Goal: Information Seeking & Learning: Check status

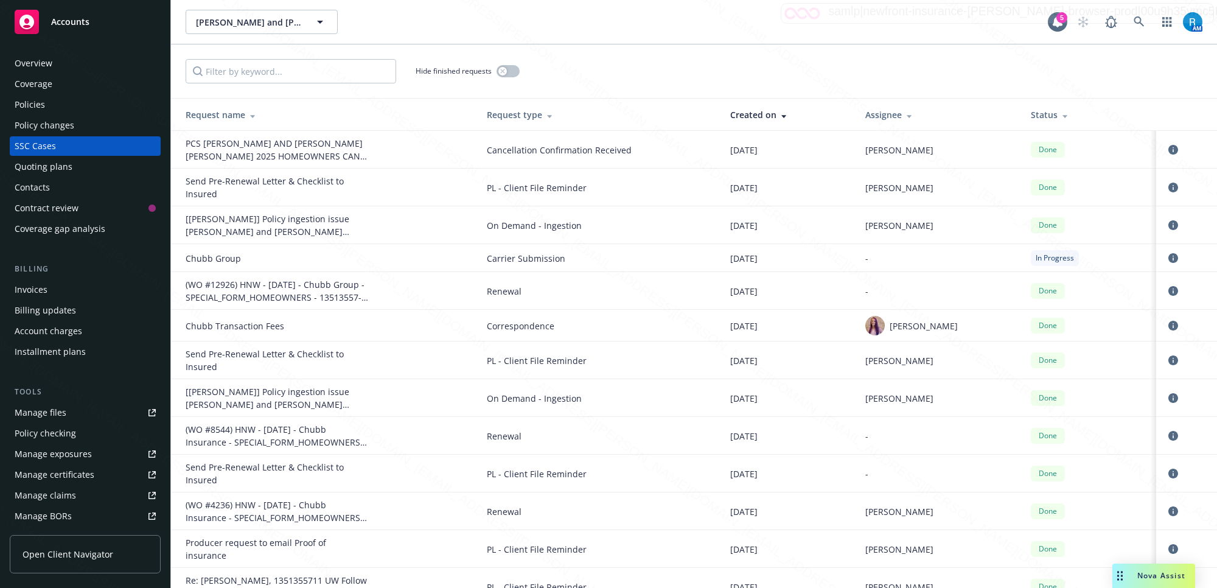
click at [58, 65] on div "Overview" at bounding box center [85, 63] width 141 height 19
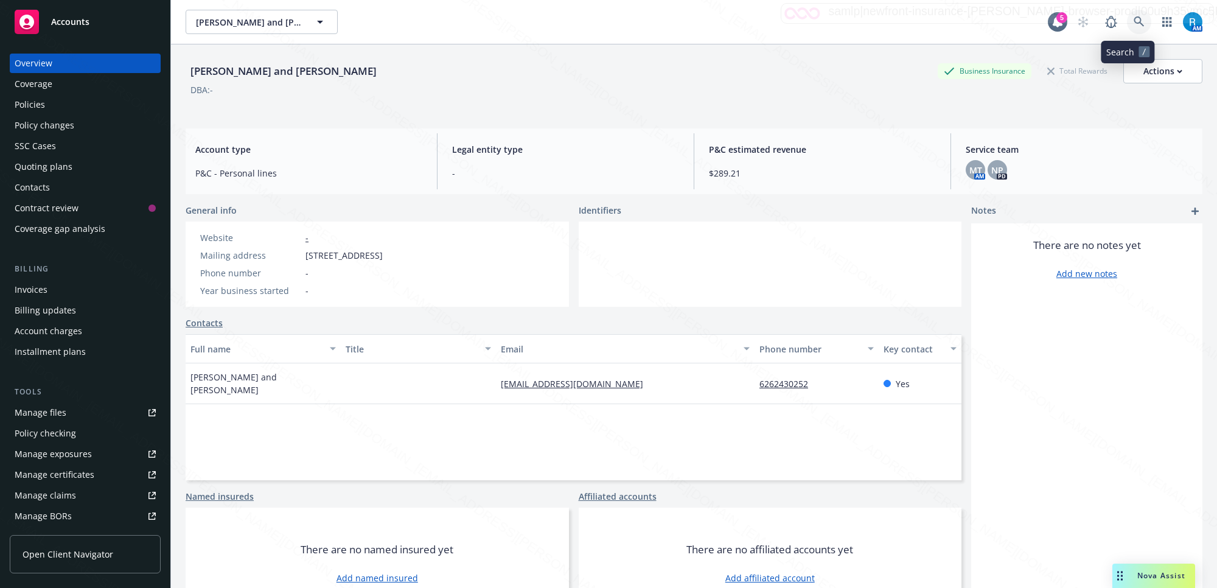
click at [1133, 21] on icon at bounding box center [1138, 21] width 11 height 11
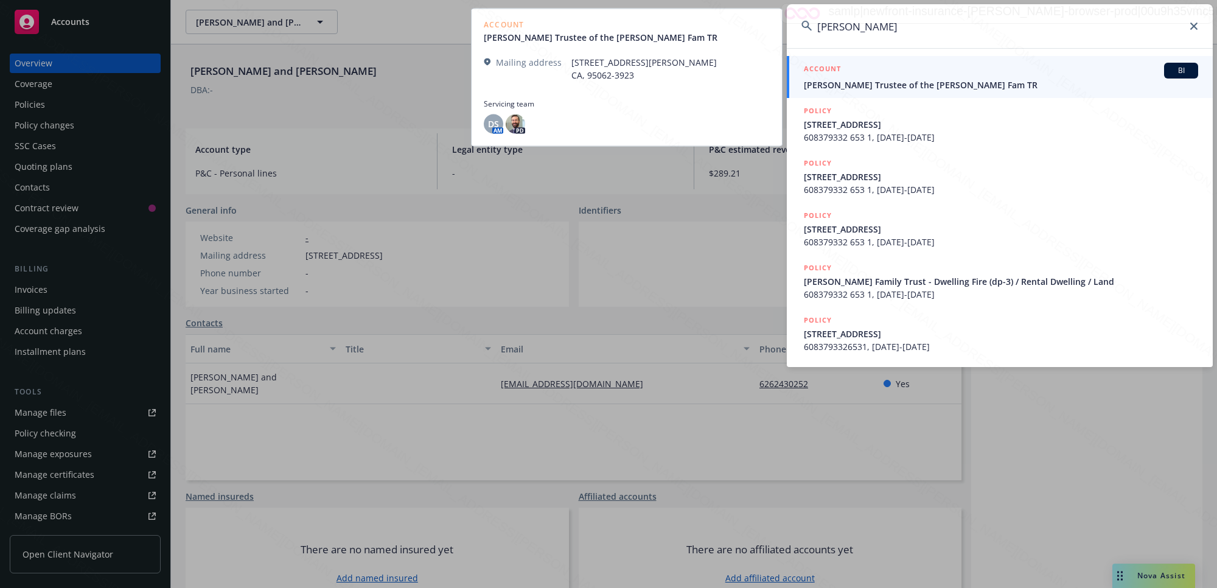
type input "[PERSON_NAME]"
click at [882, 79] on span "[PERSON_NAME] Trustee of the [PERSON_NAME] Fam TR" at bounding box center [1001, 84] width 394 height 13
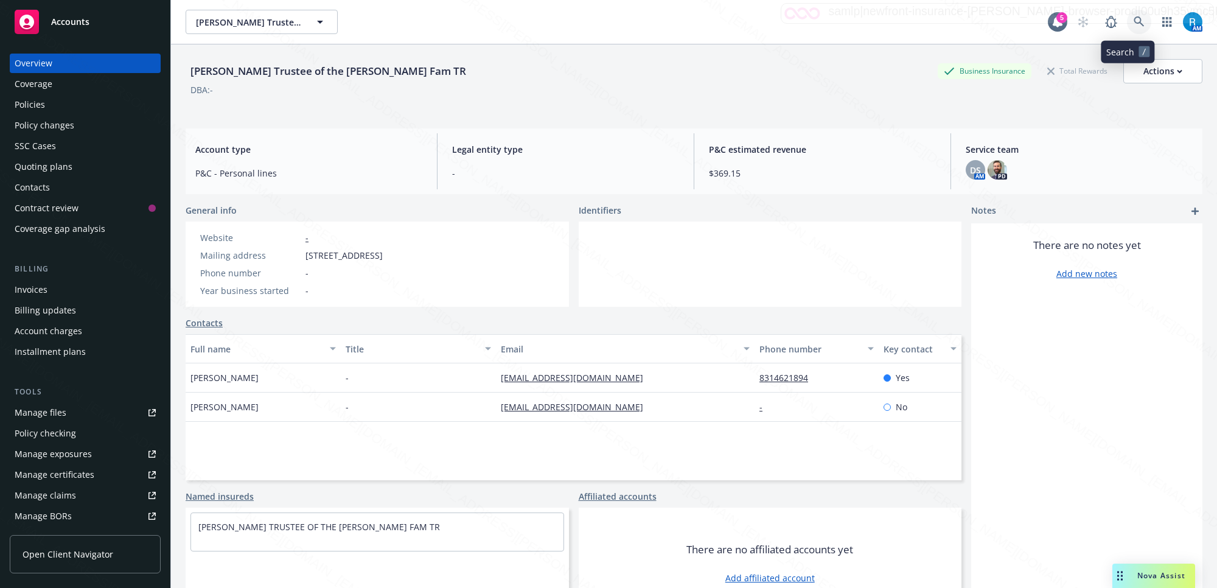
click at [1133, 23] on icon at bounding box center [1138, 21] width 11 height 11
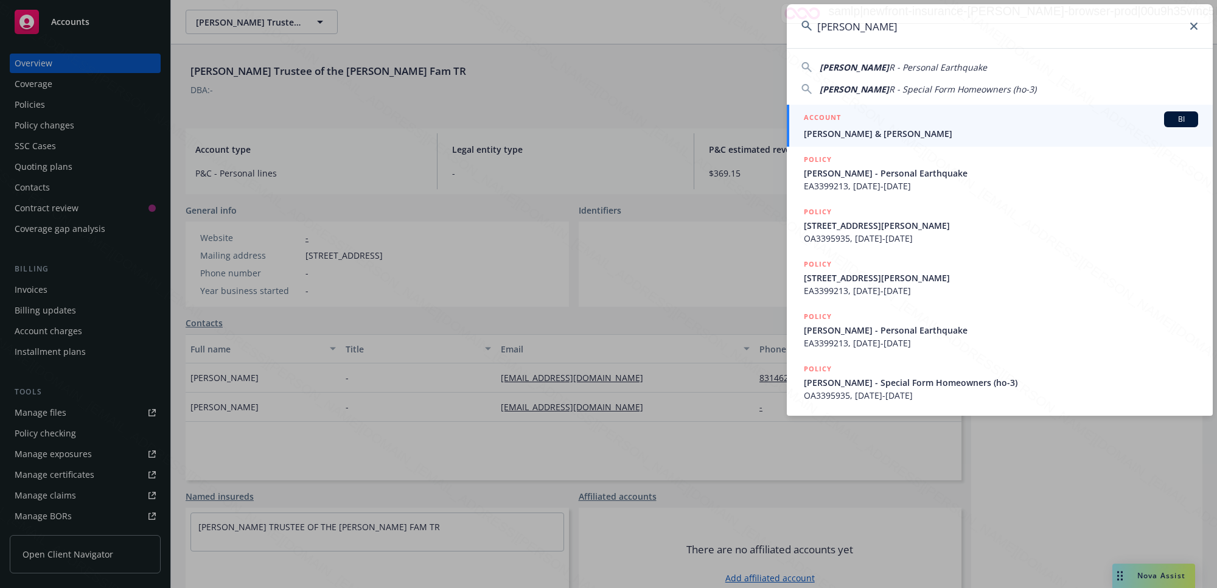
type input "[PERSON_NAME]"
click at [874, 132] on span "[PERSON_NAME] & [PERSON_NAME]" at bounding box center [1001, 133] width 394 height 13
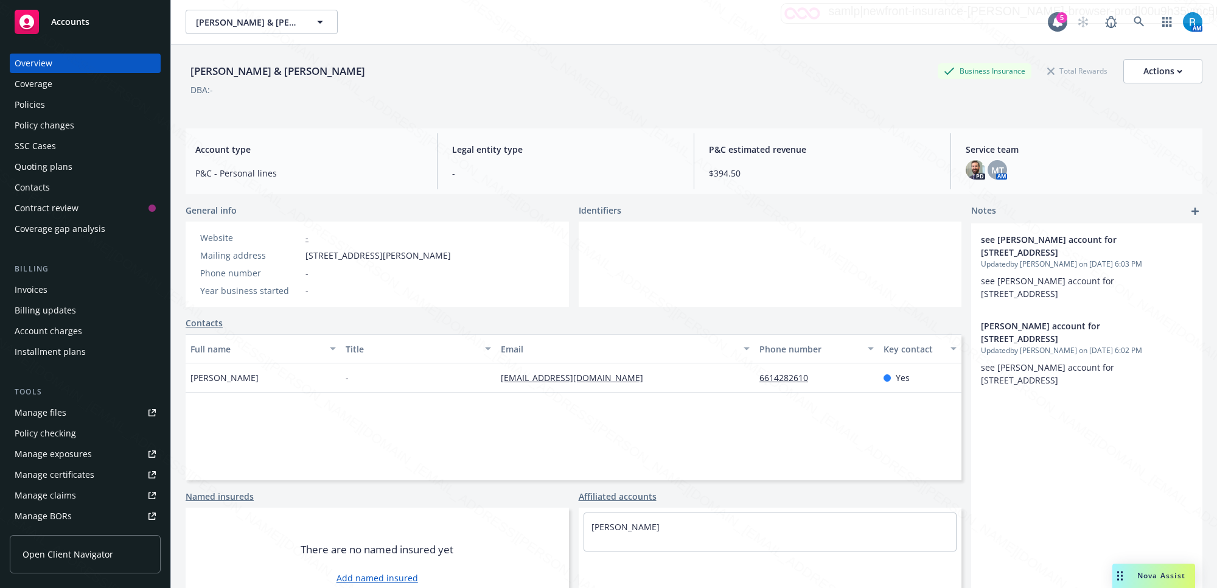
click at [68, 103] on div "Policies" at bounding box center [85, 104] width 141 height 19
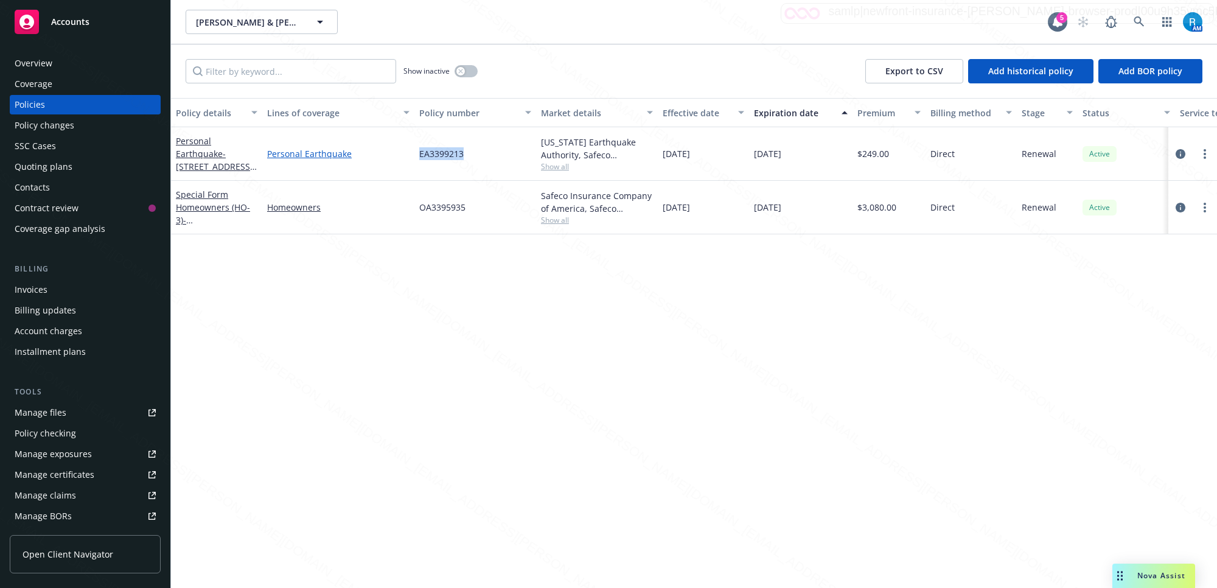
drag, startPoint x: 479, startPoint y: 151, endPoint x: 406, endPoint y: 155, distance: 73.1
click at [406, 155] on div "Personal Earthquake - [STREET_ADDRESS][PERSON_NAME] Personal Earthquake EA33992…" at bounding box center [758, 154] width 1174 height 54
copy div "EA3399213"
click at [50, 66] on div "Overview" at bounding box center [34, 63] width 38 height 19
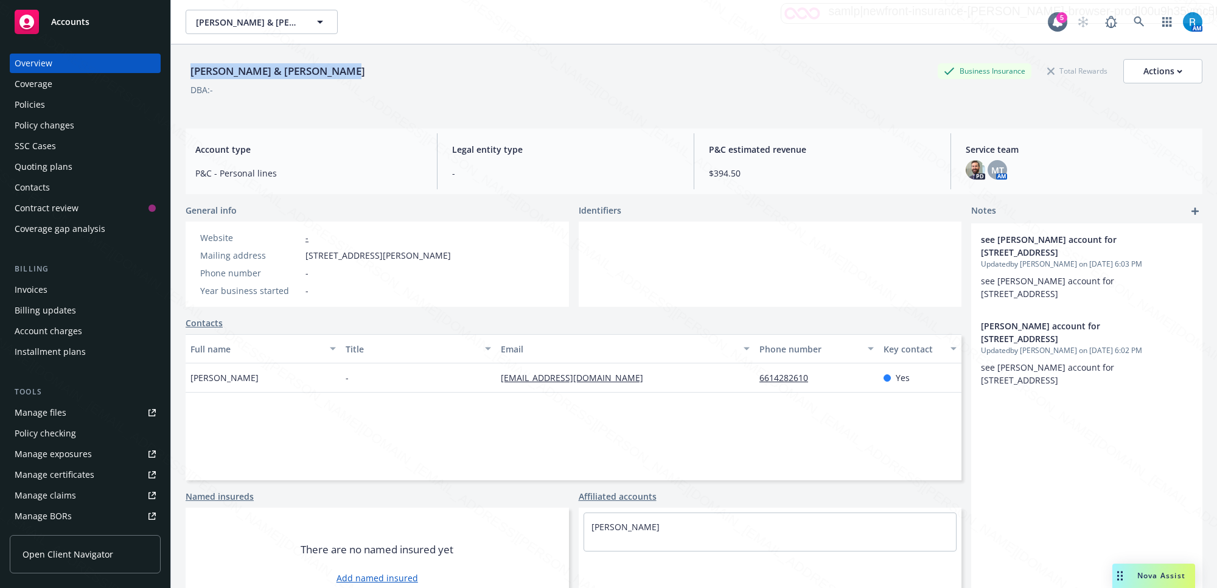
drag, startPoint x: 344, startPoint y: 68, endPoint x: 180, endPoint y: 69, distance: 163.6
click at [180, 69] on div "[PERSON_NAME] & [PERSON_NAME] Business Insurance Total Rewards Actions DBA: - A…" at bounding box center [694, 338] width 1046 height 588
copy div "[PERSON_NAME] & [PERSON_NAME]"
click at [449, 252] on span "[STREET_ADDRESS][PERSON_NAME]" at bounding box center [377, 255] width 145 height 13
click at [41, 108] on div "Policies" at bounding box center [30, 104] width 30 height 19
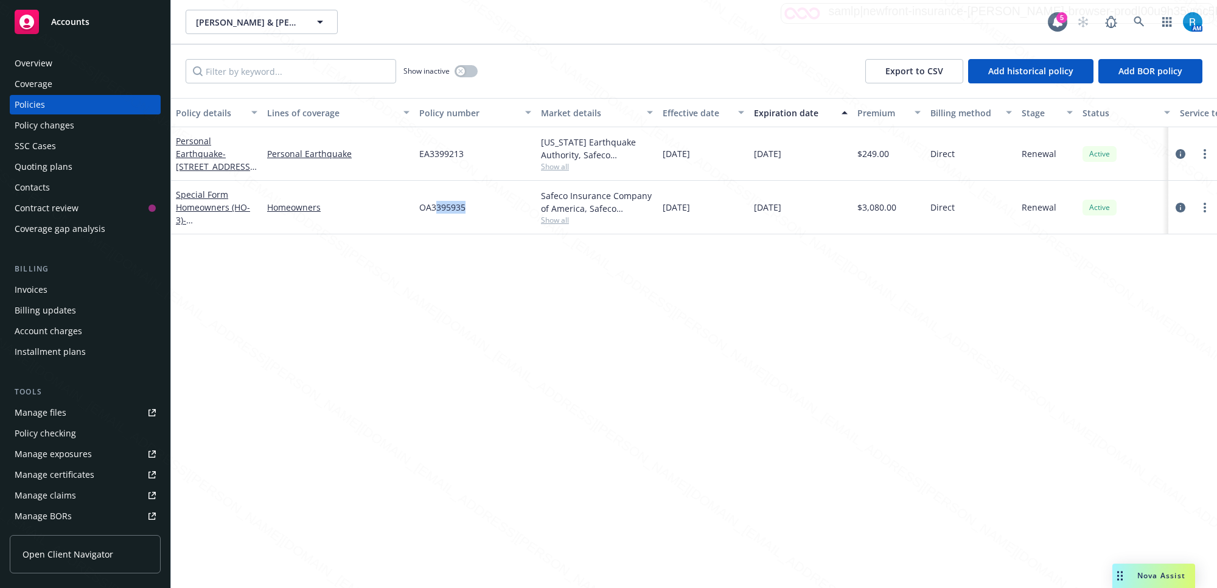
drag, startPoint x: 468, startPoint y: 209, endPoint x: 456, endPoint y: 181, distance: 30.0
click at [437, 206] on div "OA3395935" at bounding box center [475, 208] width 122 height 54
drag, startPoint x: 478, startPoint y: 153, endPoint x: 420, endPoint y: 144, distance: 59.0
click at [420, 144] on div "EA3399213" at bounding box center [475, 154] width 122 height 54
copy span "EA3399213"
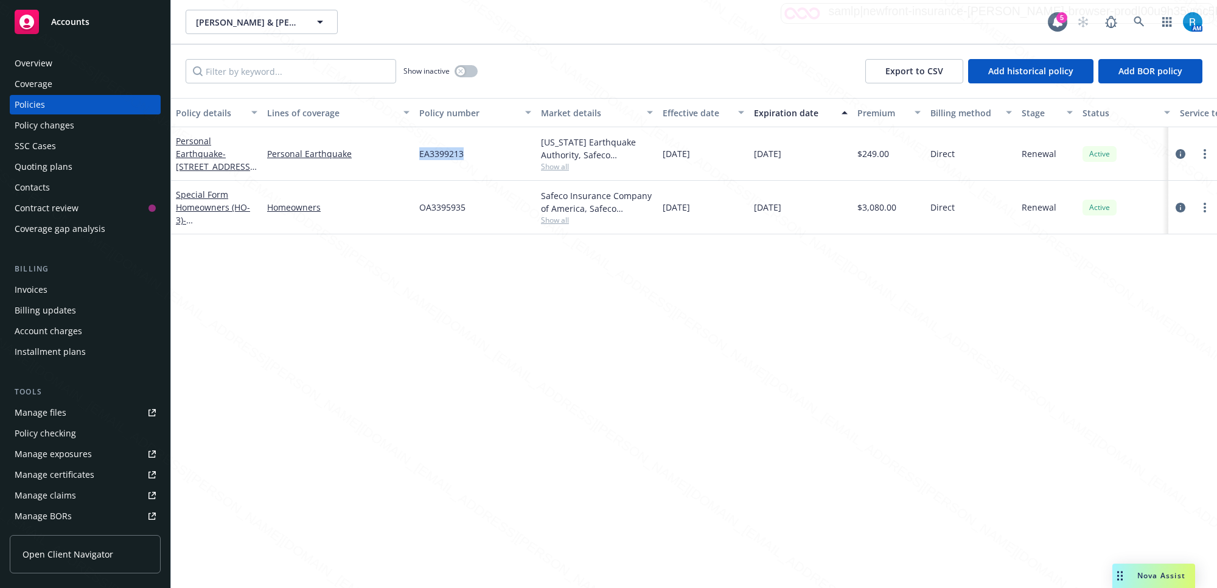
click at [87, 62] on div "Overview" at bounding box center [85, 63] width 141 height 19
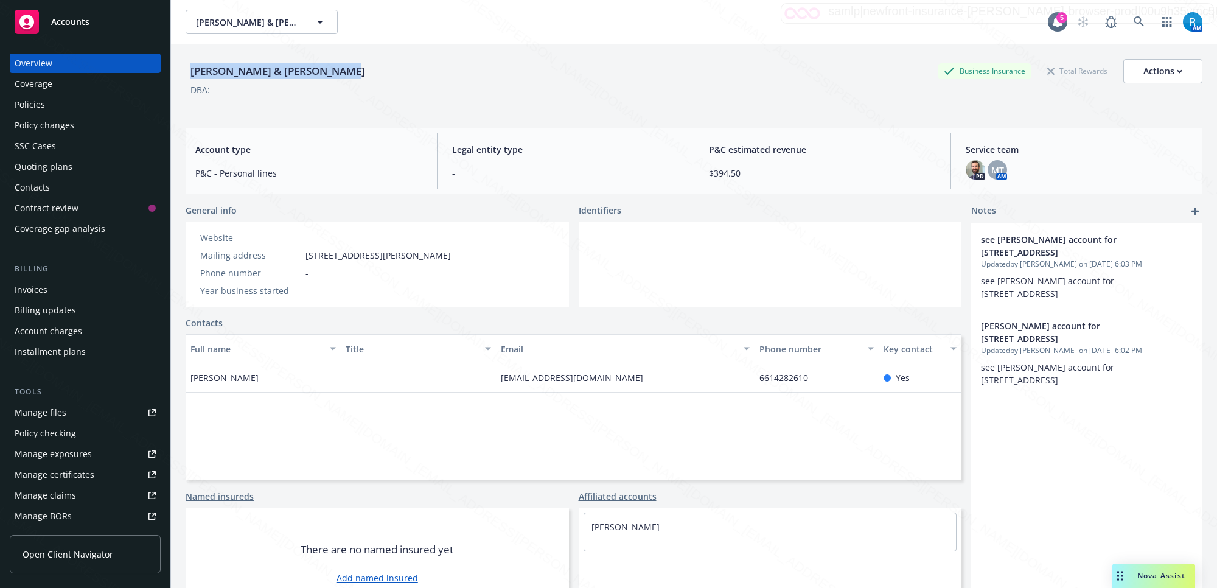
drag, startPoint x: 336, startPoint y: 71, endPoint x: 189, endPoint y: 64, distance: 147.4
click at [189, 64] on div "[PERSON_NAME] & [PERSON_NAME] Business Insurance Total Rewards Actions" at bounding box center [694, 71] width 1017 height 24
copy div "[PERSON_NAME] & [PERSON_NAME]"
click at [1133, 21] on icon at bounding box center [1138, 21] width 11 height 11
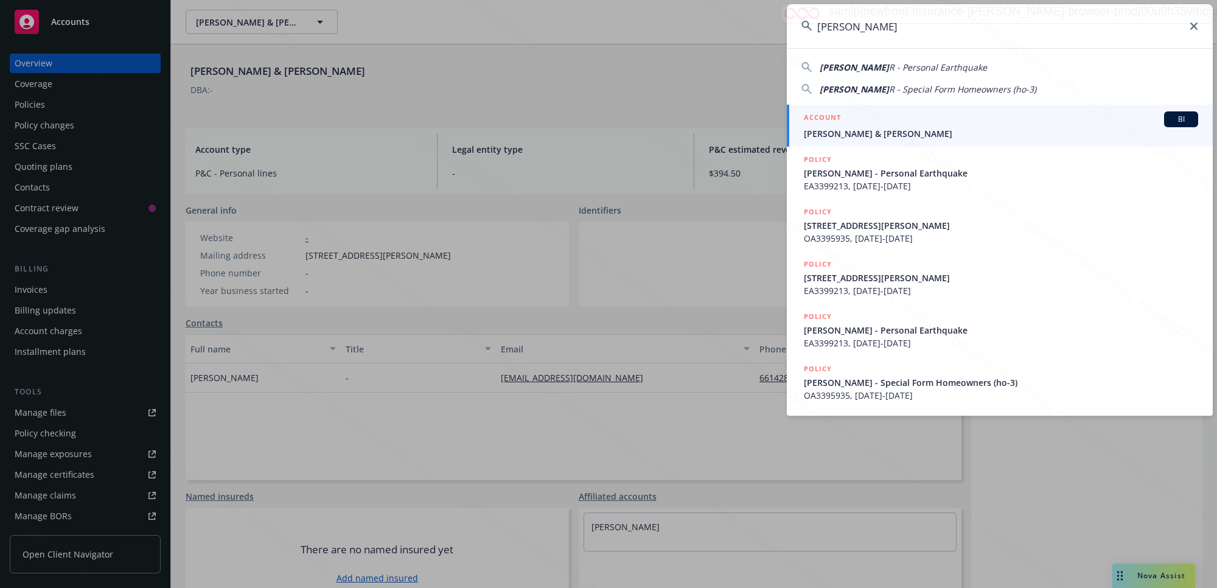
type input "[PERSON_NAME]"
click at [858, 134] on span "[PERSON_NAME] & [PERSON_NAME]" at bounding box center [1001, 133] width 394 height 13
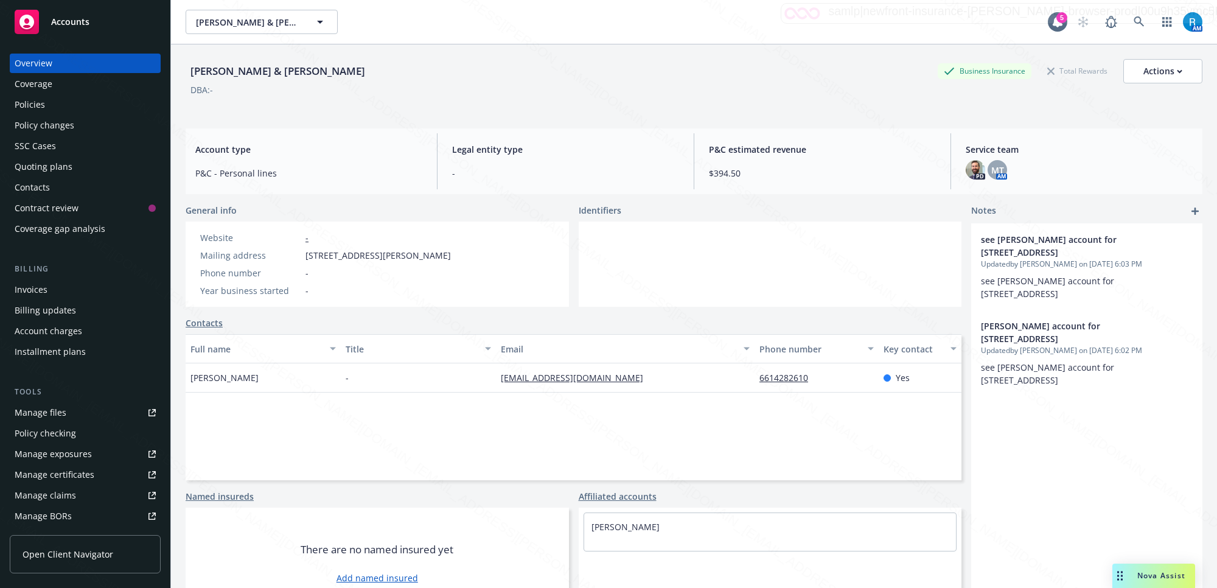
drag, startPoint x: 858, startPoint y: 134, endPoint x: 876, endPoint y: 141, distance: 19.4
click at [876, 141] on div "P&C estimated revenue $394.50" at bounding box center [822, 161] width 246 height 56
drag, startPoint x: 338, startPoint y: 78, endPoint x: 192, endPoint y: 72, distance: 146.7
click at [192, 72] on div "[PERSON_NAME] & [PERSON_NAME] Business Insurance Total Rewards Actions" at bounding box center [694, 71] width 1017 height 24
copy div "[PERSON_NAME] & [PERSON_NAME]"
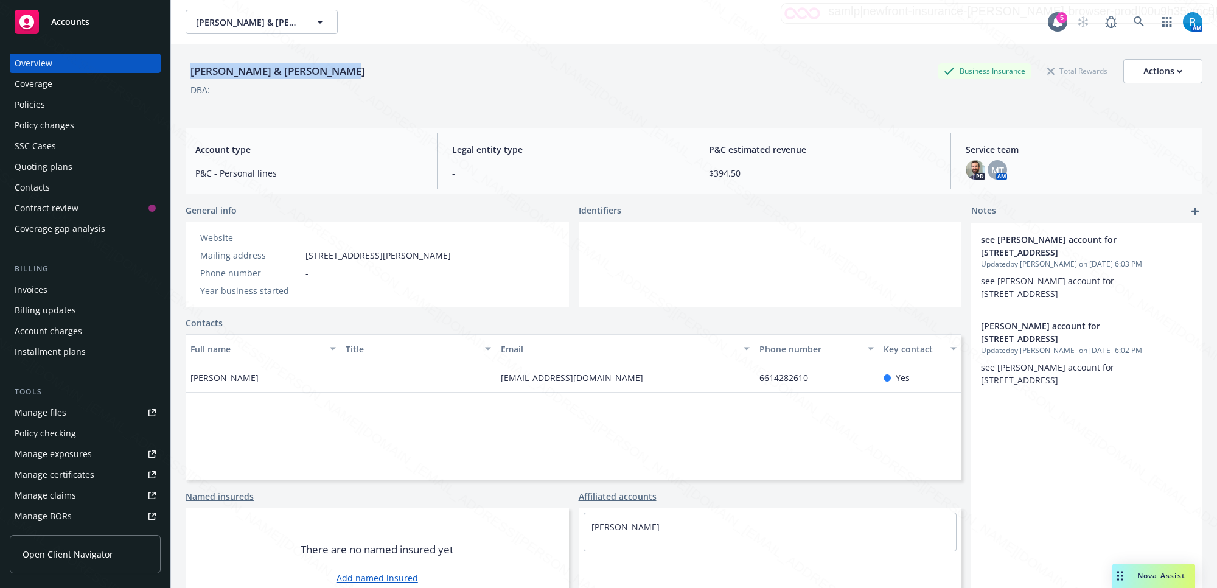
click at [68, 101] on div "Policies" at bounding box center [85, 104] width 141 height 19
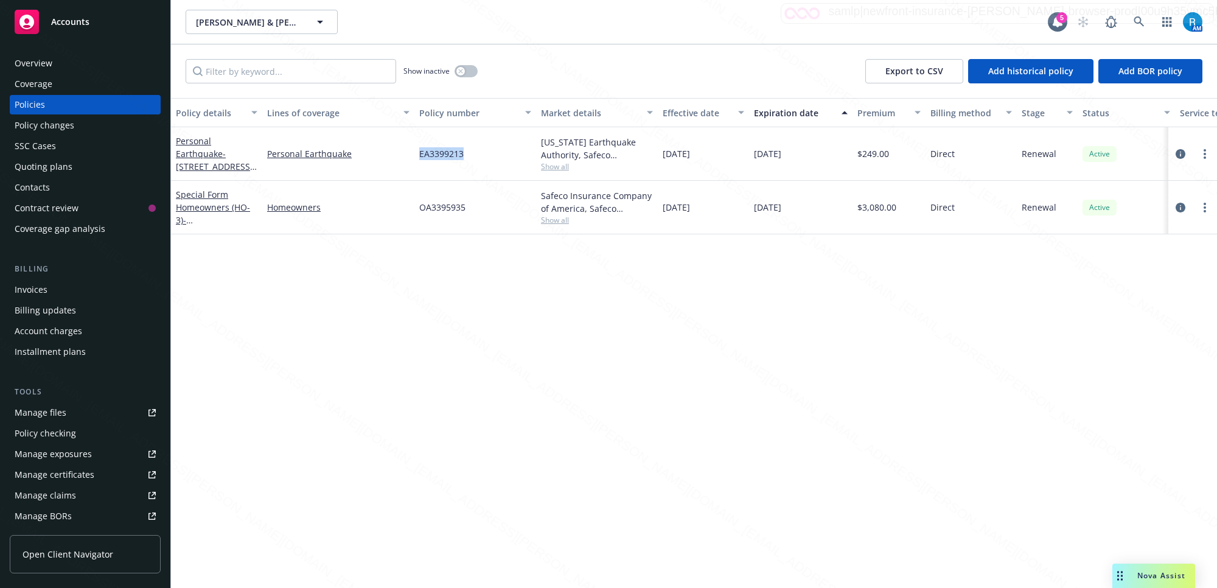
drag, startPoint x: 464, startPoint y: 155, endPoint x: 409, endPoint y: 156, distance: 54.2
click at [409, 156] on div "Personal Earthquake - [STREET_ADDRESS][PERSON_NAME] Personal Earthquake EA33992…" at bounding box center [758, 154] width 1174 height 54
copy div "EA3399213"
click at [928, 26] on div "[PERSON_NAME] & [PERSON_NAME] [PERSON_NAME] & [PERSON_NAME]" at bounding box center [617, 22] width 862 height 24
click at [1133, 22] on icon at bounding box center [1138, 21] width 11 height 11
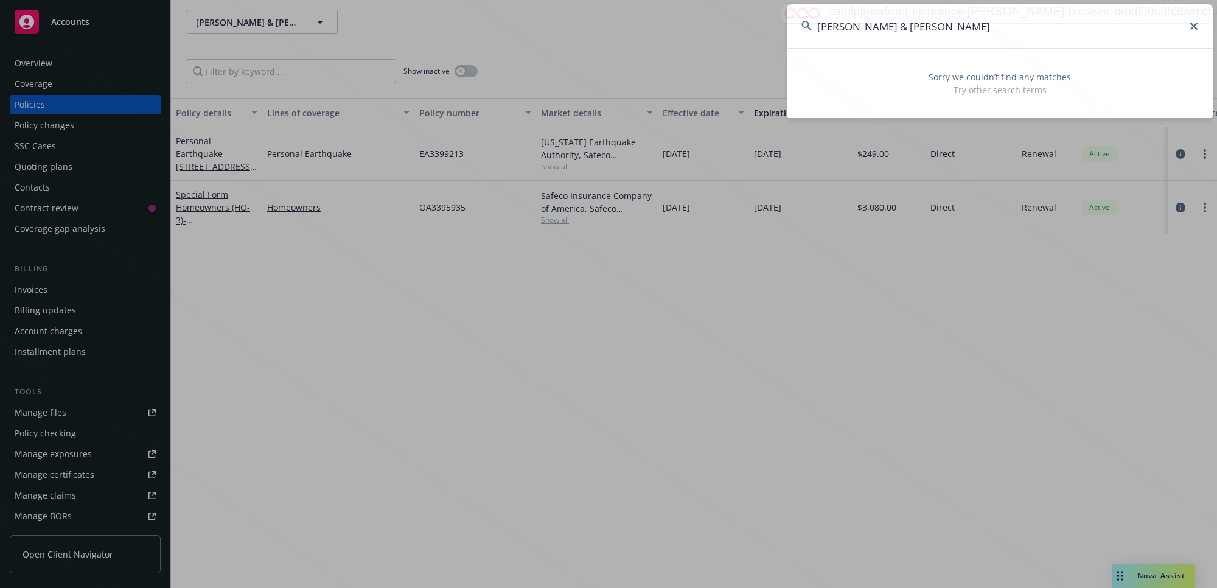
click at [1188, 23] on input "[PERSON_NAME] & [PERSON_NAME]" at bounding box center [1000, 26] width 426 height 44
click at [945, 28] on input "[PERSON_NAME] & [PERSON_NAME], [PERSON_NAME]" at bounding box center [1000, 26] width 426 height 44
drag, startPoint x: 945, startPoint y: 25, endPoint x: 771, endPoint y: 38, distance: 174.5
click at [773, 37] on div "[PERSON_NAME] & [PERSON_NAME], [PERSON_NAME] Sorry we couldn’t find any matches…" at bounding box center [608, 294] width 1217 height 588
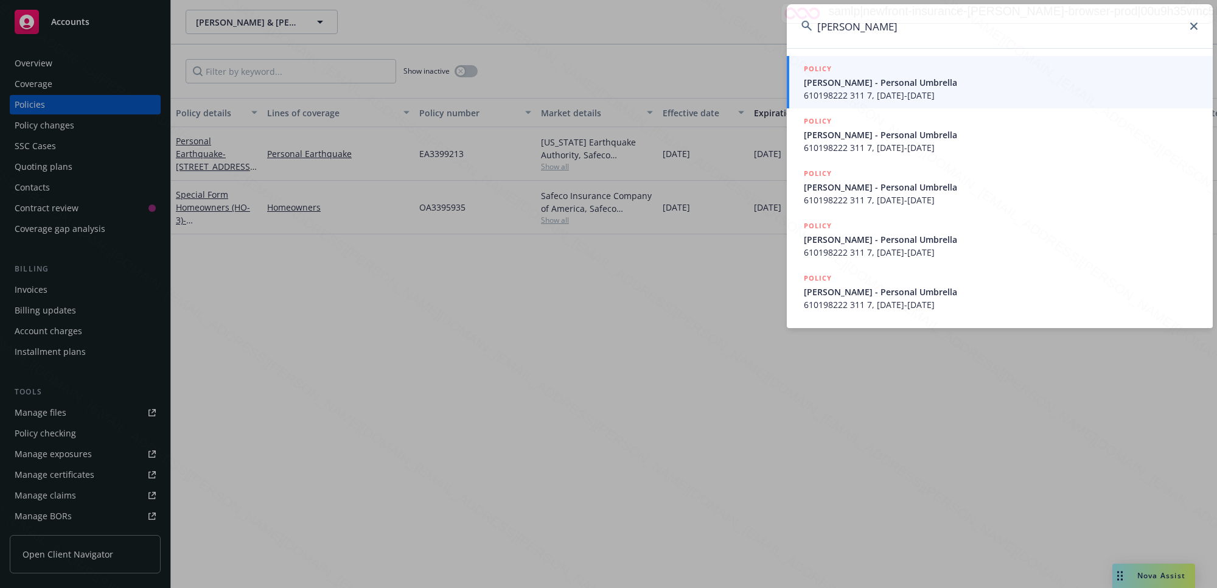
type input "[PERSON_NAME]"
click at [1190, 27] on icon at bounding box center [1193, 26] width 7 height 7
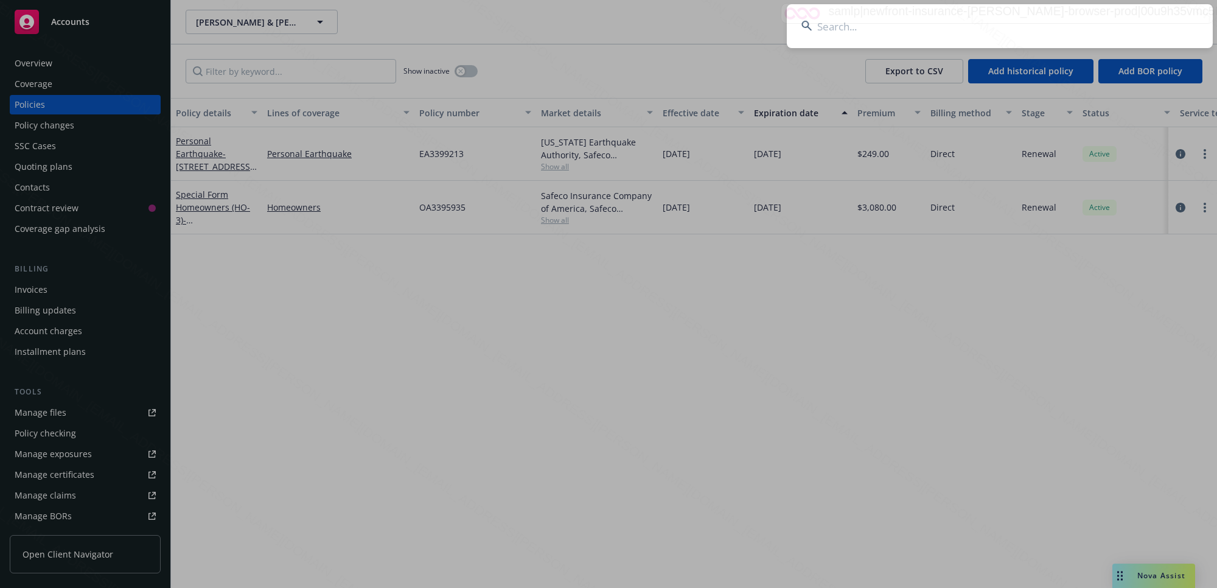
click at [1122, 26] on input at bounding box center [1000, 26] width 426 height 44
paste input "[PERSON_NAME] & [PERSON_NAME]"
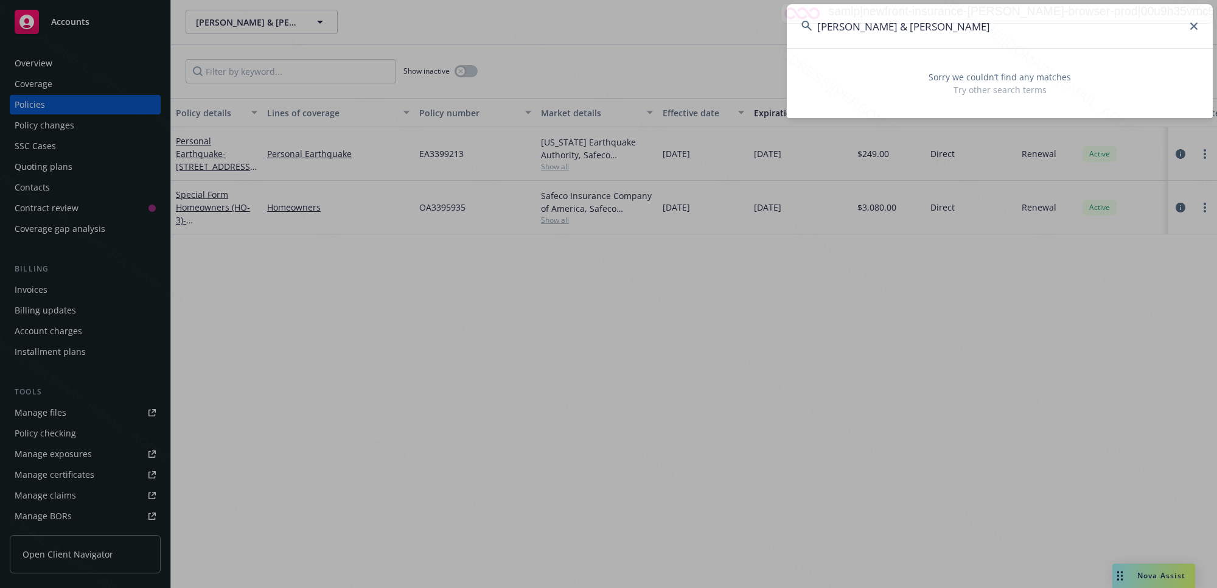
click at [986, 27] on input "[PERSON_NAME] & [PERSON_NAME]" at bounding box center [1000, 26] width 426 height 44
type input "[PERSON_NAME] & [PERSON_NAME]"
click at [1191, 26] on icon at bounding box center [1193, 26] width 7 height 7
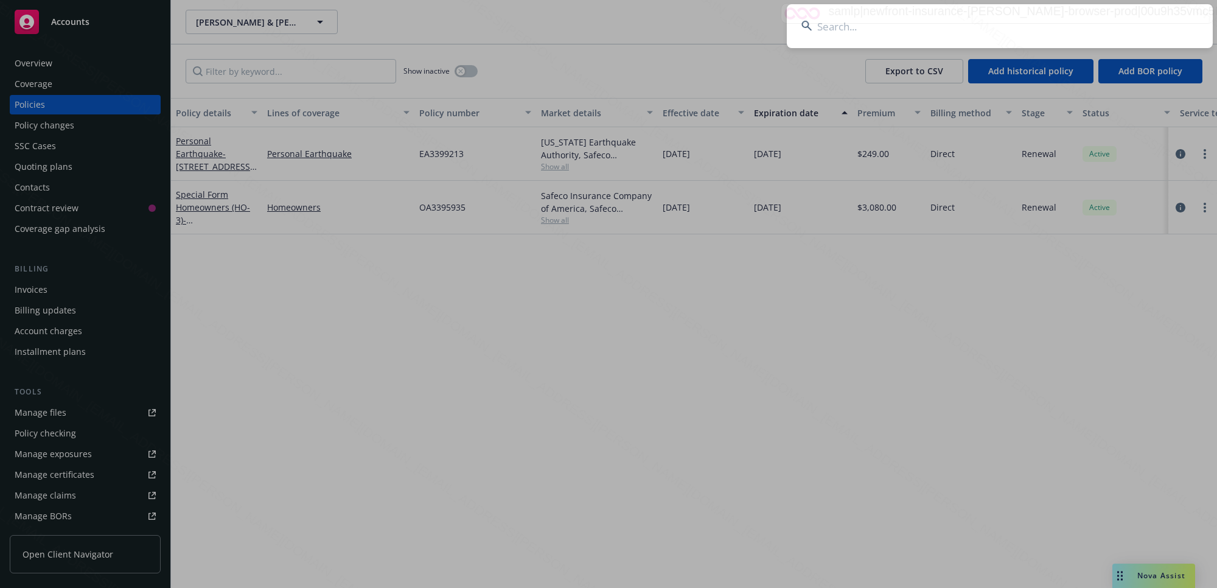
paste input "[PERSON_NAME] & [PERSON_NAME]"
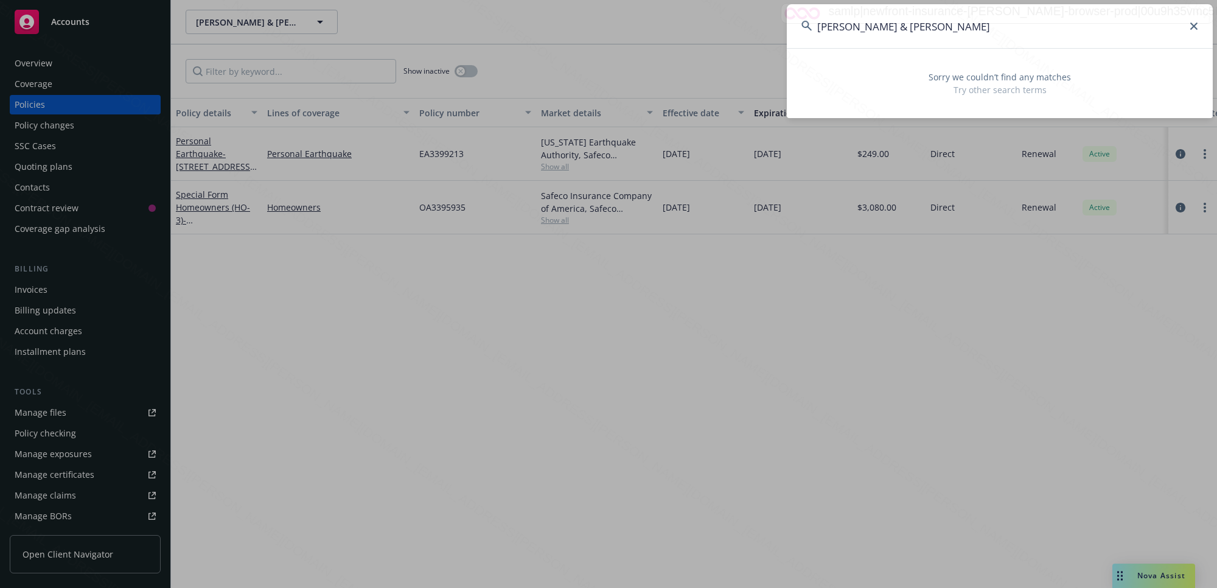
drag, startPoint x: 959, startPoint y: 26, endPoint x: 899, endPoint y: 31, distance: 60.5
click at [899, 31] on input "[PERSON_NAME] & [PERSON_NAME]" at bounding box center [1000, 26] width 426 height 44
type input "[PERSON_NAME]"
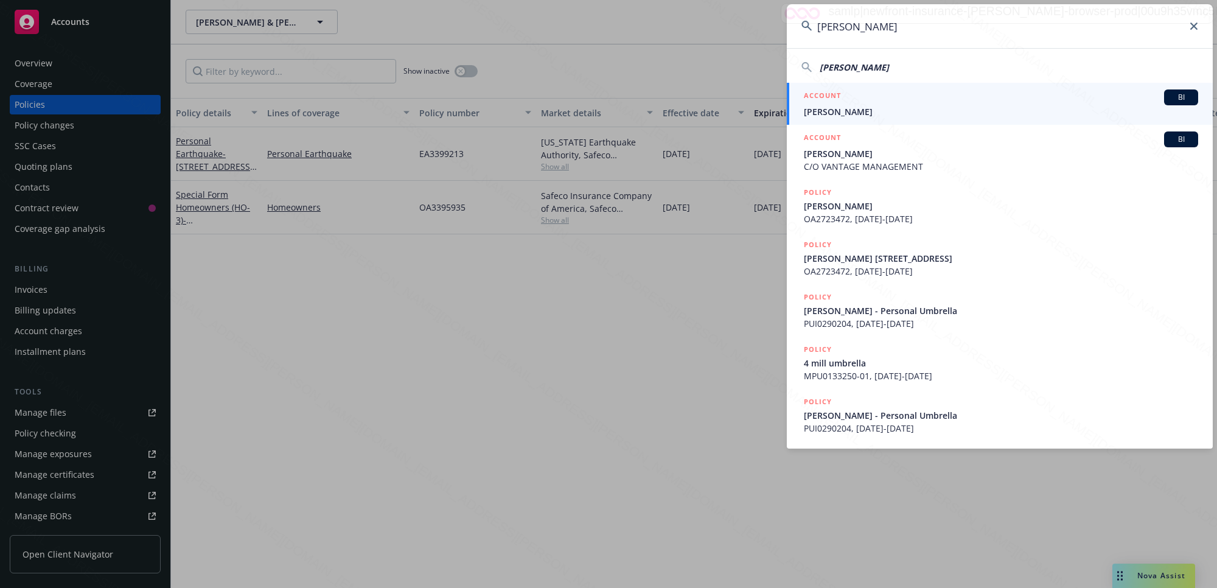
click at [871, 114] on span "[PERSON_NAME]" at bounding box center [1001, 111] width 394 height 13
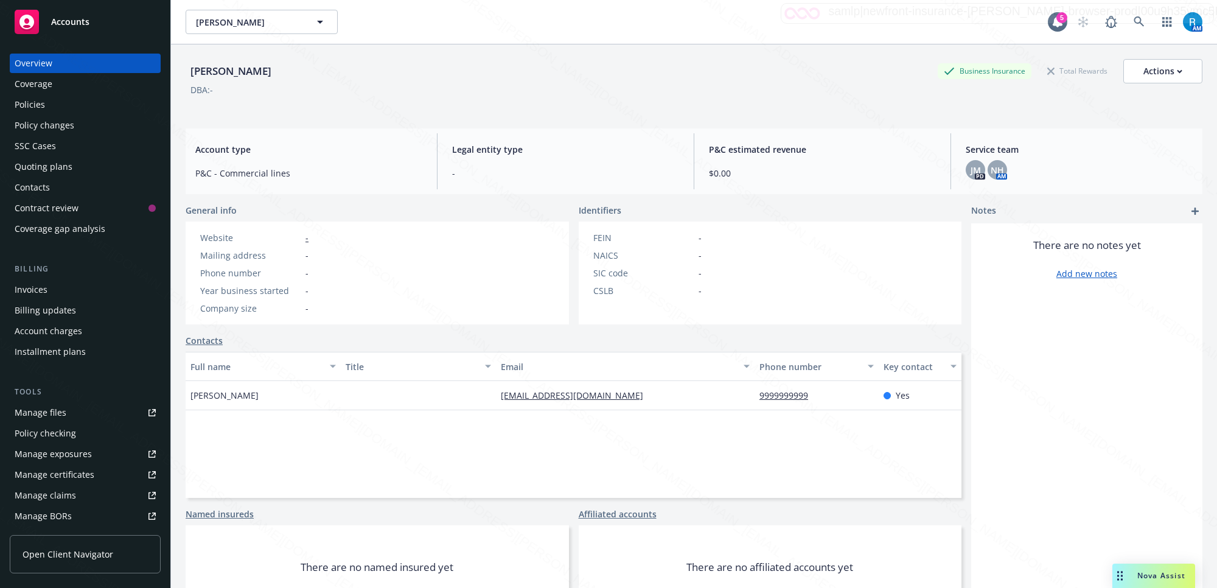
click at [43, 107] on div "Policies" at bounding box center [30, 104] width 30 height 19
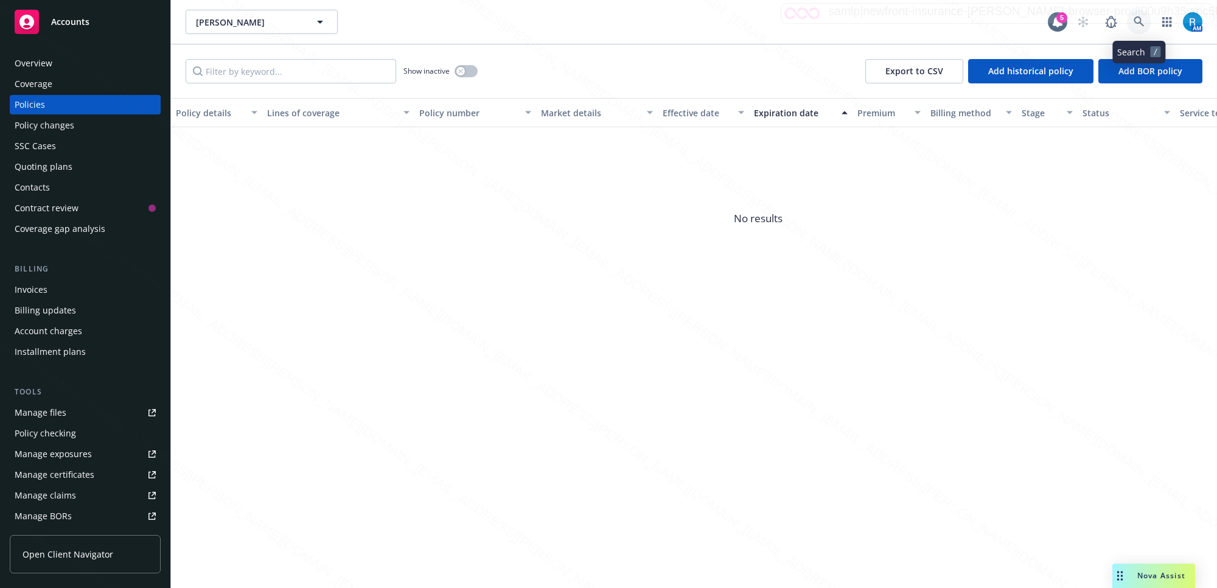
click at [1143, 21] on icon at bounding box center [1138, 21] width 11 height 11
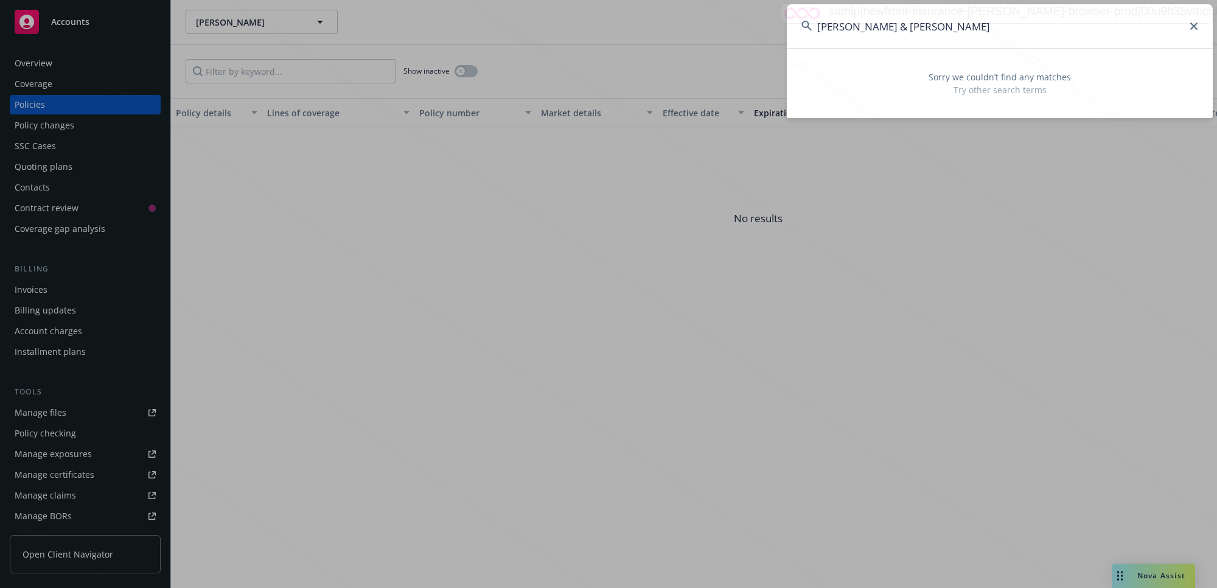
drag, startPoint x: 980, startPoint y: 29, endPoint x: 892, endPoint y: 29, distance: 88.2
click at [892, 29] on input "[PERSON_NAME] & [PERSON_NAME]" at bounding box center [1000, 26] width 426 height 44
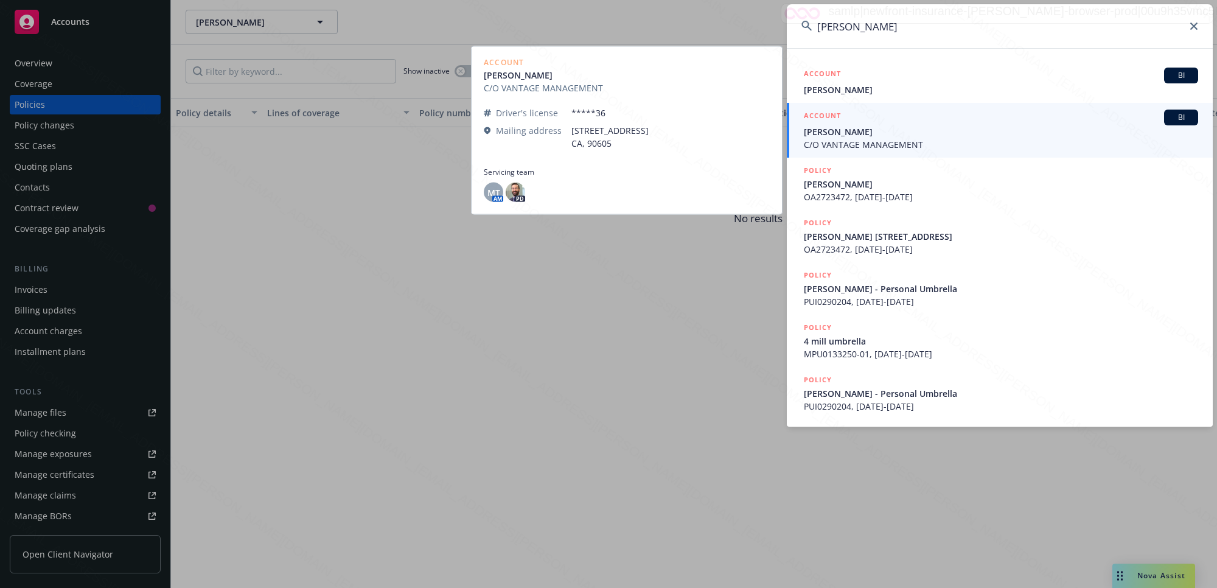
type input "[PERSON_NAME]"
click at [861, 142] on span "C/O VANTAGE MANAGEMENT" at bounding box center [1001, 144] width 394 height 13
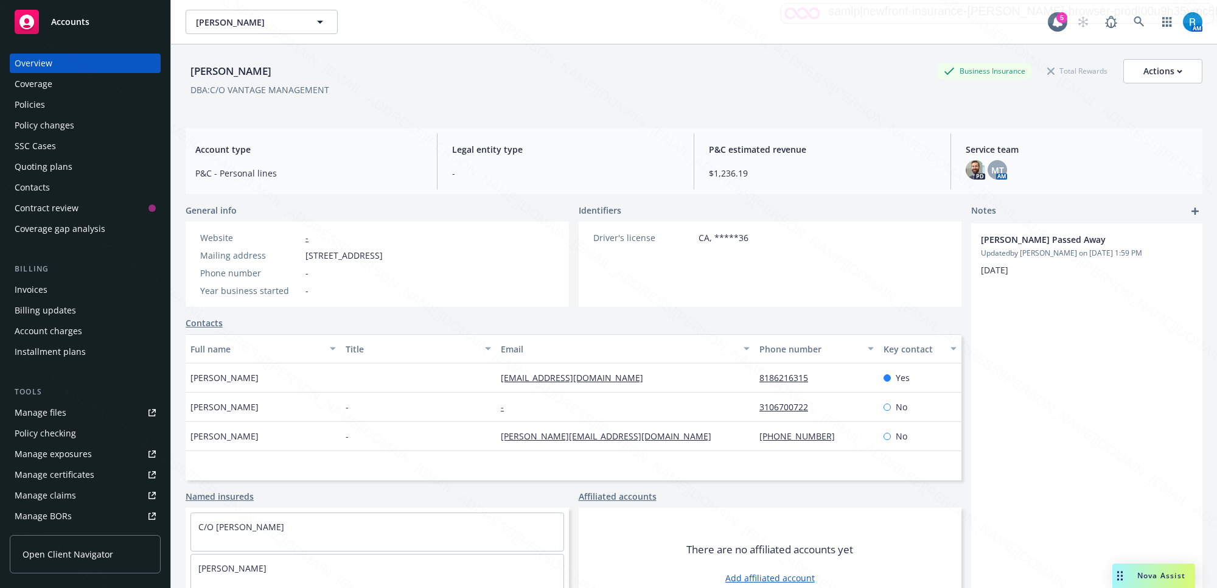
click at [55, 108] on div "Policies" at bounding box center [85, 104] width 141 height 19
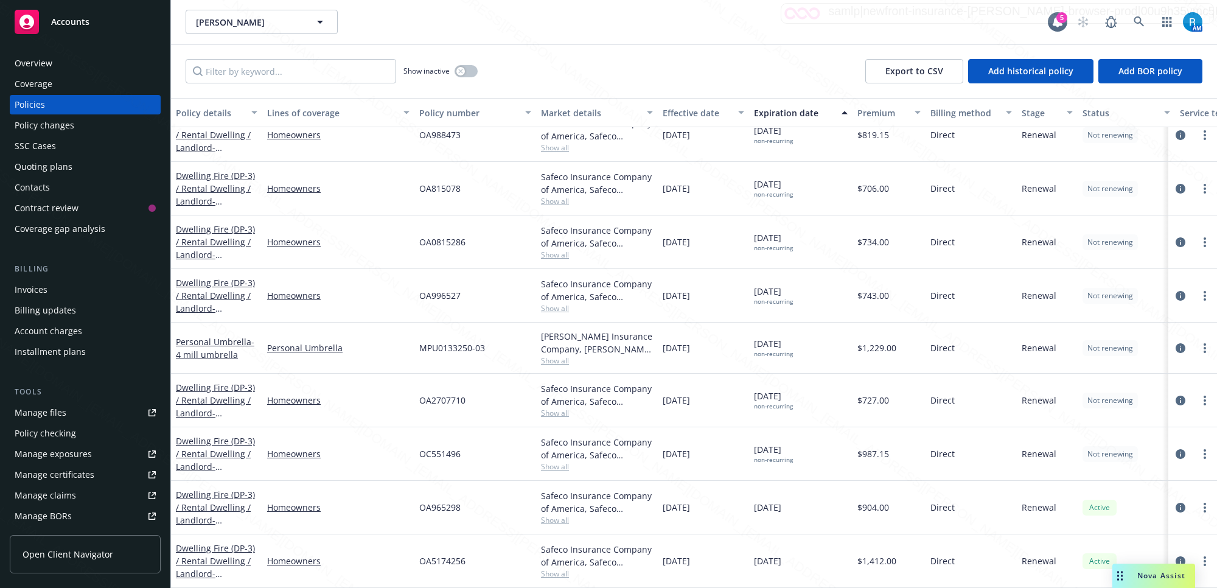
scroll to position [183, 0]
click at [1135, 19] on icon at bounding box center [1138, 21] width 11 height 11
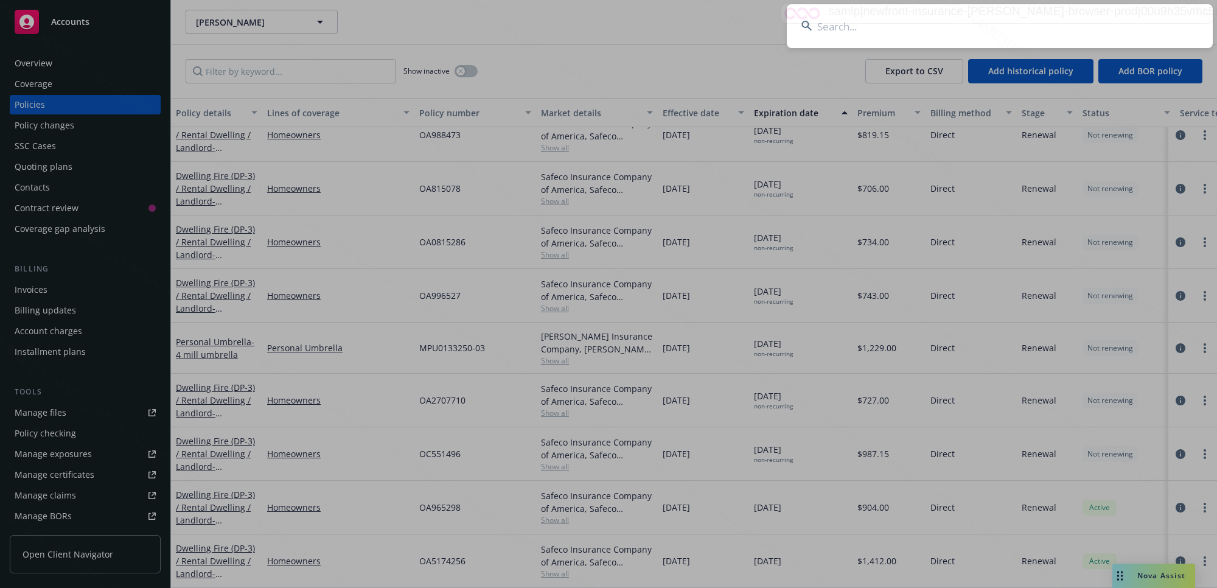
click at [899, 24] on input at bounding box center [1000, 26] width 426 height 44
type input "[PERSON_NAME]"
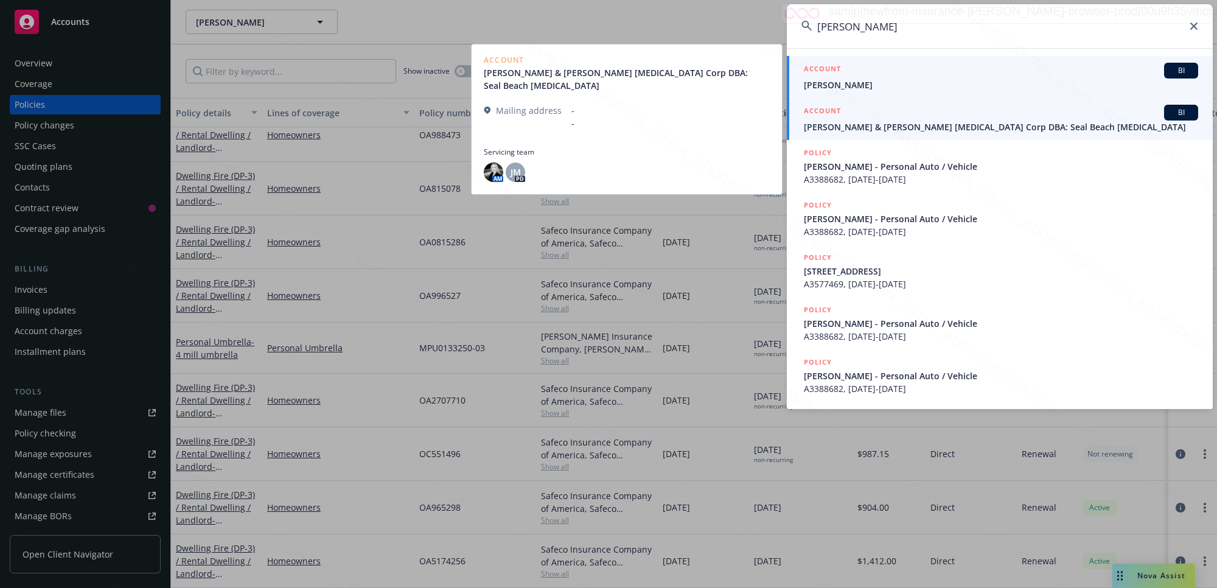
click at [883, 77] on div "ACCOUNT BI" at bounding box center [1001, 71] width 394 height 16
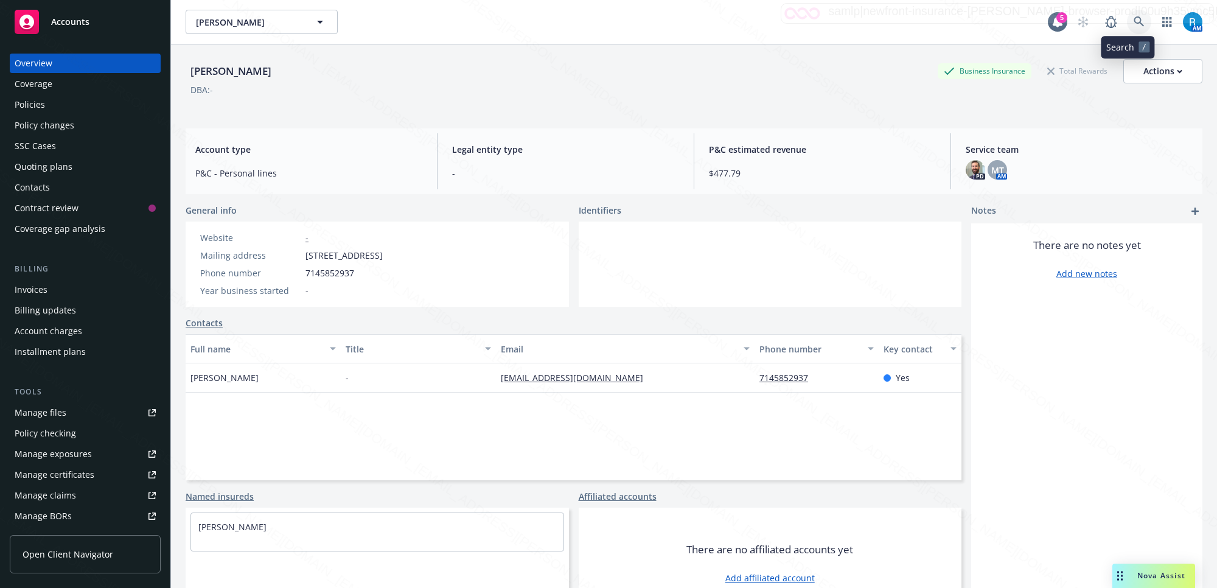
click at [1127, 13] on link at bounding box center [1139, 22] width 24 height 24
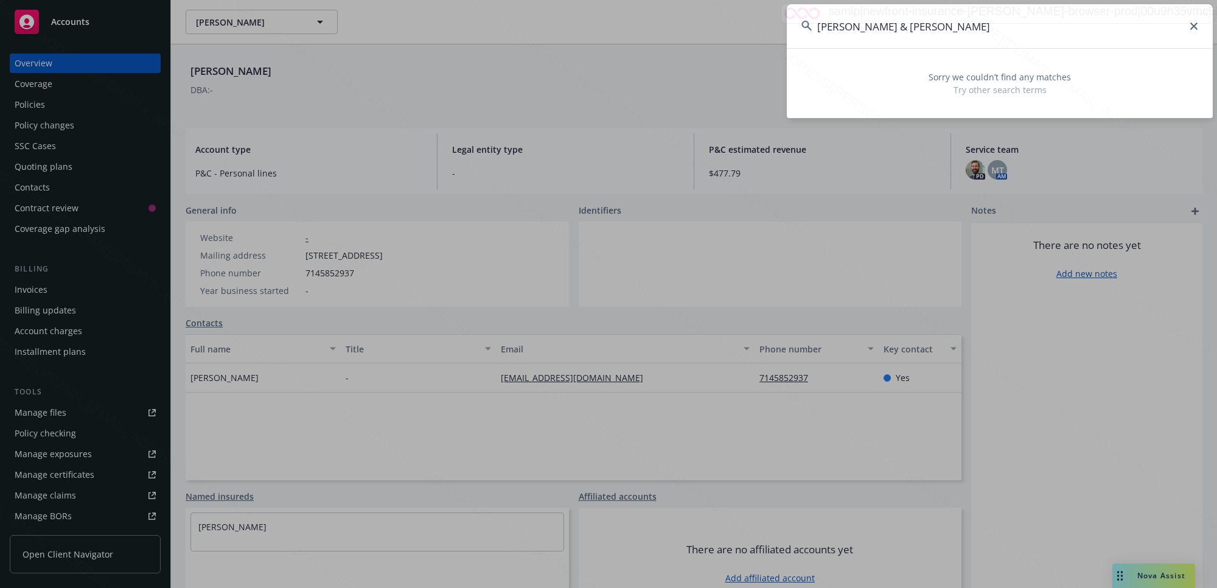
click at [993, 27] on input "[PERSON_NAME] & [PERSON_NAME]" at bounding box center [1000, 26] width 426 height 44
type input "[PERSON_NAME] & [PERSON_NAME]"
click at [1192, 28] on icon at bounding box center [1193, 26] width 7 height 7
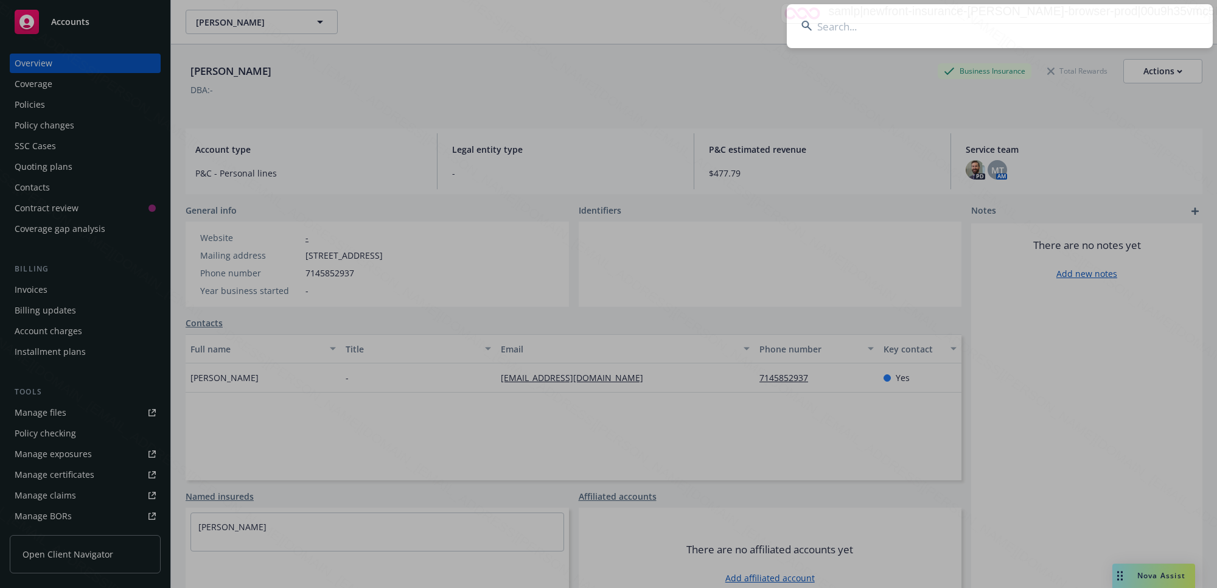
click at [1051, 40] on input at bounding box center [1000, 26] width 426 height 44
paste input "[PERSON_NAME] & [PERSON_NAME]"
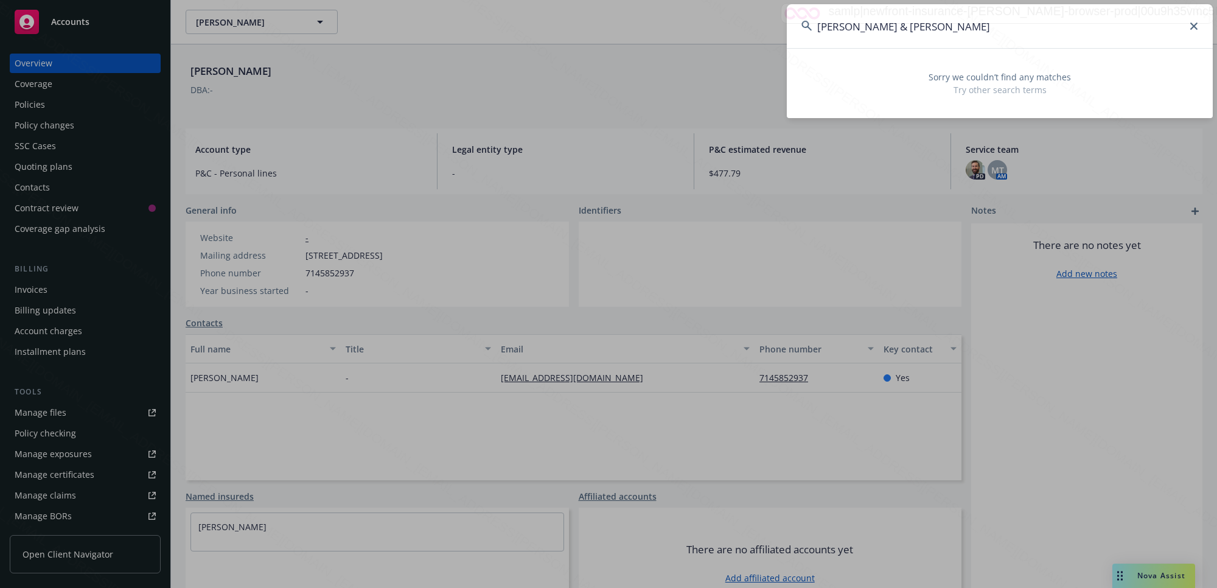
click at [891, 25] on input "[PERSON_NAME] & [PERSON_NAME]" at bounding box center [1000, 26] width 426 height 44
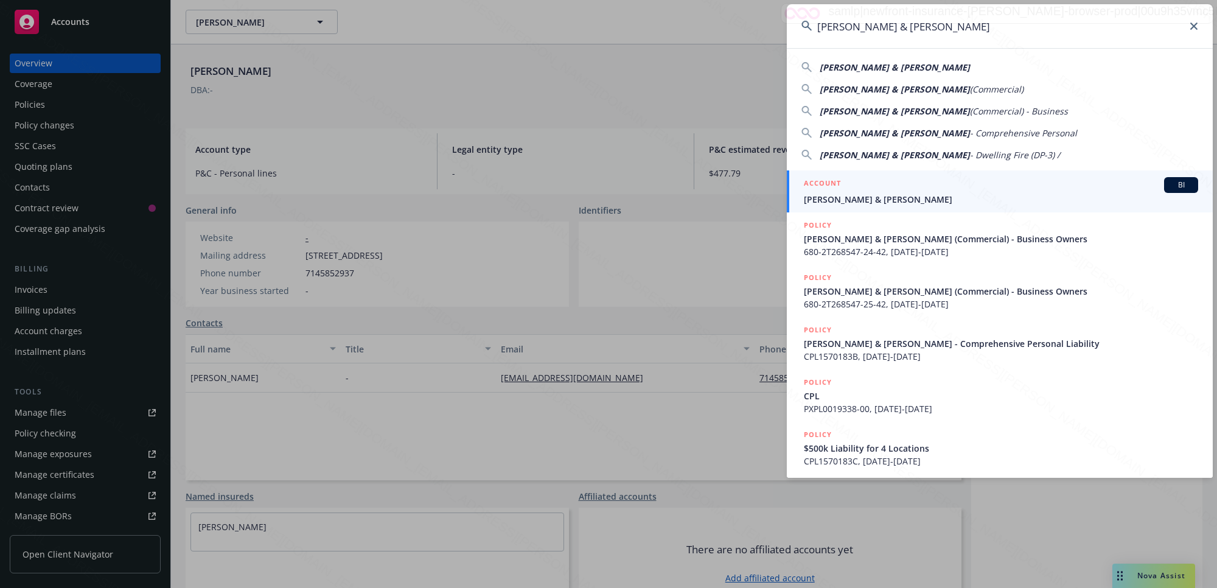
type input "[PERSON_NAME] & [PERSON_NAME]"
click at [883, 203] on span "[PERSON_NAME] & [PERSON_NAME]" at bounding box center [1001, 199] width 394 height 13
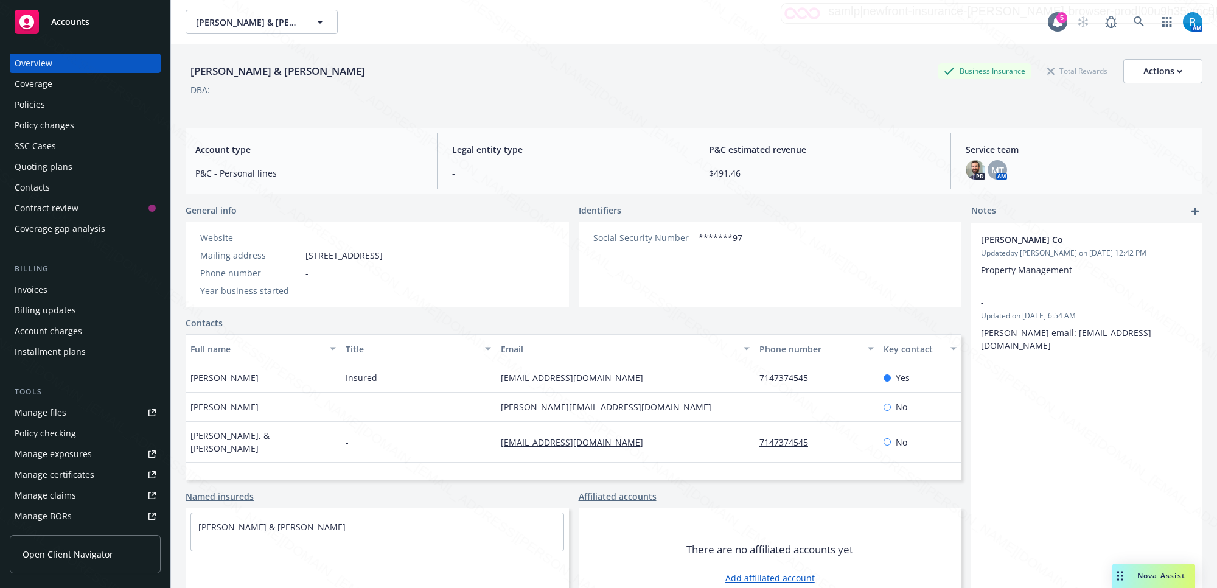
click at [316, 71] on div "[PERSON_NAME] & [PERSON_NAME]" at bounding box center [278, 71] width 184 height 16
drag, startPoint x: 316, startPoint y: 76, endPoint x: 183, endPoint y: 68, distance: 133.5
click at [183, 68] on div "[PERSON_NAME] & [PERSON_NAME] Business Insurance Total Rewards Actions DBA: - A…" at bounding box center [694, 338] width 1046 height 588
copy div "[PERSON_NAME] & [PERSON_NAME]"
click at [83, 102] on div "Policies" at bounding box center [85, 104] width 141 height 19
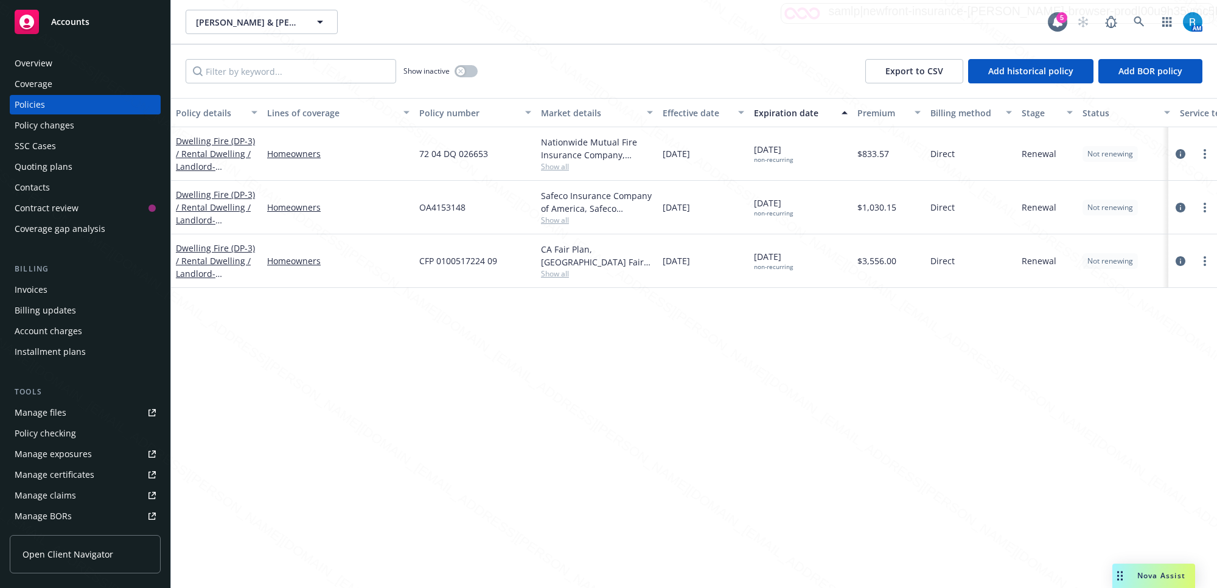
click at [716, 408] on div "Policy details Lines of coverage Policy number Market details Effective date Ex…" at bounding box center [694, 343] width 1046 height 490
click at [52, 61] on div "Overview" at bounding box center [85, 63] width 141 height 19
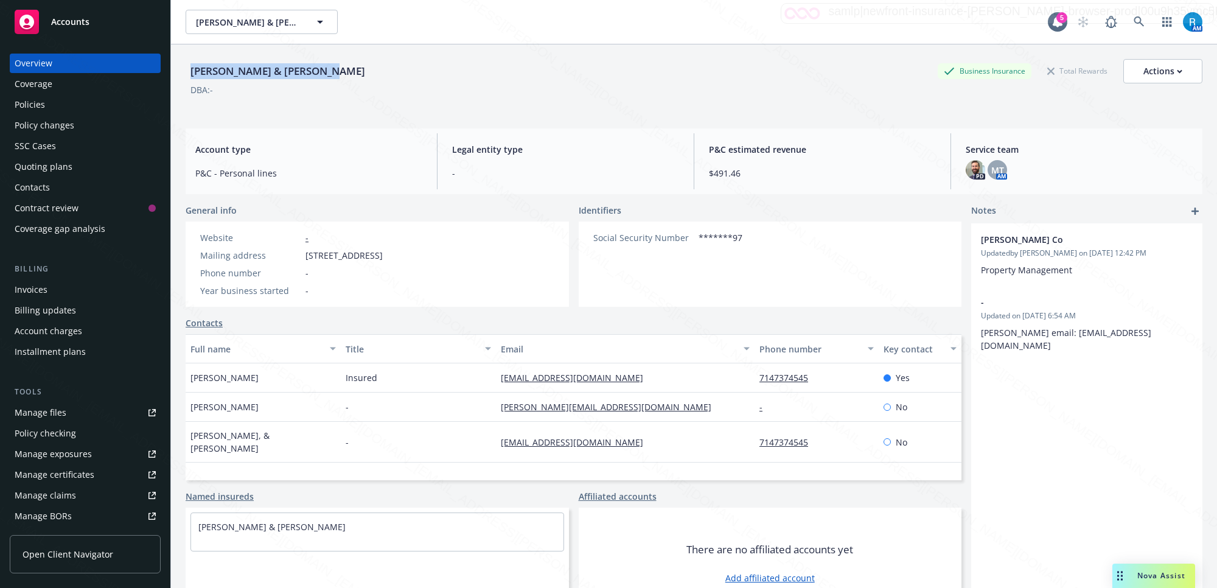
drag, startPoint x: 333, startPoint y: 71, endPoint x: 186, endPoint y: 74, distance: 147.3
click at [186, 74] on div "[PERSON_NAME] & [PERSON_NAME] Business Insurance Total Rewards Actions" at bounding box center [694, 71] width 1017 height 24
copy div "[PERSON_NAME] & [PERSON_NAME]"
click at [44, 103] on div "Policies" at bounding box center [85, 104] width 141 height 19
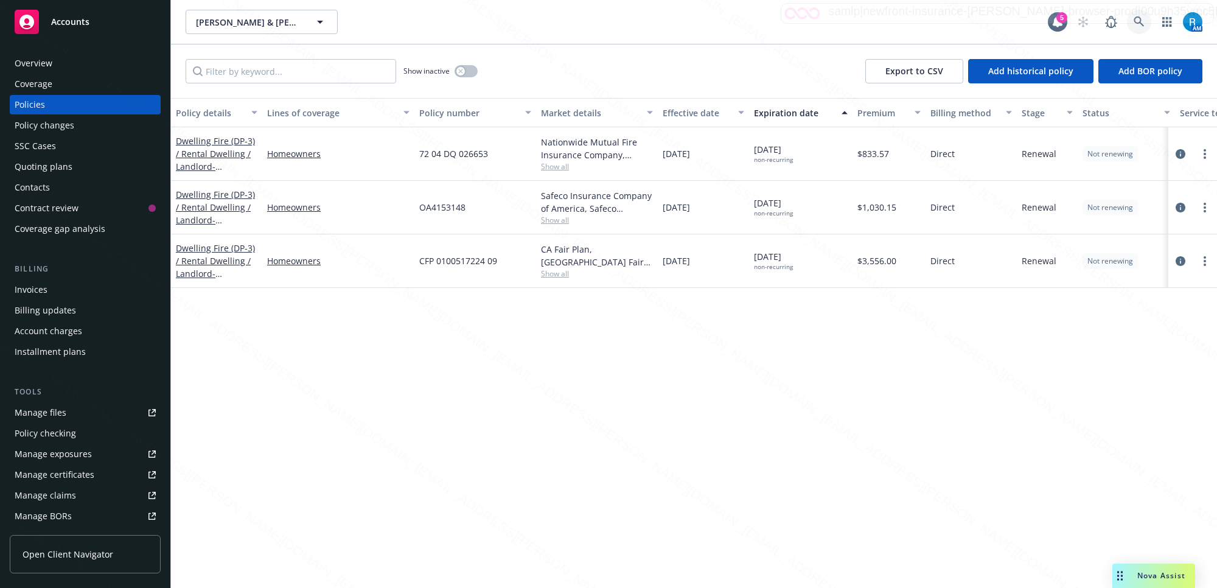
click at [1139, 26] on icon at bounding box center [1138, 21] width 11 height 11
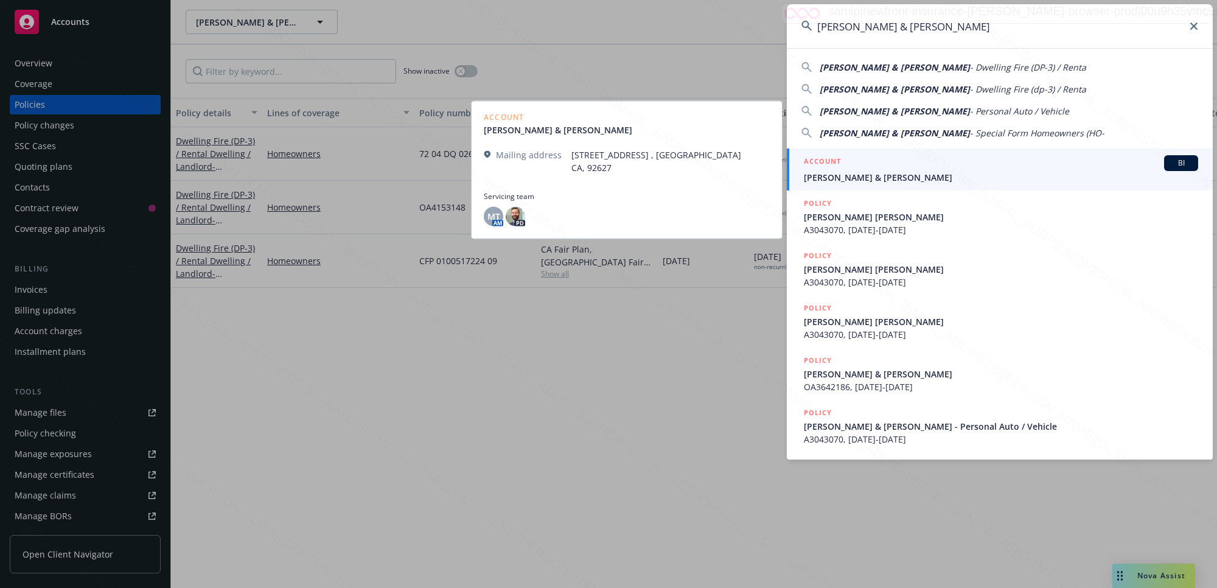
type input "[PERSON_NAME] & [PERSON_NAME]"
click at [868, 176] on span "[PERSON_NAME] & [PERSON_NAME]" at bounding box center [1001, 177] width 394 height 13
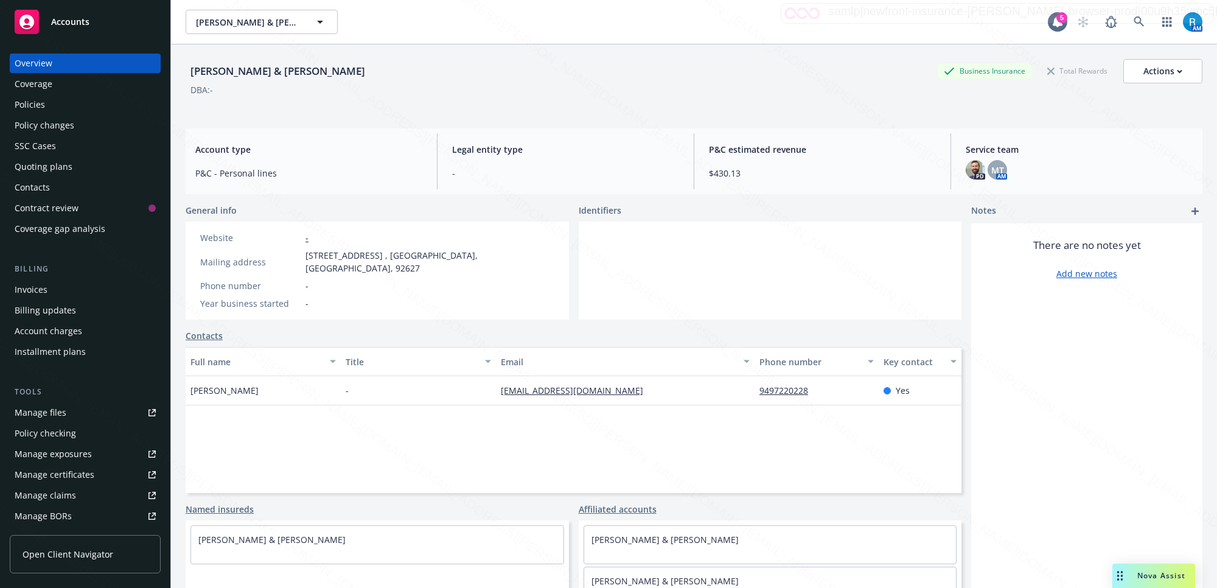
click at [64, 105] on div "Policies" at bounding box center [85, 104] width 141 height 19
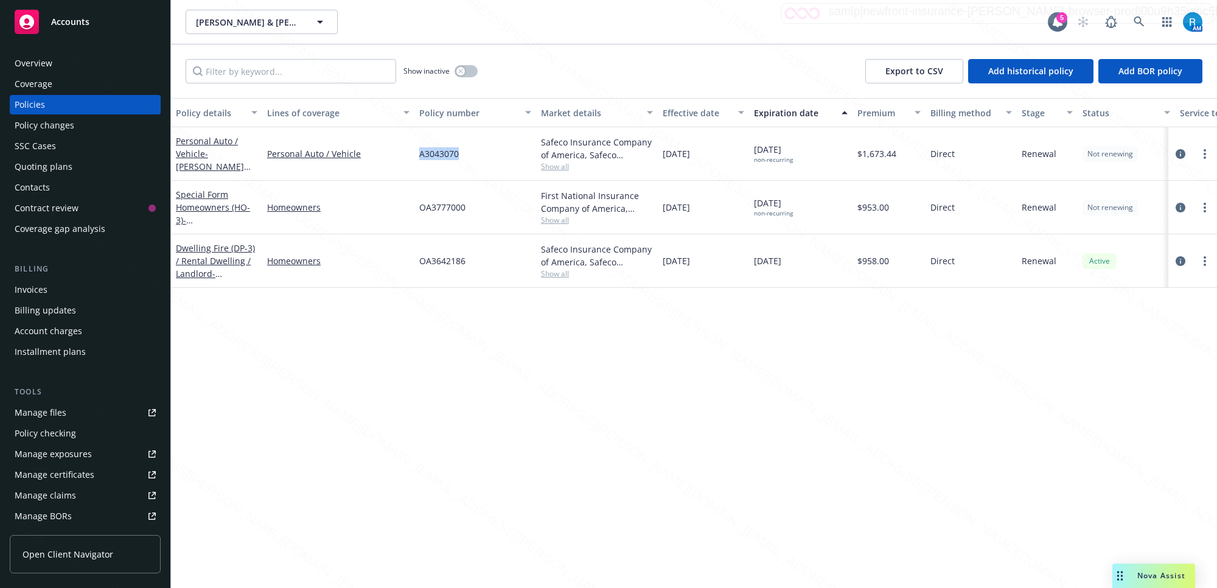
drag, startPoint x: 463, startPoint y: 152, endPoint x: 415, endPoint y: 153, distance: 48.1
click at [415, 153] on div "A3043070" at bounding box center [475, 154] width 122 height 54
copy span "A3043070"
click at [64, 60] on div "Overview" at bounding box center [85, 63] width 141 height 19
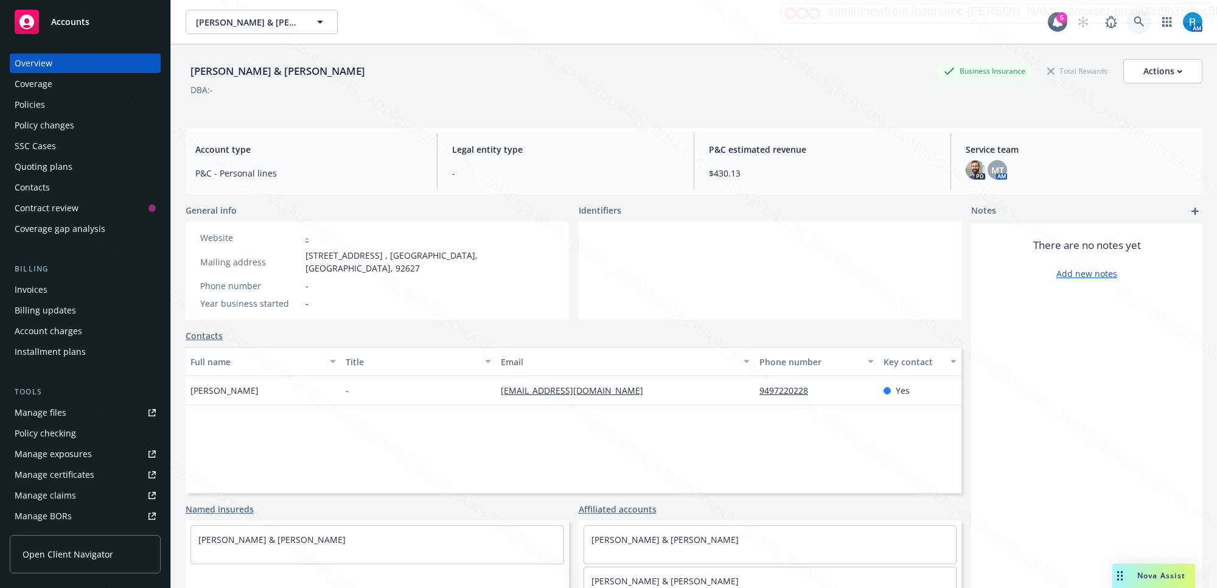
click at [1133, 18] on icon at bounding box center [1138, 21] width 10 height 10
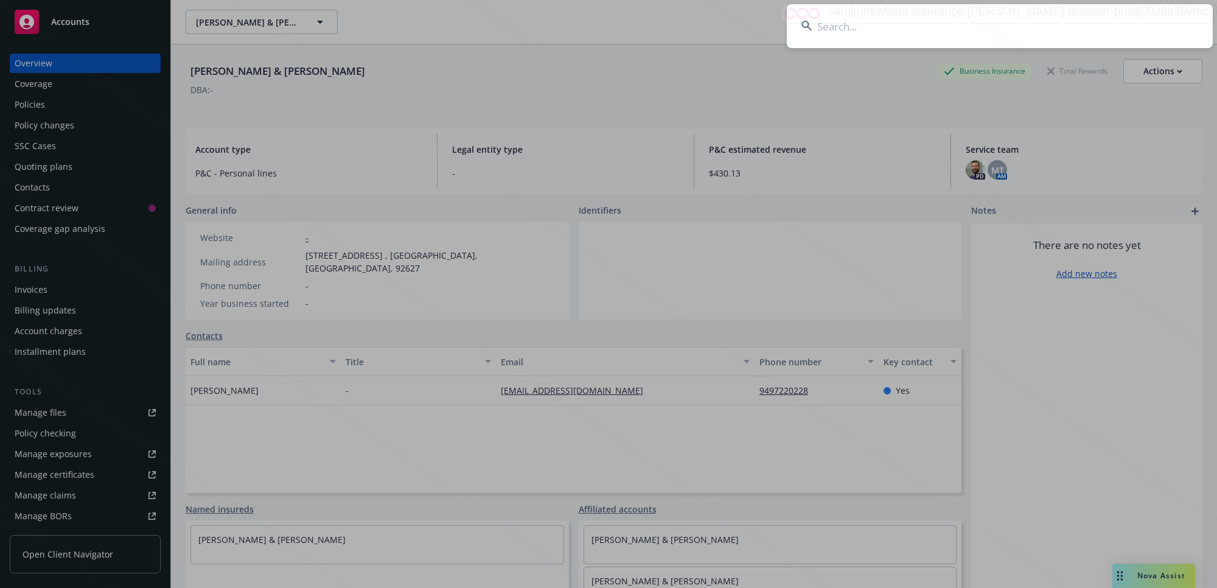
type input "[PERSON_NAME] & [PERSON_NAME]"
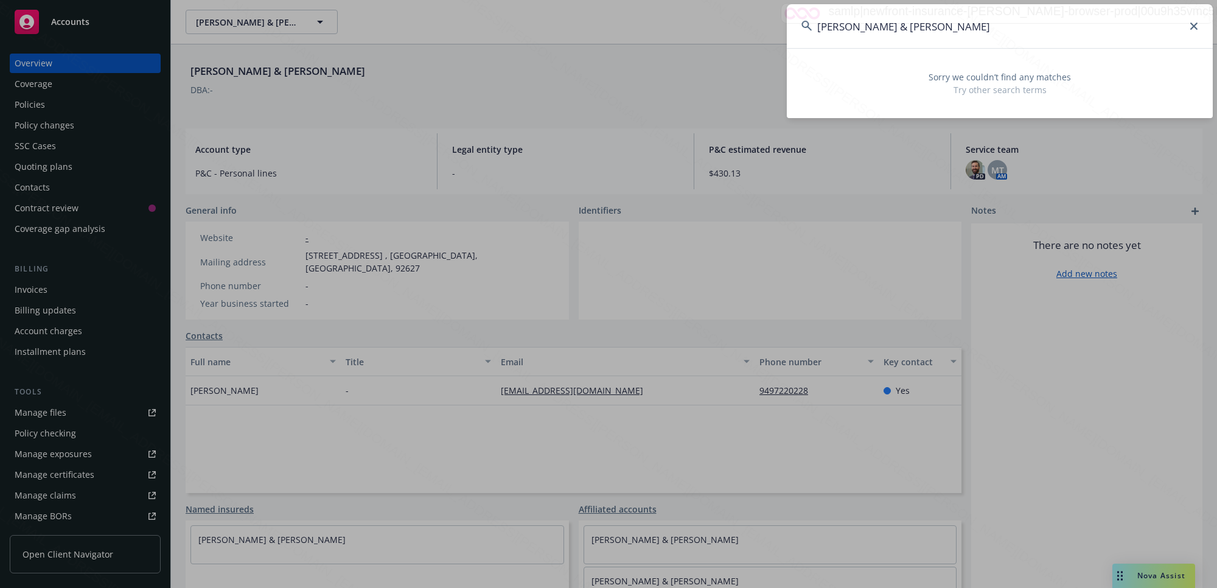
click at [987, 29] on input "[PERSON_NAME] & [PERSON_NAME]" at bounding box center [1000, 26] width 426 height 44
drag, startPoint x: 967, startPoint y: 34, endPoint x: 811, endPoint y: 35, distance: 156.4
click at [811, 35] on input "[PERSON_NAME] & [PERSON_NAME]" at bounding box center [1000, 26] width 426 height 44
drag, startPoint x: 957, startPoint y: 24, endPoint x: 937, endPoint y: 31, distance: 20.6
click at [937, 31] on input "[PERSON_NAME] & [PERSON_NAME]" at bounding box center [1000, 26] width 426 height 44
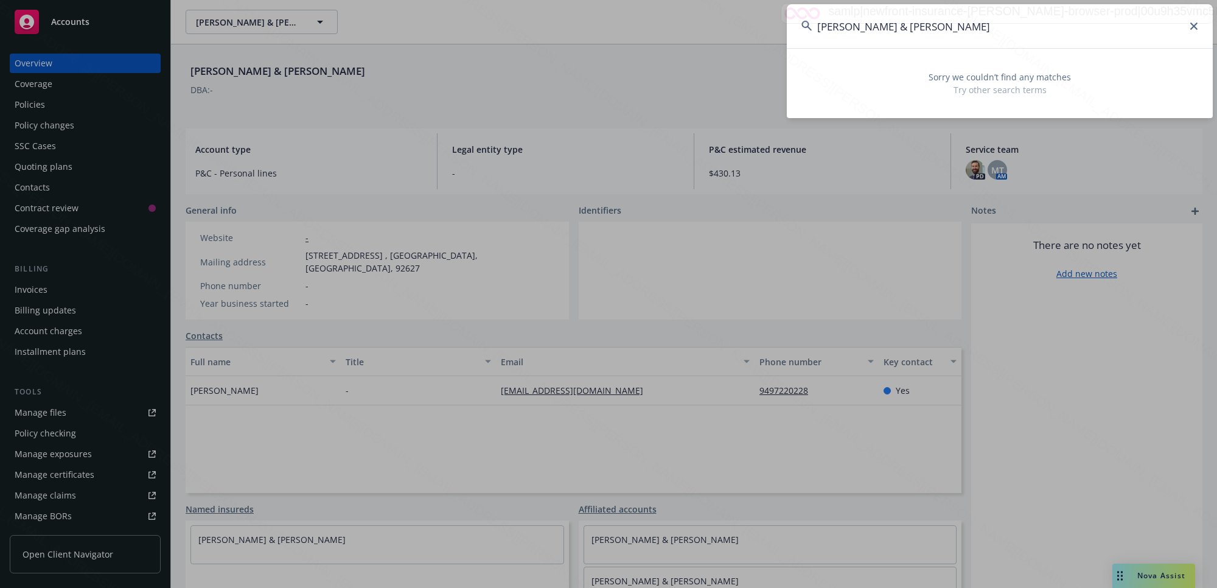
drag, startPoint x: 941, startPoint y: 24, endPoint x: 893, endPoint y: 30, distance: 47.8
click at [893, 30] on input "[PERSON_NAME] & [PERSON_NAME]" at bounding box center [1000, 26] width 426 height 44
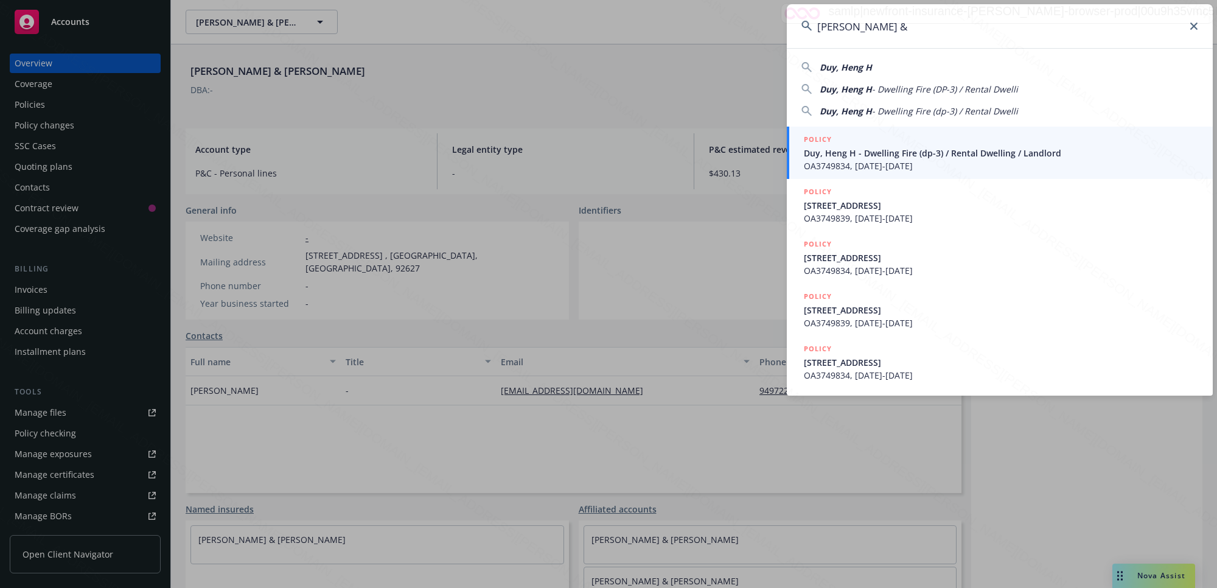
type input "[PERSON_NAME] &"
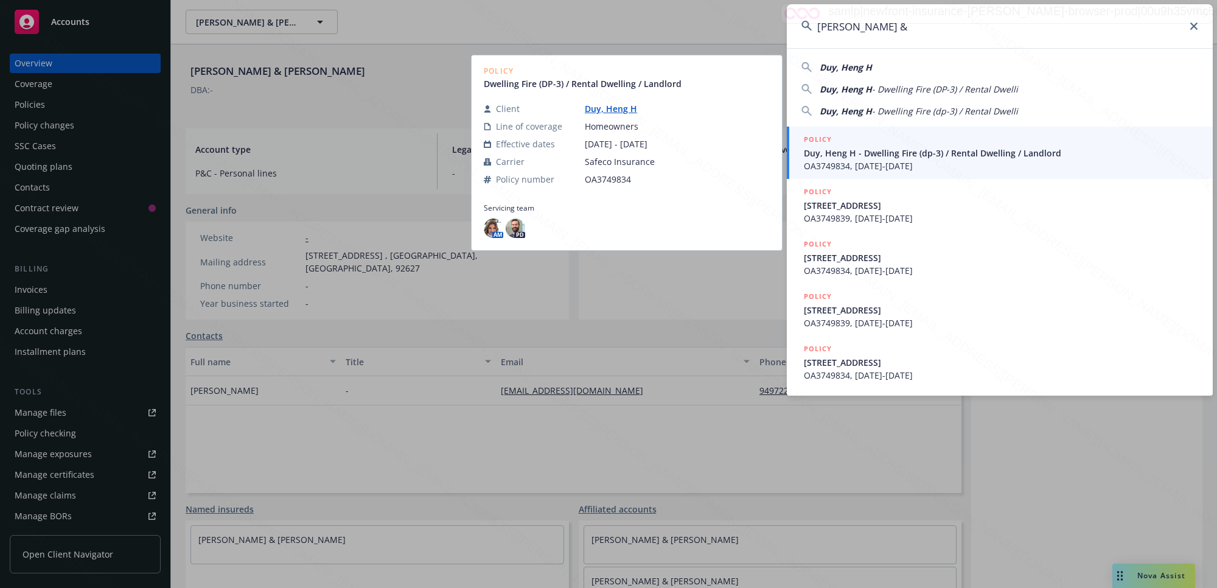
click at [855, 154] on span "Duy, Heng H - Dwelling Fire (dp-3) / Rental Dwelling / Landlord" at bounding box center [1001, 153] width 394 height 13
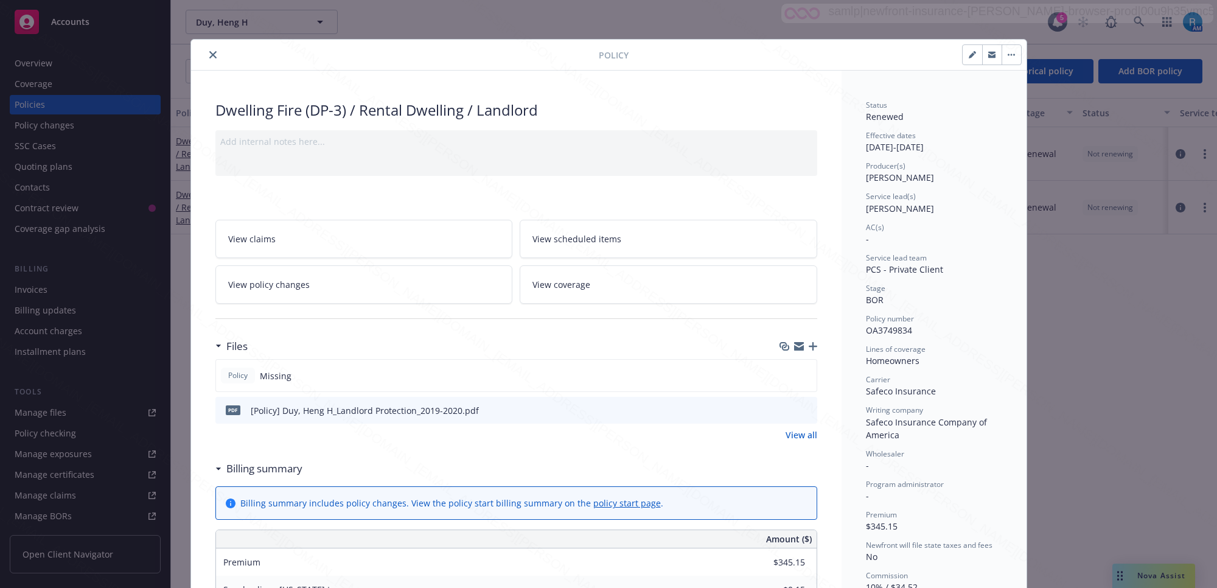
click at [209, 55] on icon "close" at bounding box center [212, 54] width 7 height 7
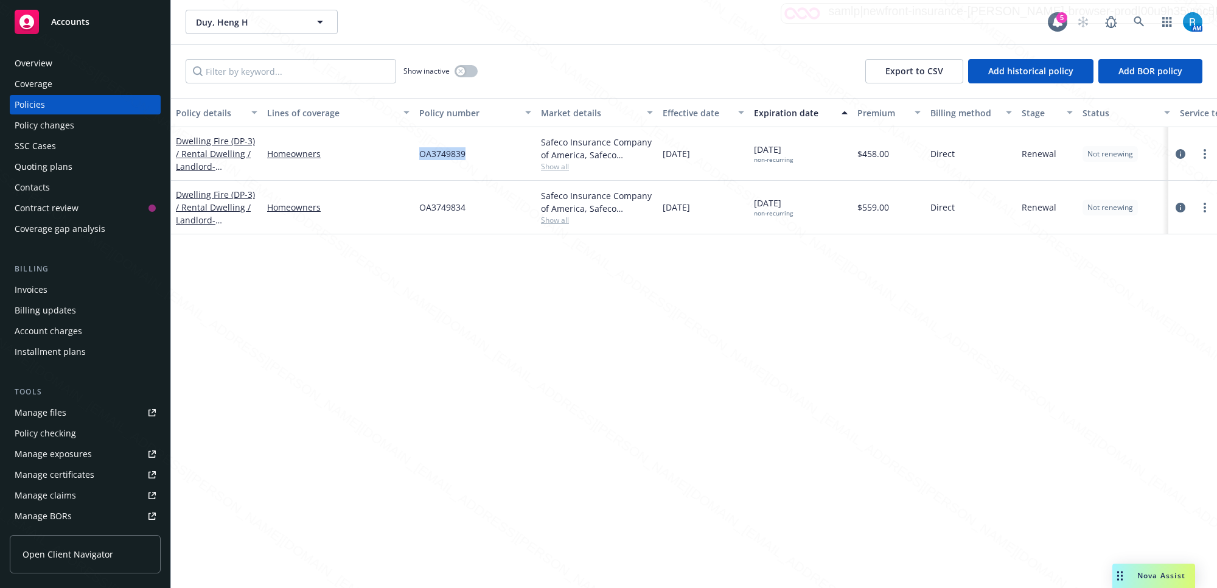
drag, startPoint x: 467, startPoint y: 153, endPoint x: 417, endPoint y: 152, distance: 49.3
click at [417, 152] on div "OA3749839" at bounding box center [475, 154] width 122 height 54
click at [1139, 18] on icon at bounding box center [1138, 21] width 10 height 10
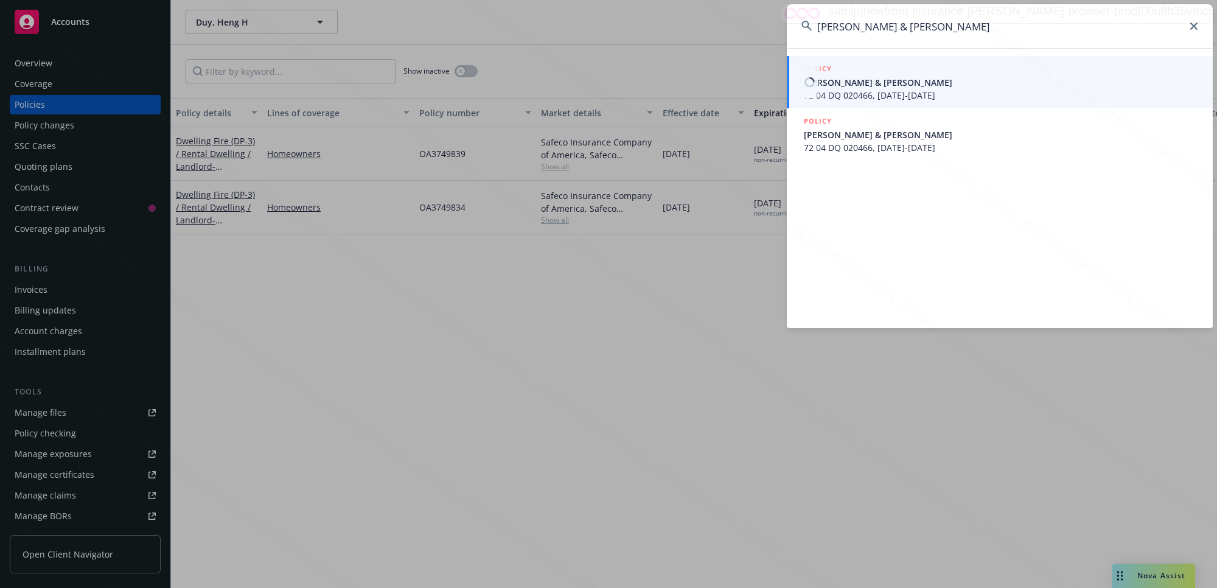
type input "[PERSON_NAME] & [PERSON_NAME]"
click at [889, 89] on span "72 04 DQ 020466, [DATE]-[DATE]" at bounding box center [1001, 95] width 394 height 13
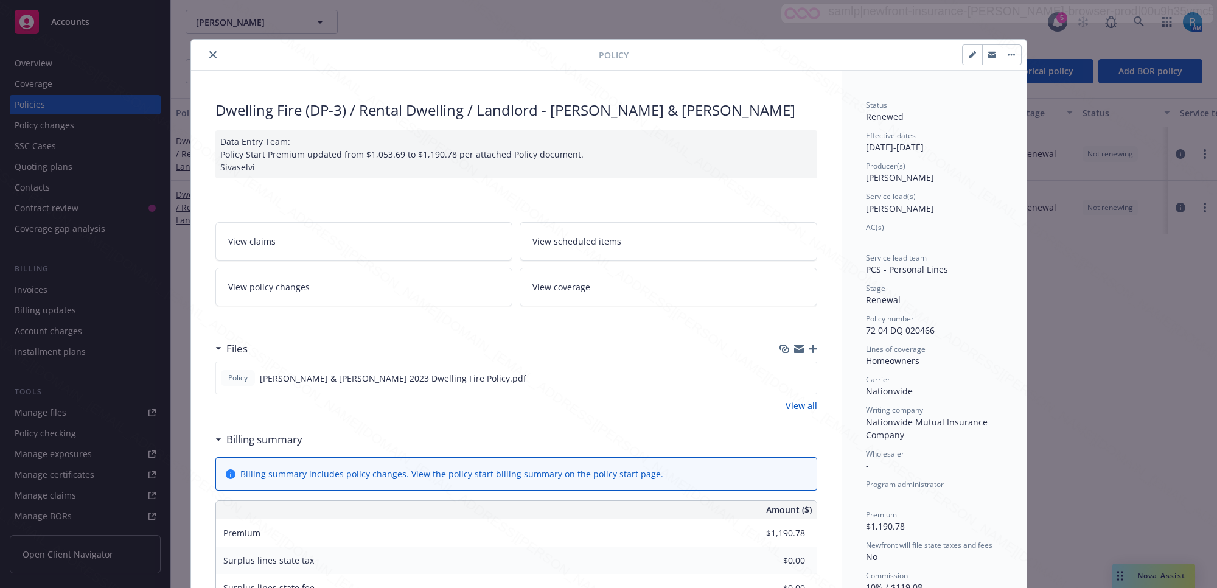
click at [209, 52] on icon "close" at bounding box center [212, 54] width 7 height 7
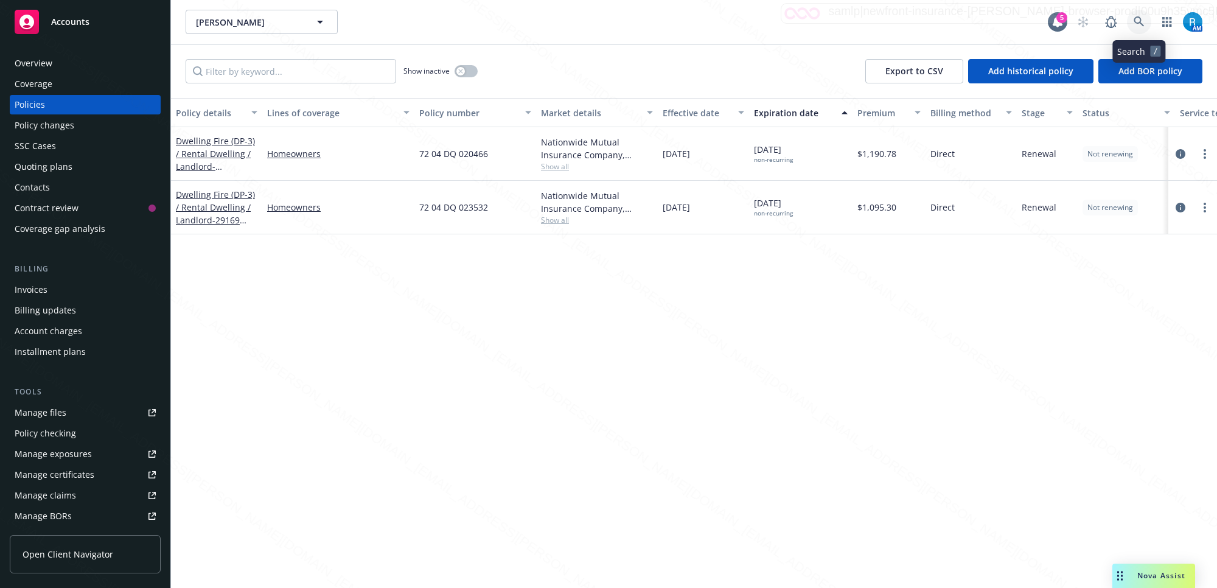
click at [1133, 21] on icon at bounding box center [1138, 21] width 11 height 11
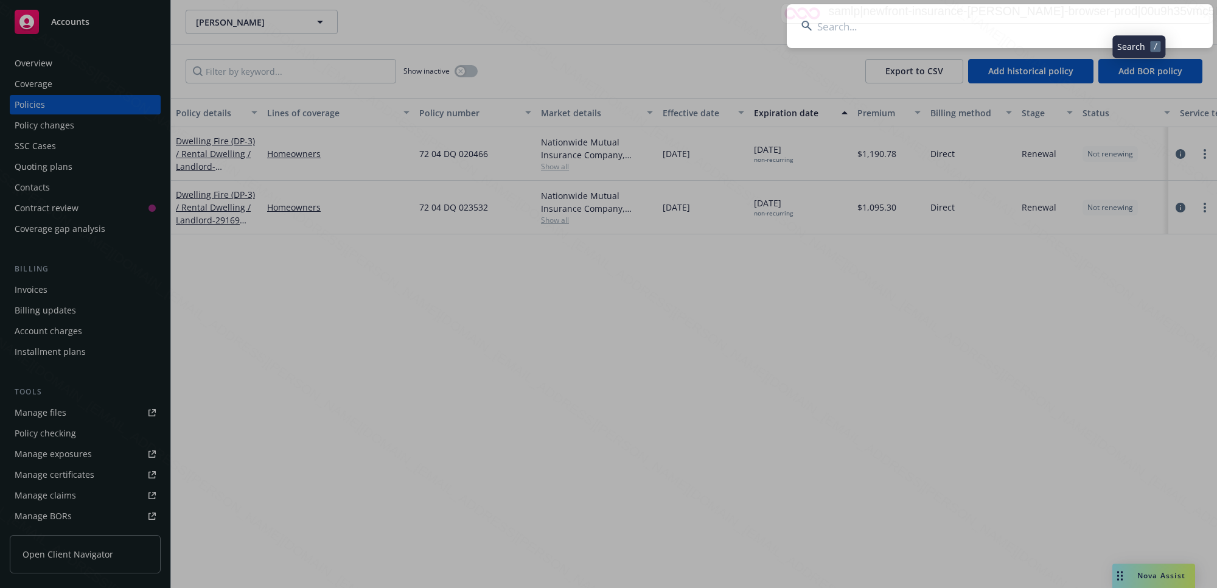
type input "Cheshire, [PERSON_NAME] & [PERSON_NAME]"
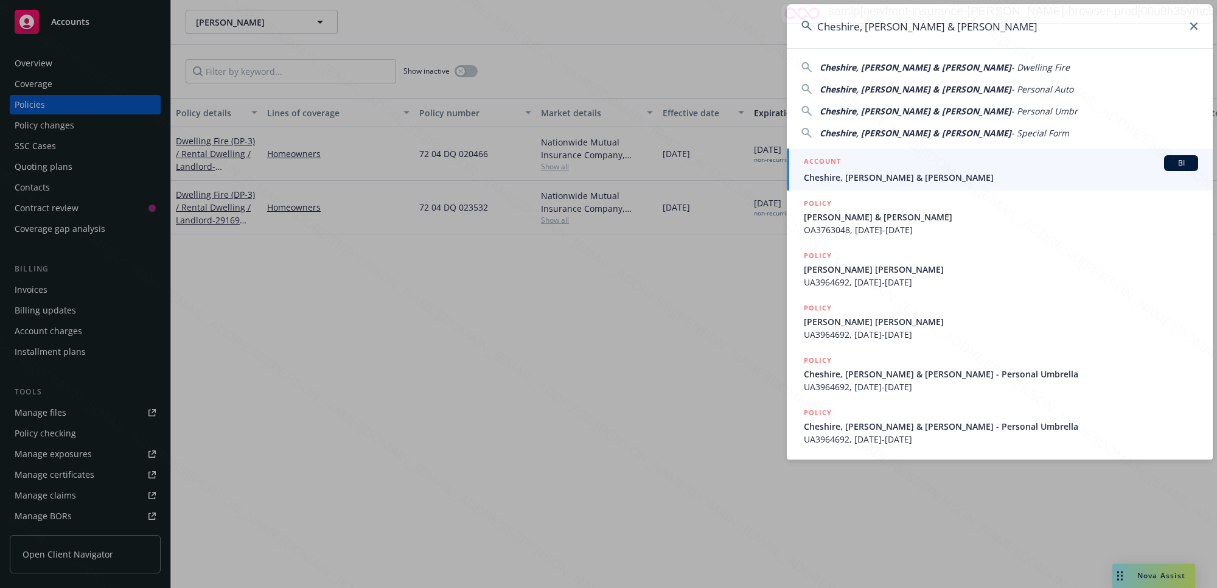
click at [880, 173] on span "Cheshire, [PERSON_NAME] & [PERSON_NAME]" at bounding box center [1001, 177] width 394 height 13
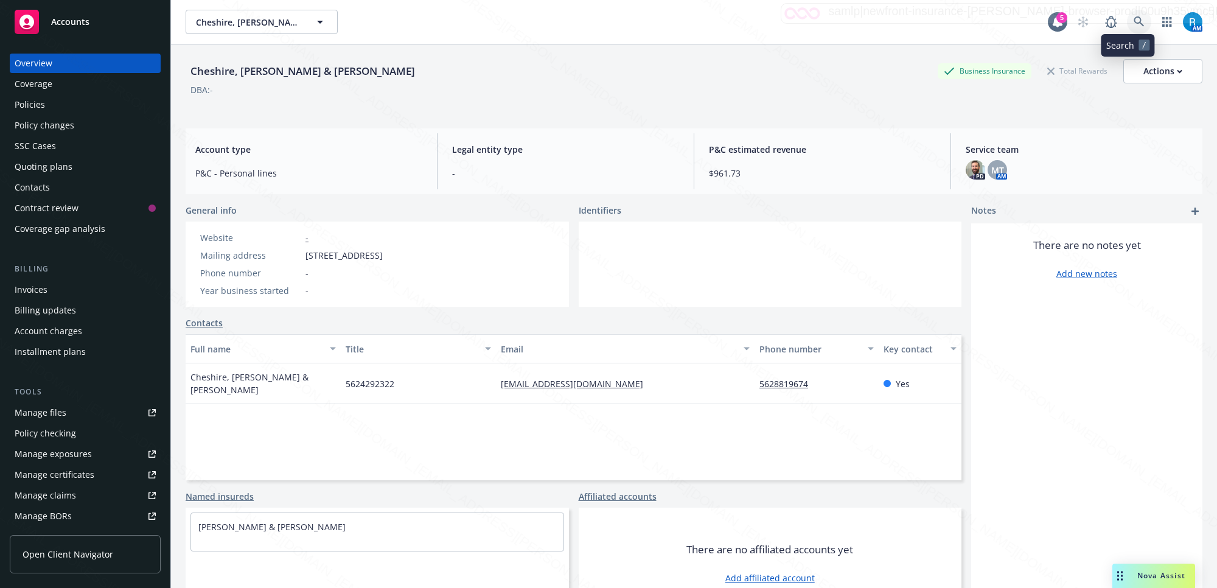
click at [1133, 23] on icon at bounding box center [1138, 21] width 11 height 11
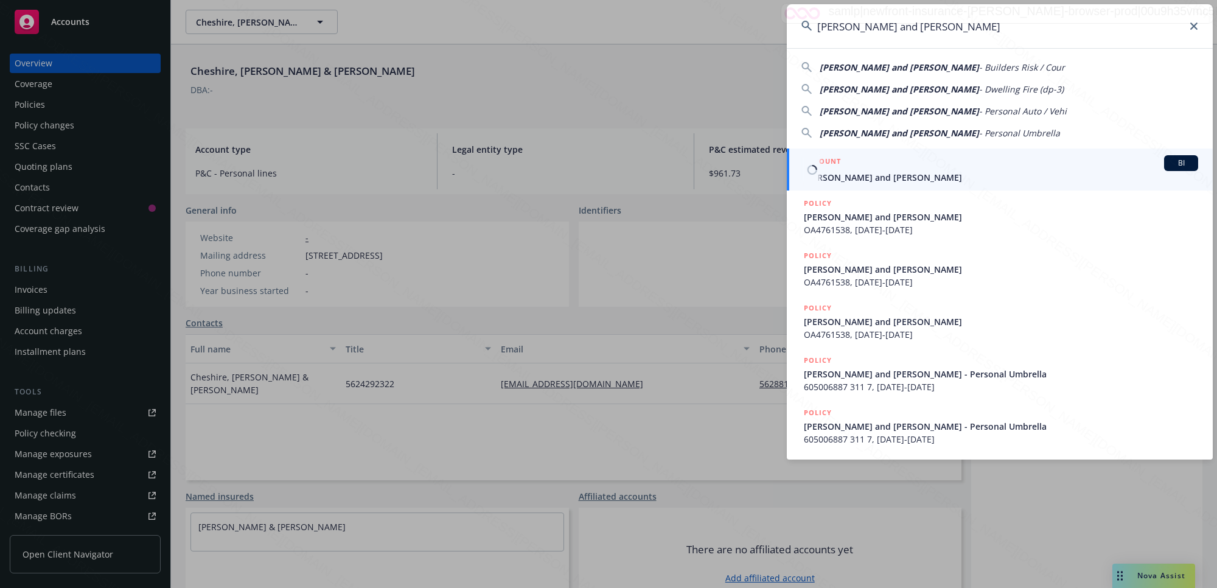
type input "[PERSON_NAME] and [PERSON_NAME]"
click at [865, 174] on span "[PERSON_NAME] and [PERSON_NAME]" at bounding box center [1001, 177] width 394 height 13
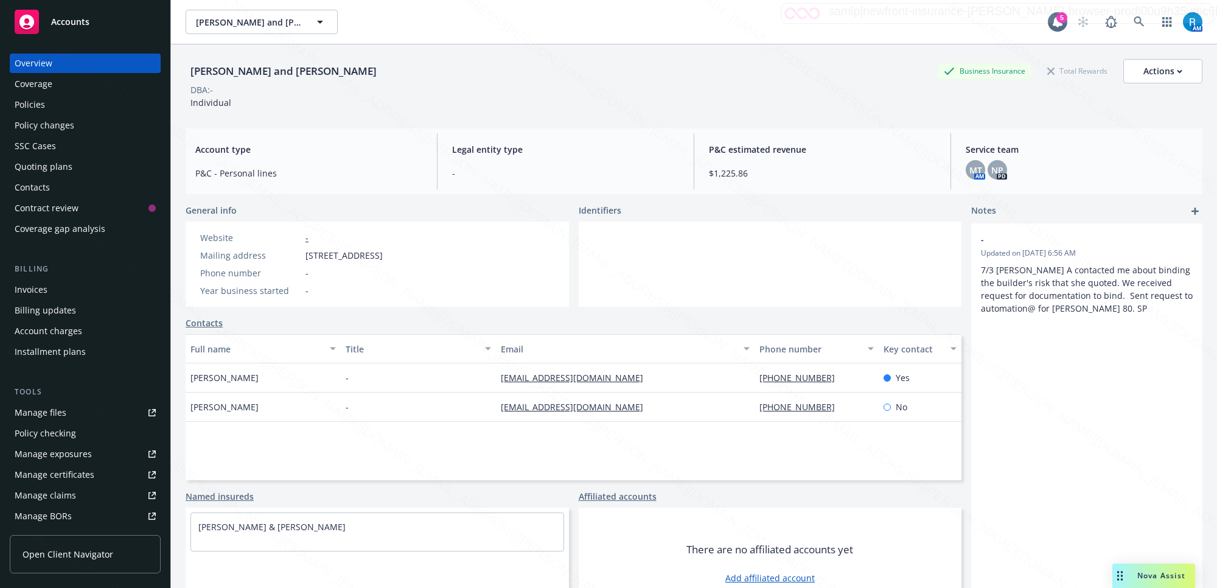
click at [53, 105] on div "Policies" at bounding box center [85, 104] width 141 height 19
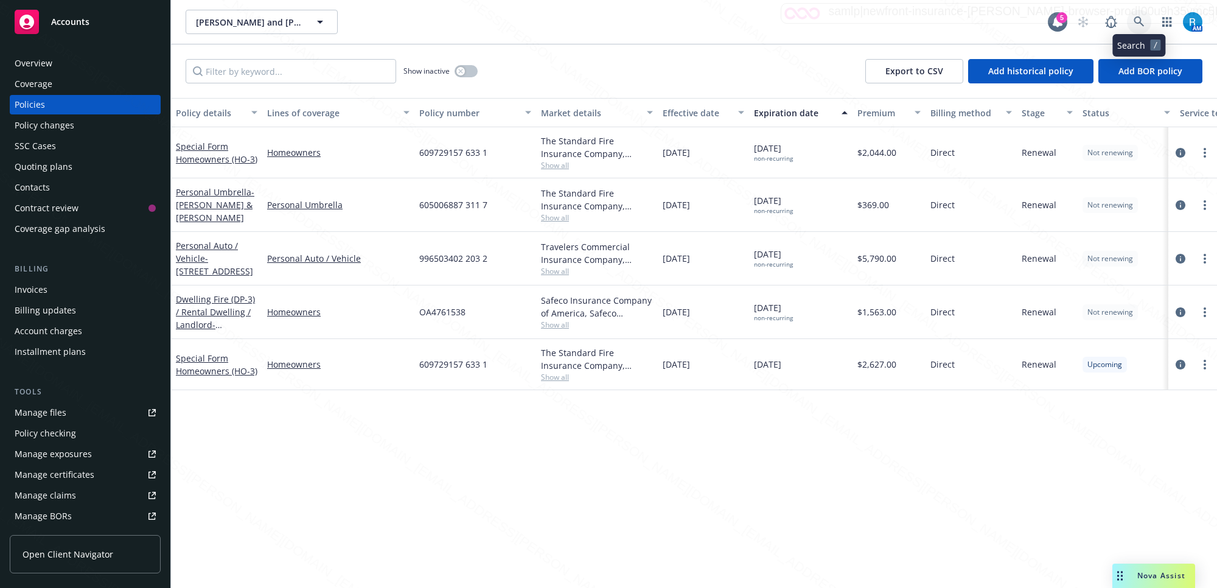
click at [1133, 27] on link at bounding box center [1139, 22] width 24 height 24
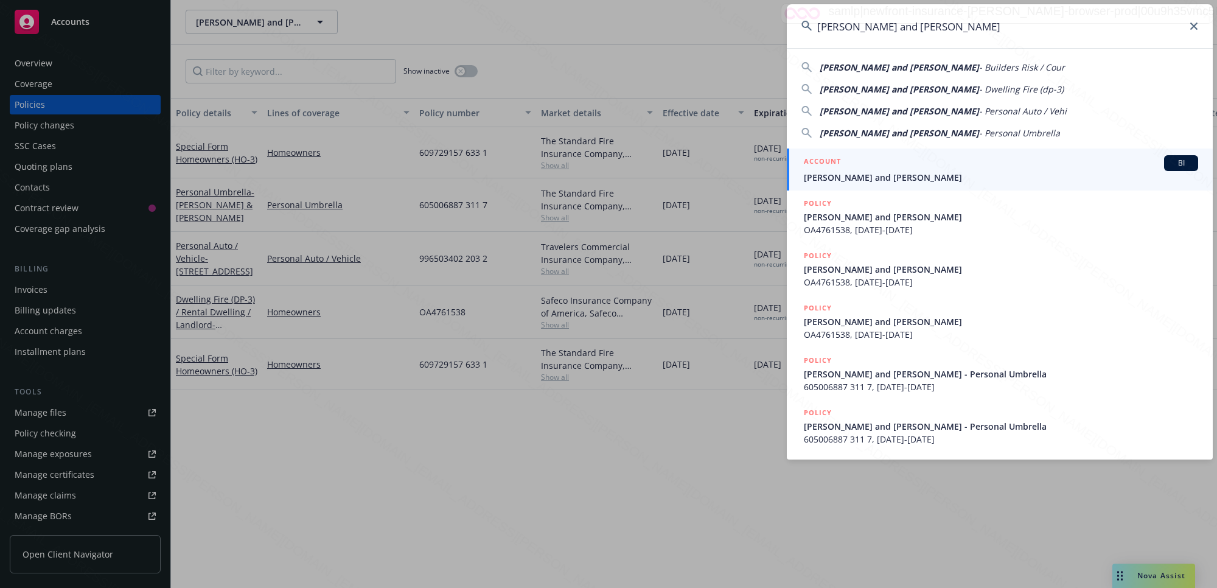
type input "[PERSON_NAME] and [PERSON_NAME]"
click at [887, 171] on span "[PERSON_NAME] and [PERSON_NAME]" at bounding box center [1001, 177] width 394 height 13
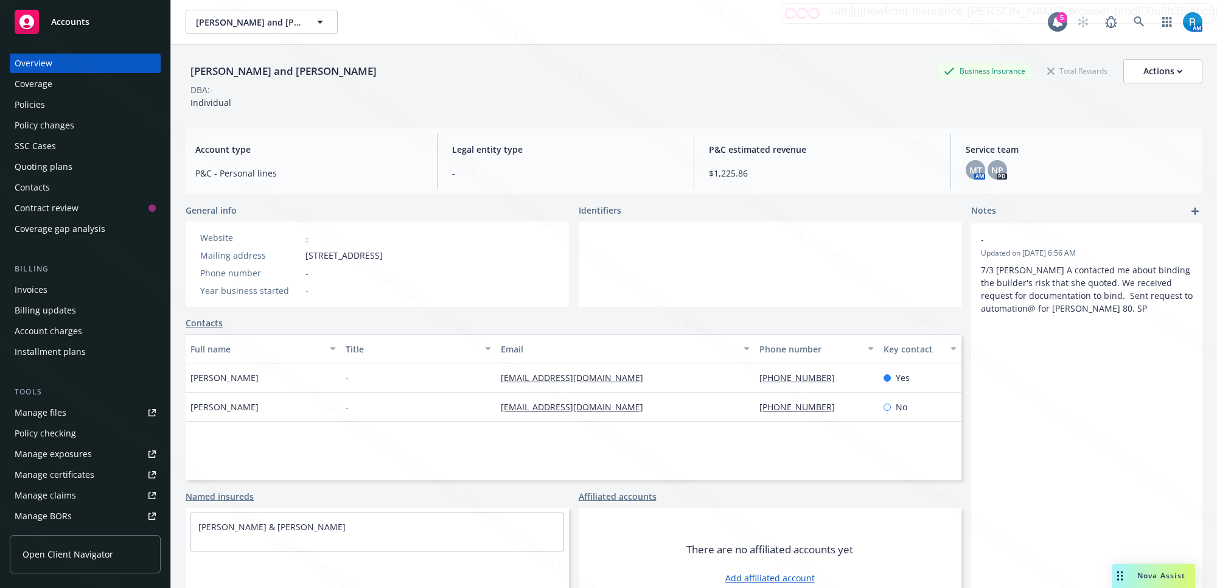
click at [47, 103] on div "Policies" at bounding box center [85, 104] width 141 height 19
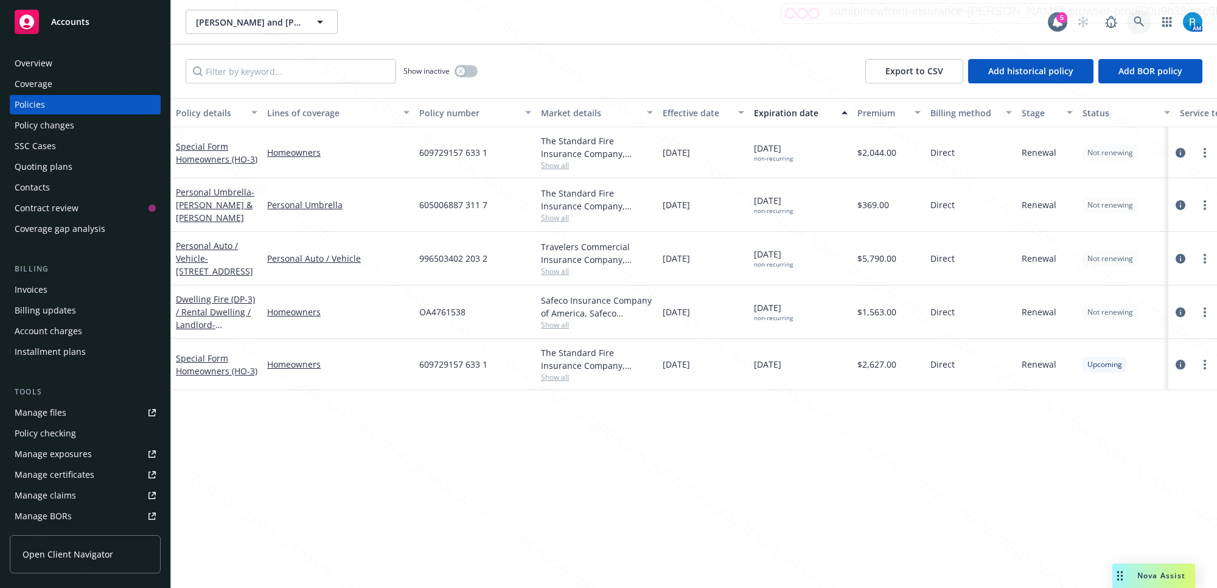
click at [1136, 24] on icon at bounding box center [1138, 21] width 11 height 11
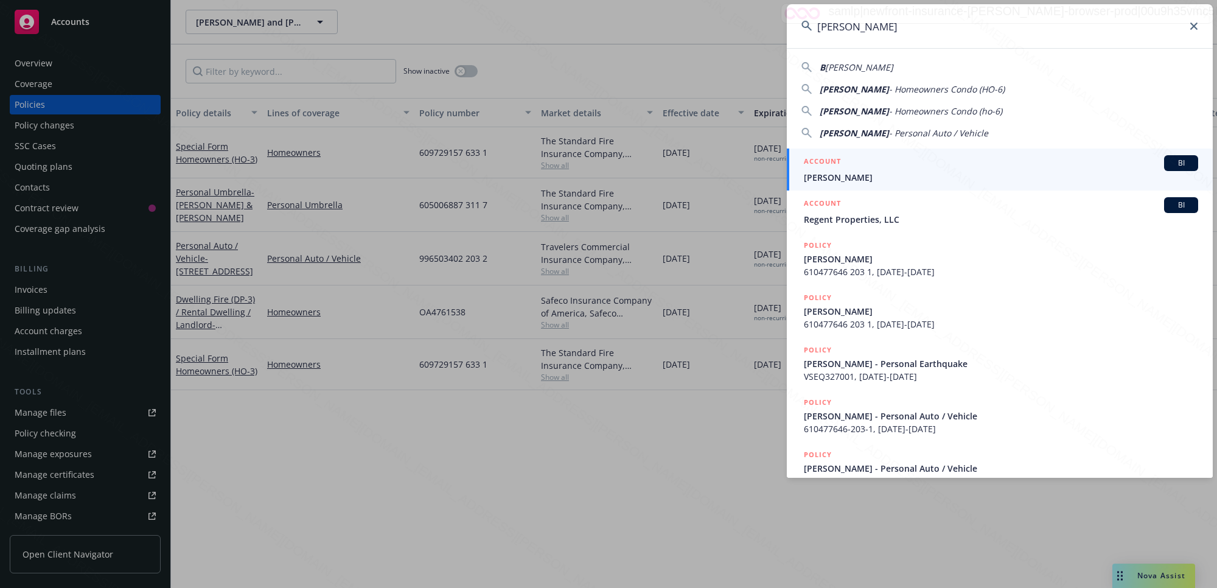
type input "[PERSON_NAME]"
click at [826, 172] on span "[PERSON_NAME]" at bounding box center [1001, 177] width 394 height 13
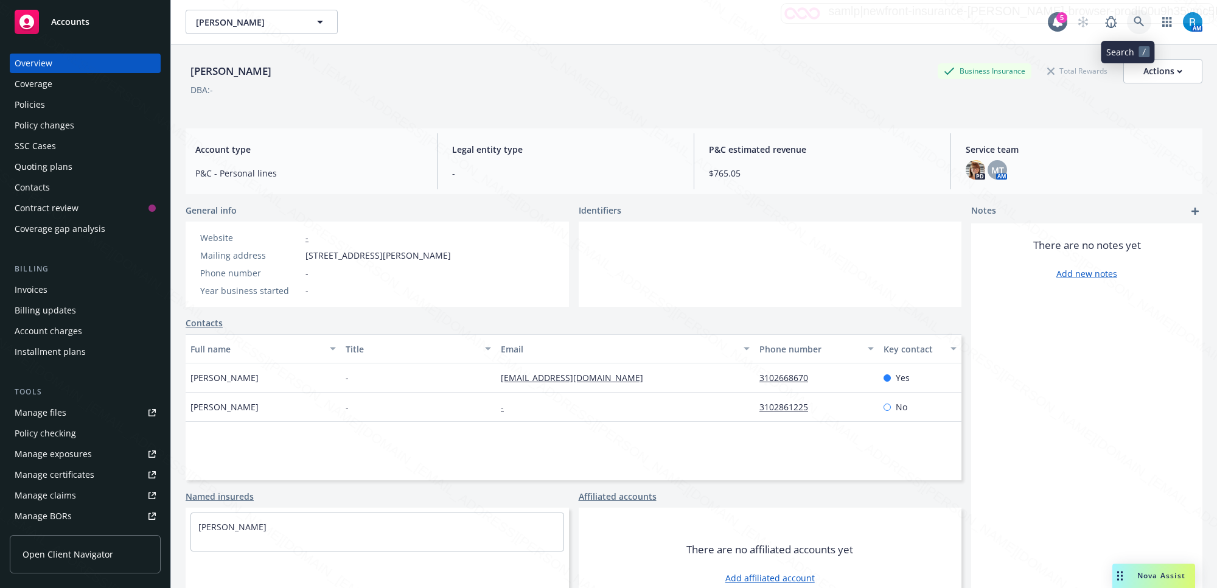
click at [1133, 19] on icon at bounding box center [1138, 21] width 11 height 11
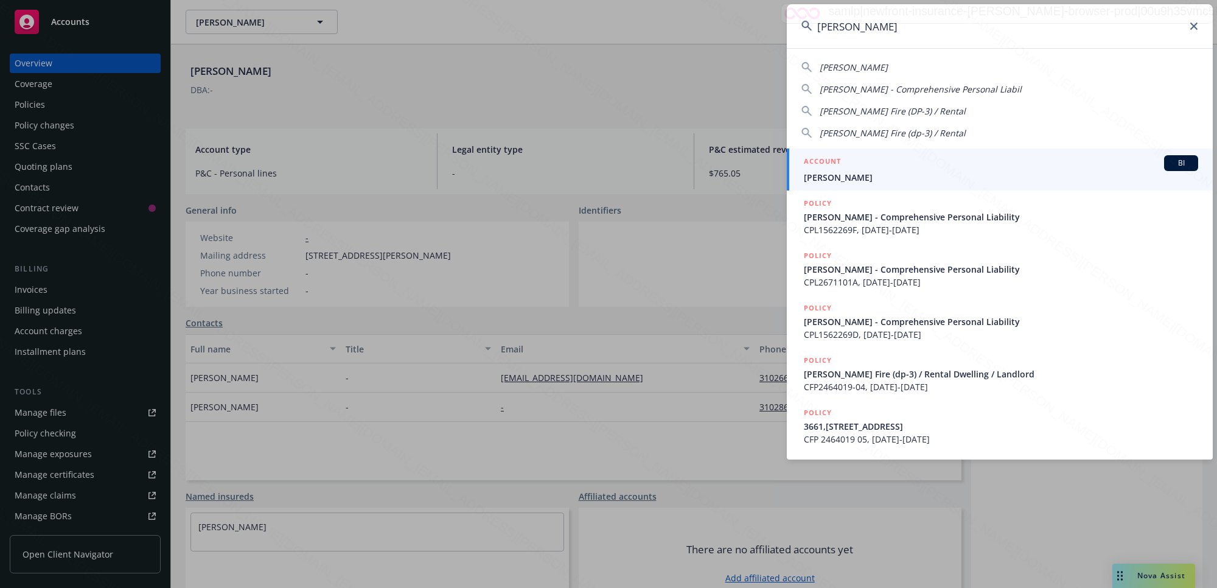
click at [855, 168] on div "ACCOUNT BI" at bounding box center [1001, 163] width 394 height 16
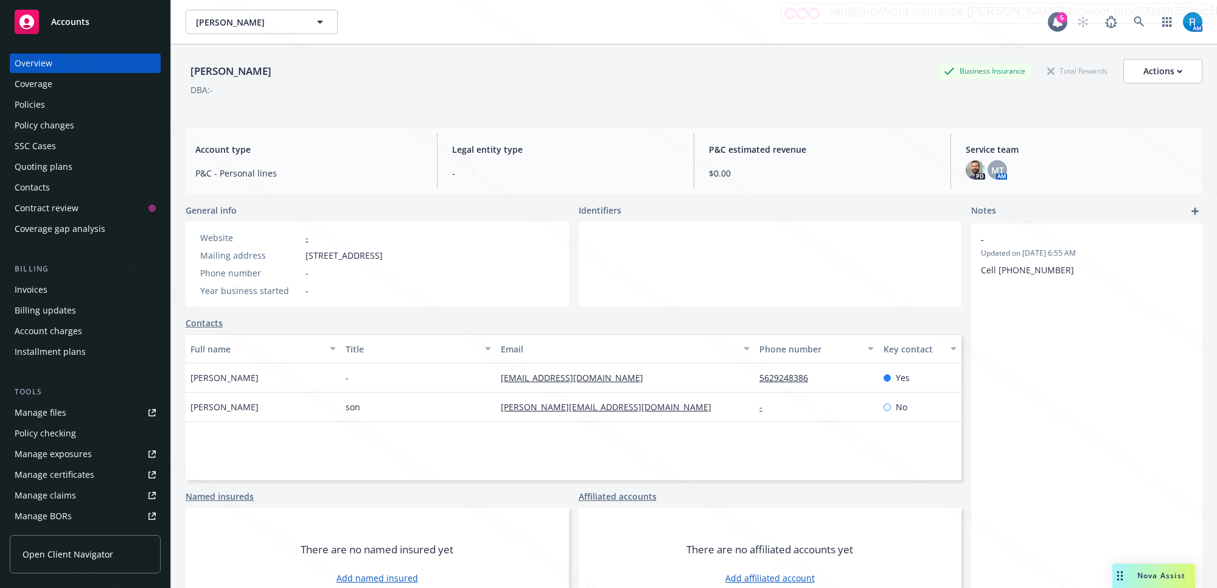
click at [23, 105] on div "Policies" at bounding box center [30, 104] width 30 height 19
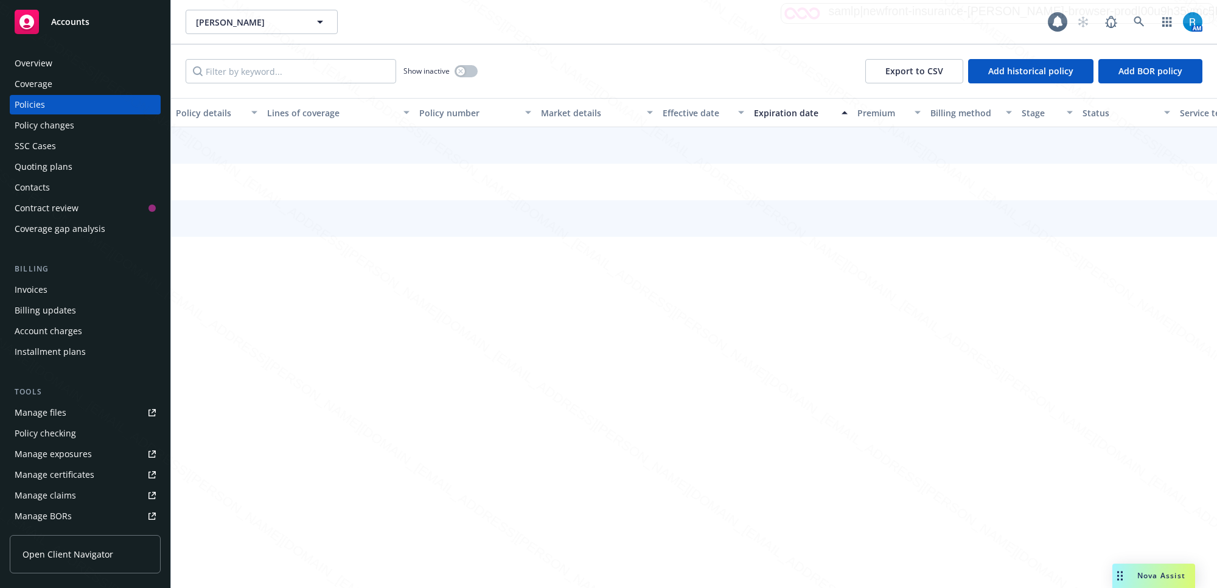
click at [35, 148] on div "SSC Cases" at bounding box center [35, 145] width 41 height 19
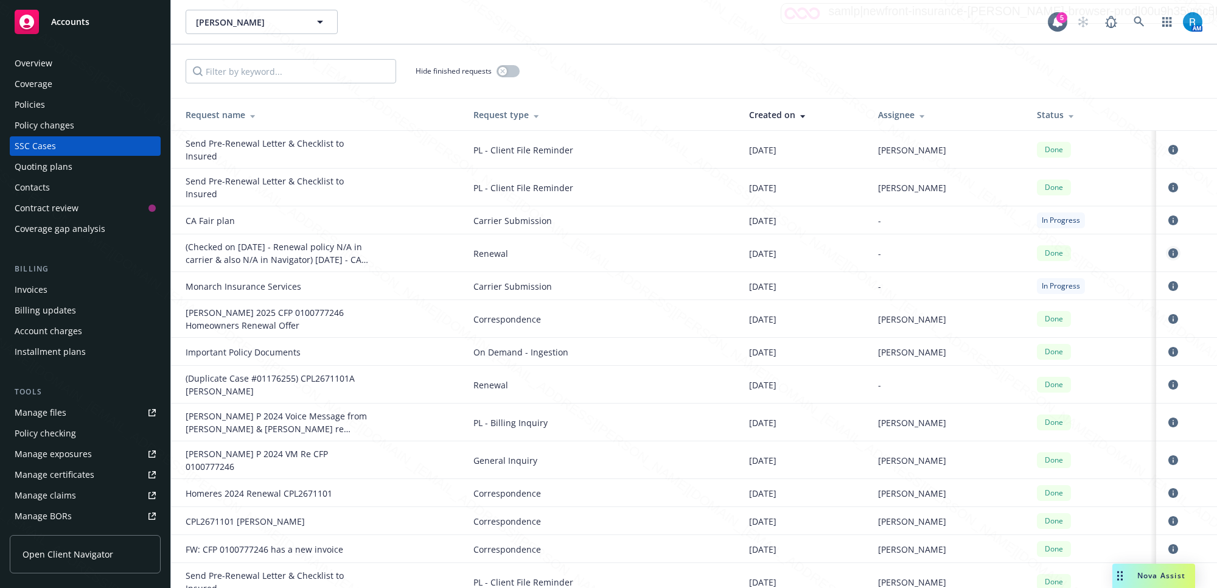
click at [1168, 251] on icon "circleInformation" at bounding box center [1173, 253] width 10 height 10
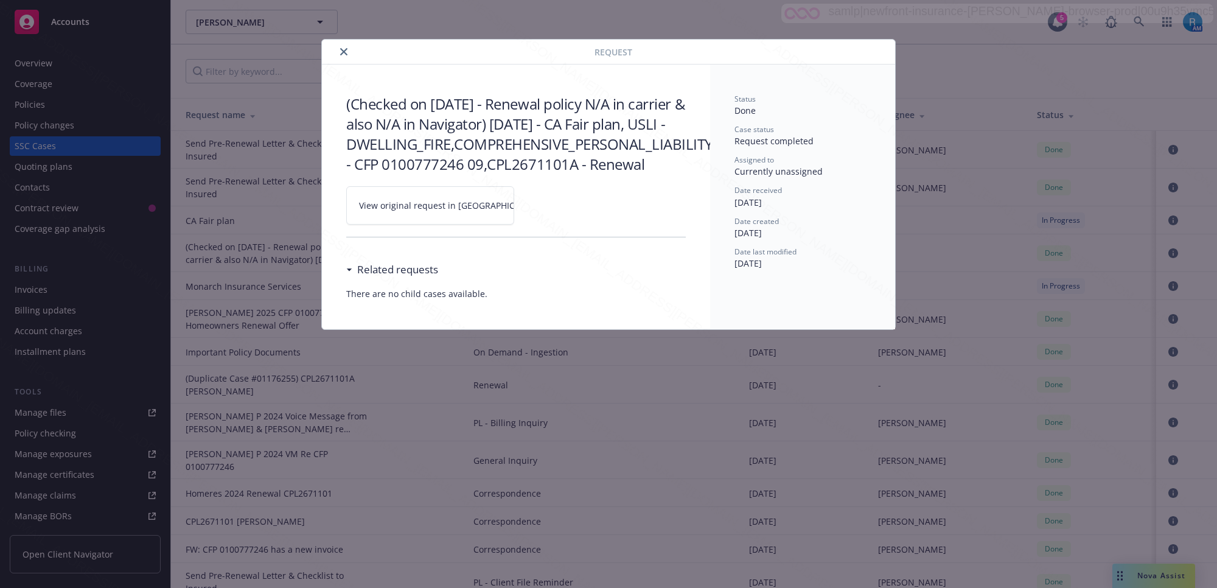
click at [548, 209] on icon at bounding box center [551, 205] width 7 height 7
click at [344, 50] on icon "close" at bounding box center [343, 51] width 7 height 7
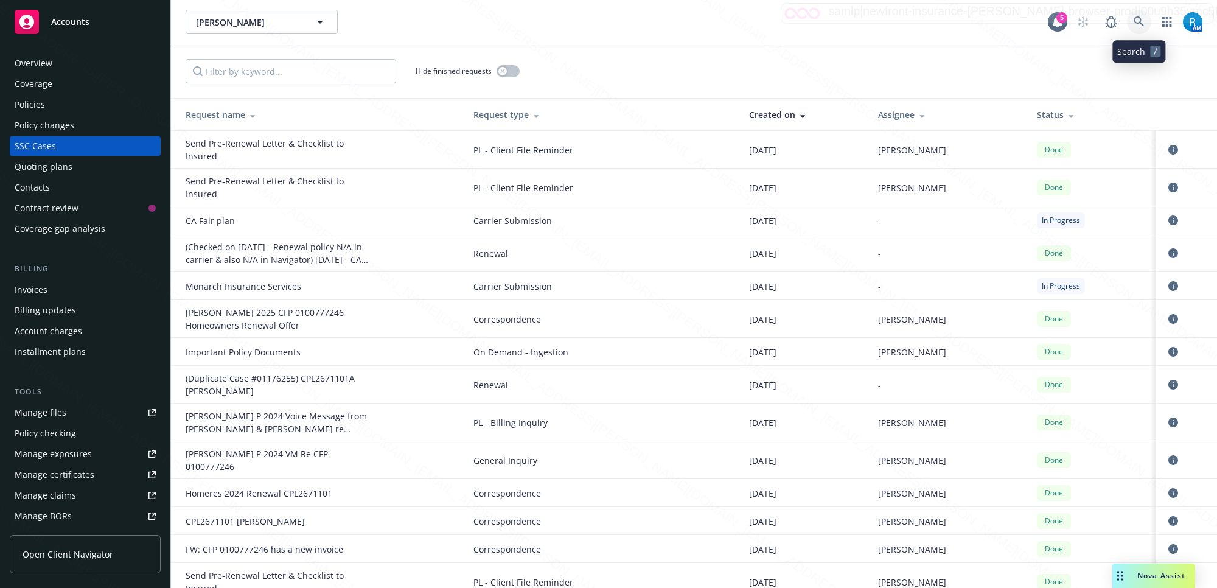
click at [1141, 22] on icon at bounding box center [1138, 21] width 11 height 11
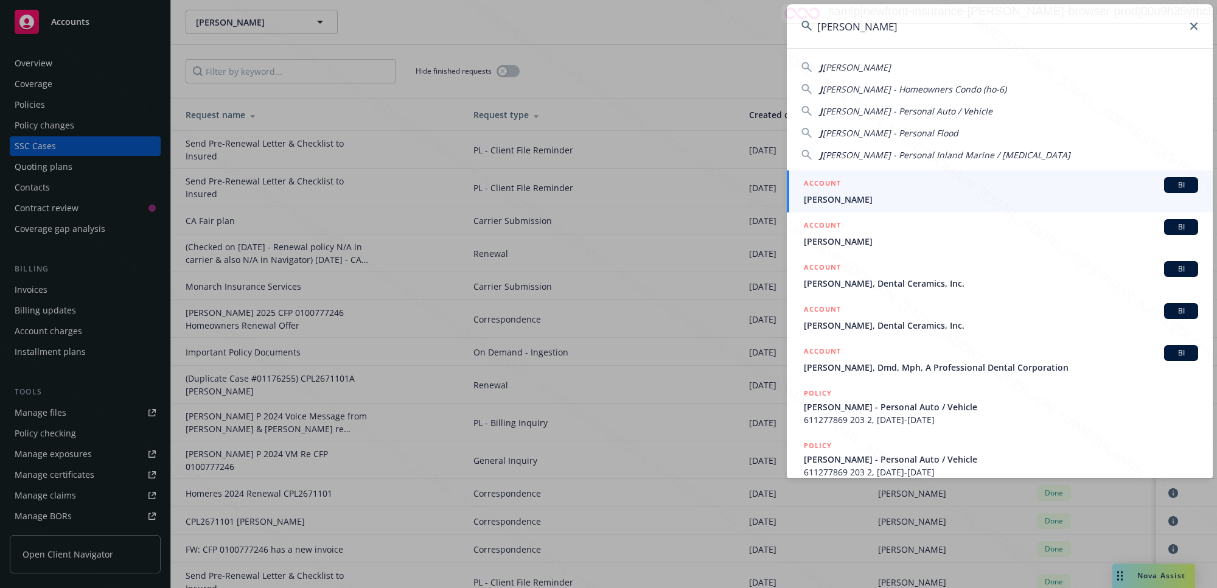
type input "[PERSON_NAME]"
click at [858, 189] on div "ACCOUNT BI" at bounding box center [1001, 185] width 394 height 16
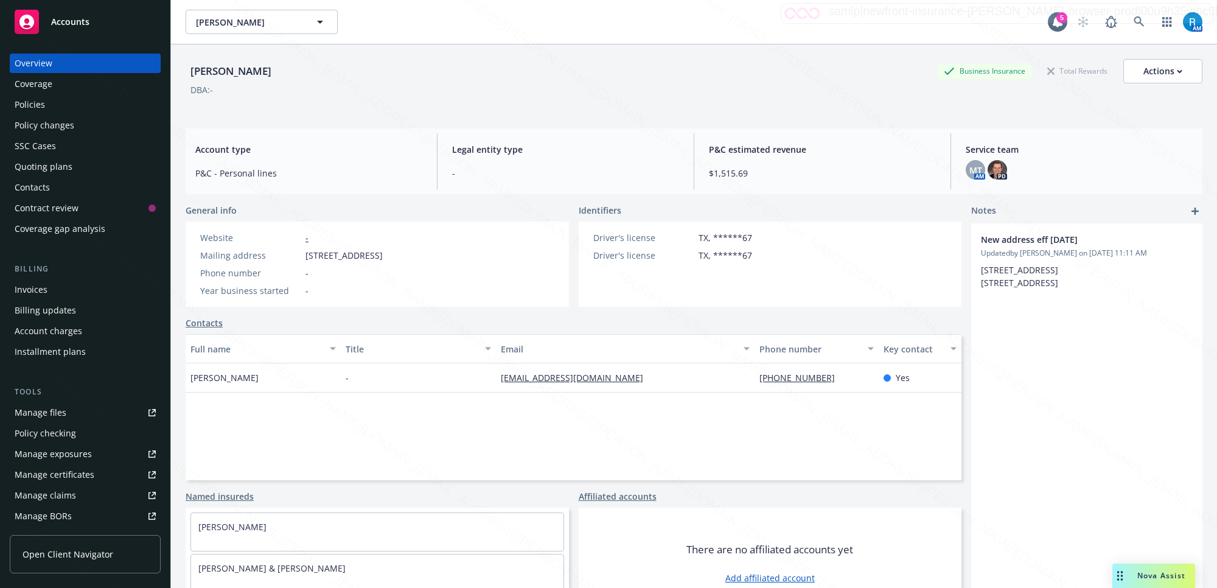
click at [59, 101] on div "Policies" at bounding box center [85, 104] width 141 height 19
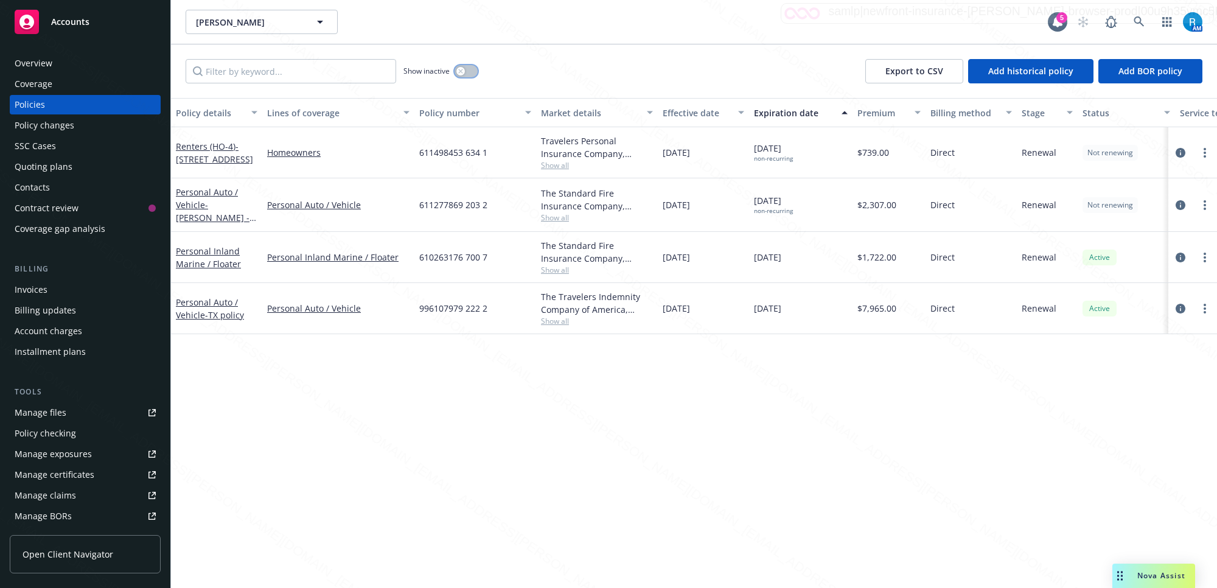
click at [469, 71] on button "button" at bounding box center [465, 71] width 23 height 12
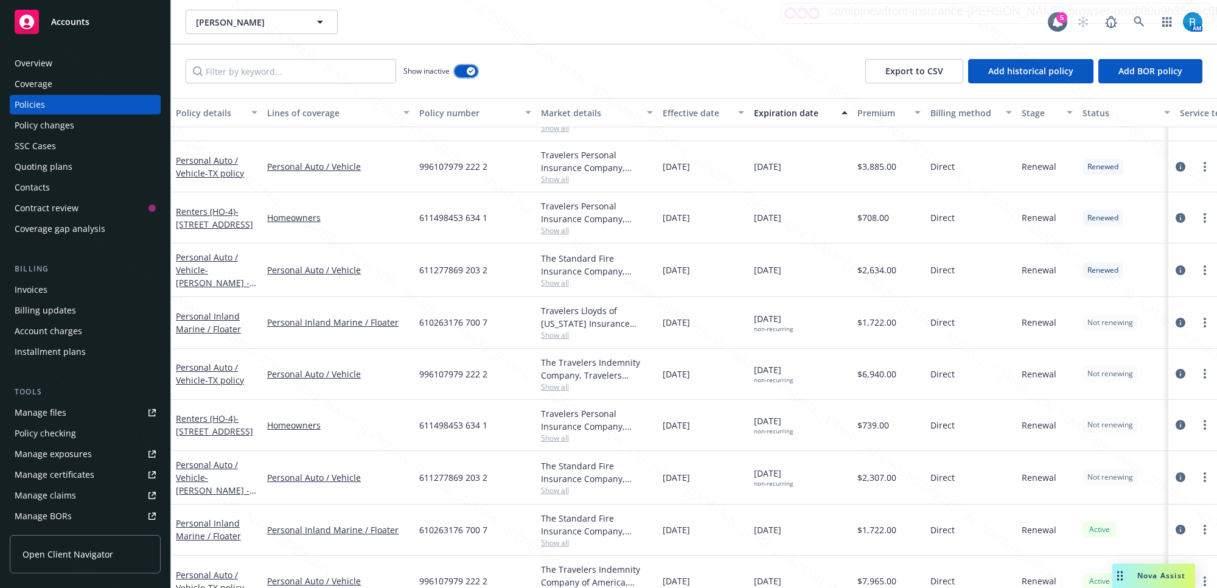
scroll to position [706, 0]
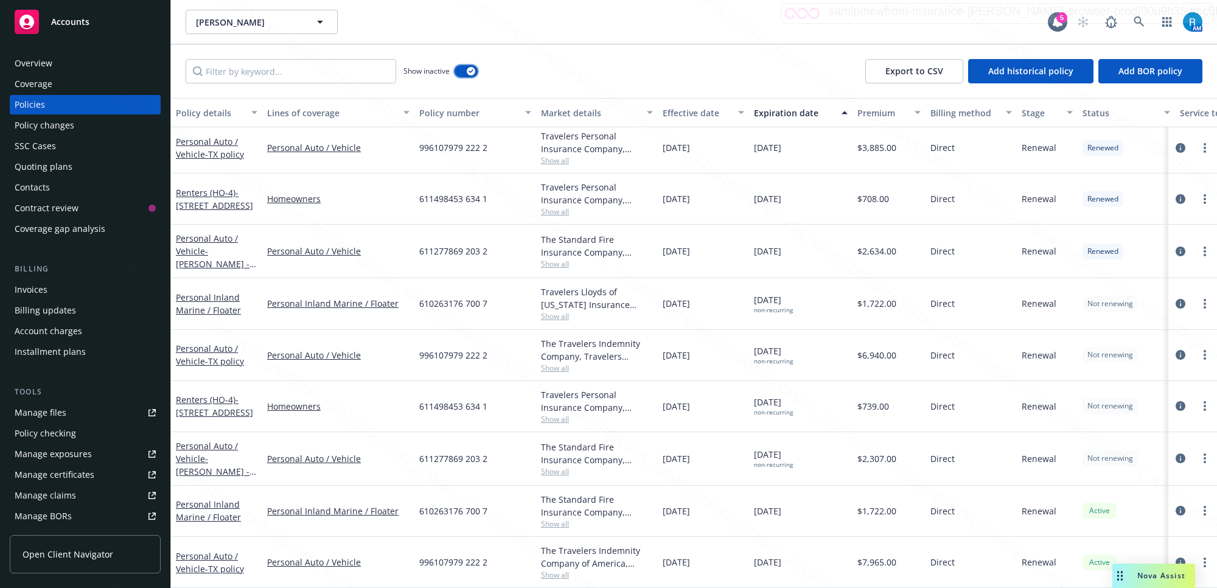
click at [467, 69] on div "button" at bounding box center [471, 71] width 9 height 9
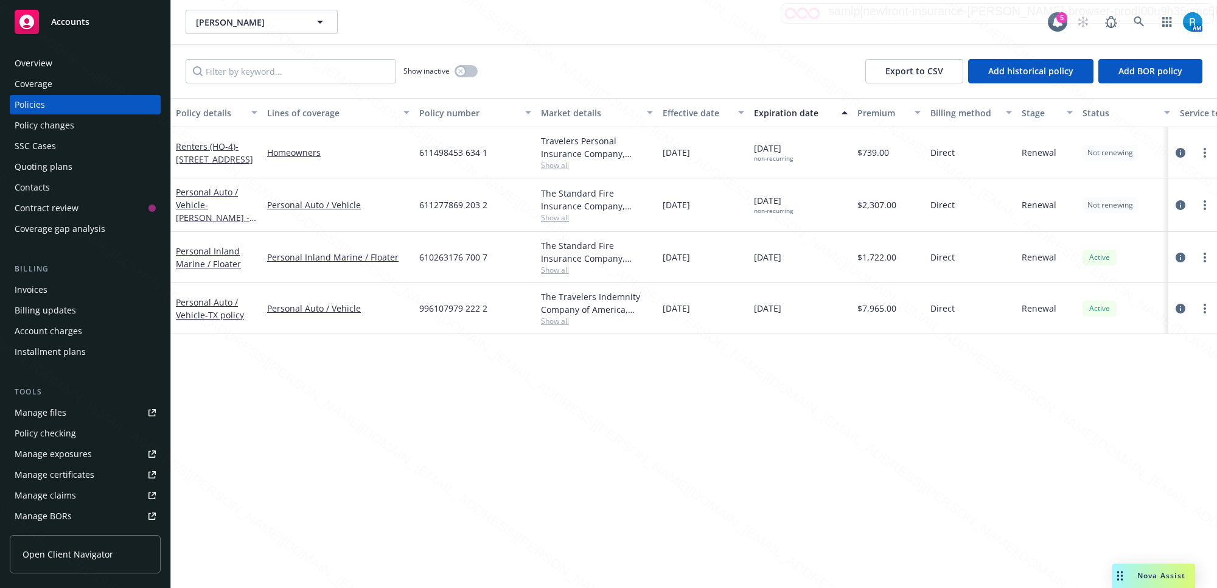
click at [83, 68] on div "Overview" at bounding box center [85, 63] width 141 height 19
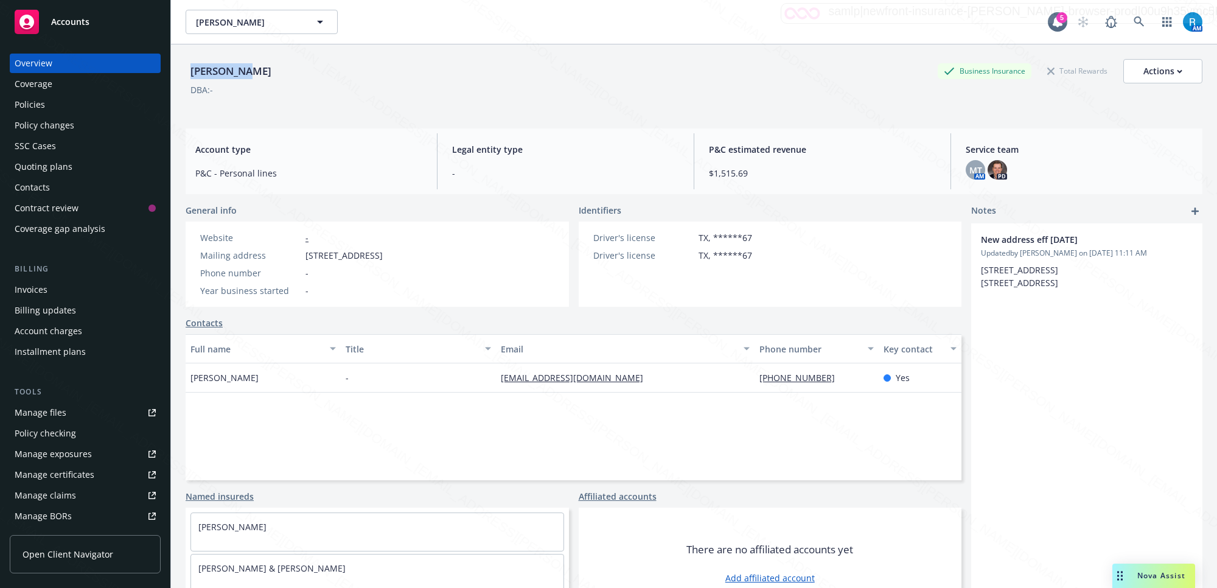
drag, startPoint x: 256, startPoint y: 75, endPoint x: 186, endPoint y: 75, distance: 70.0
click at [186, 75] on div "[PERSON_NAME] Business Insurance Total Rewards Actions" at bounding box center [694, 71] width 1017 height 24
click at [38, 108] on div "Policies" at bounding box center [30, 104] width 30 height 19
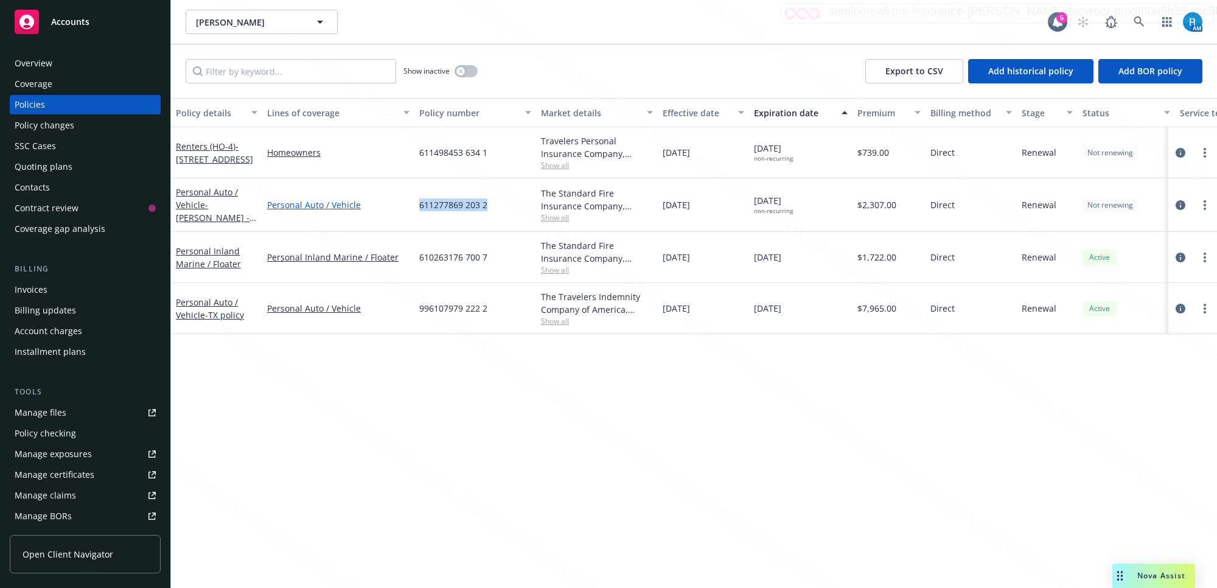
drag, startPoint x: 496, startPoint y: 206, endPoint x: 402, endPoint y: 203, distance: 94.3
click at [402, 203] on div "Personal Auto / Vehicle - [PERSON_NAME] - Personal Auto / Vehicle Personal Auto…" at bounding box center [758, 205] width 1174 height 54
click at [31, 61] on div "Overview" at bounding box center [34, 63] width 38 height 19
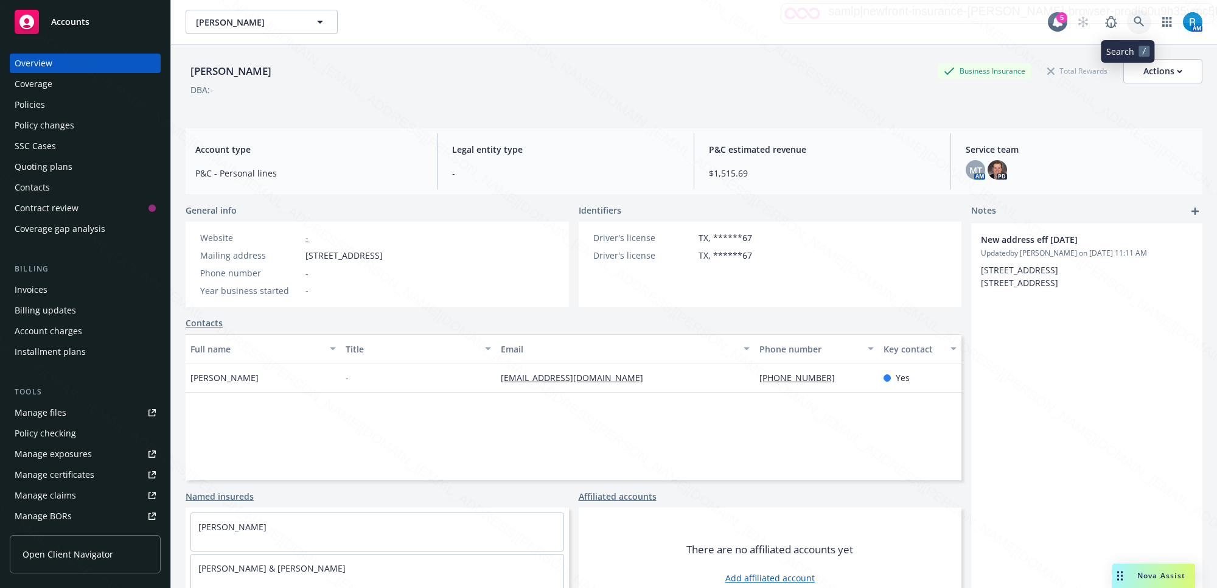
click at [1133, 24] on icon at bounding box center [1138, 21] width 11 height 11
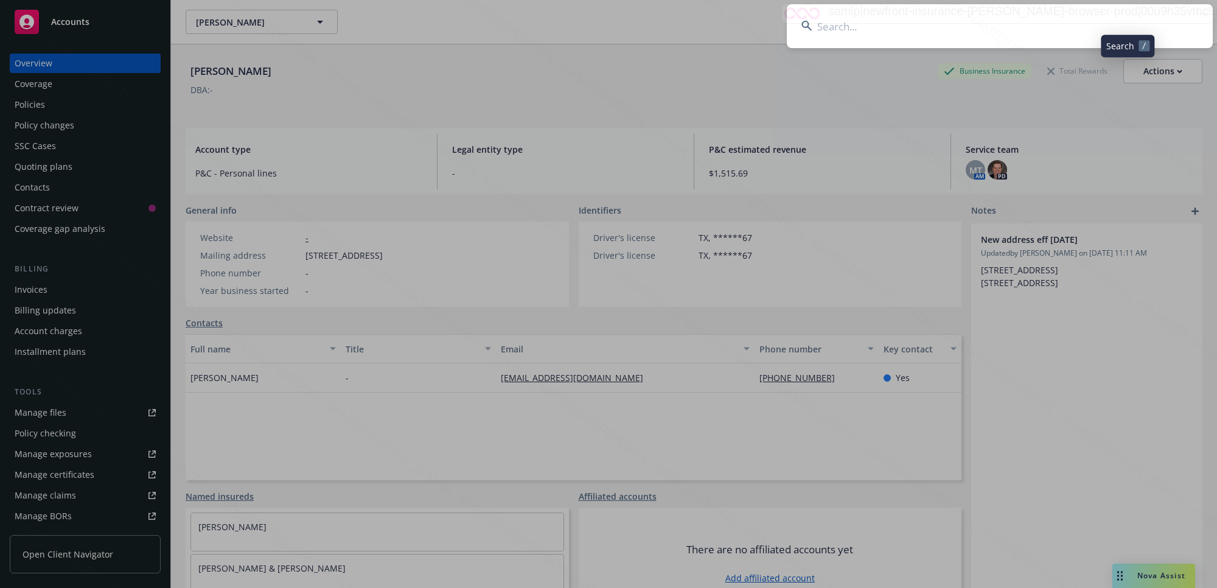
type input "[PERSON_NAME]"
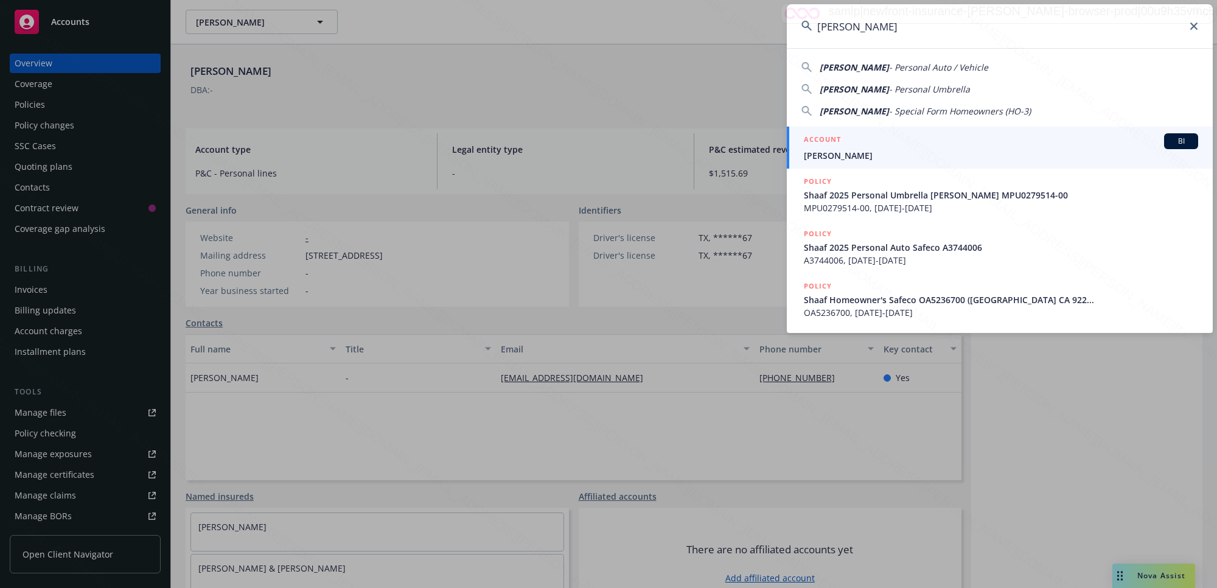
click at [856, 144] on div "ACCOUNT BI" at bounding box center [1001, 141] width 394 height 16
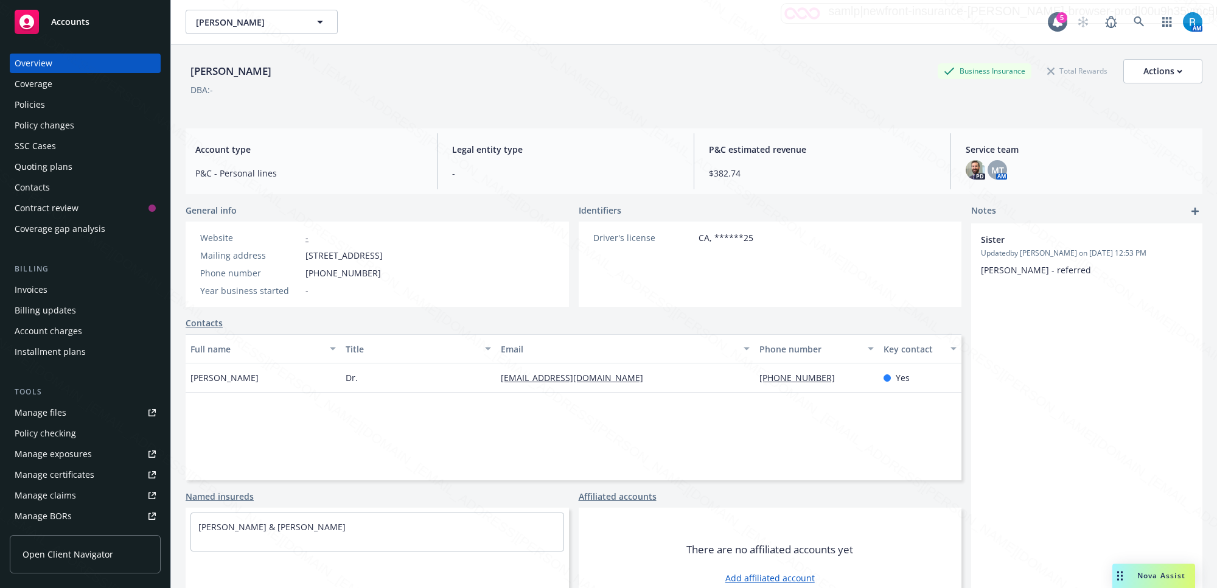
click at [57, 110] on div "Policies" at bounding box center [85, 104] width 141 height 19
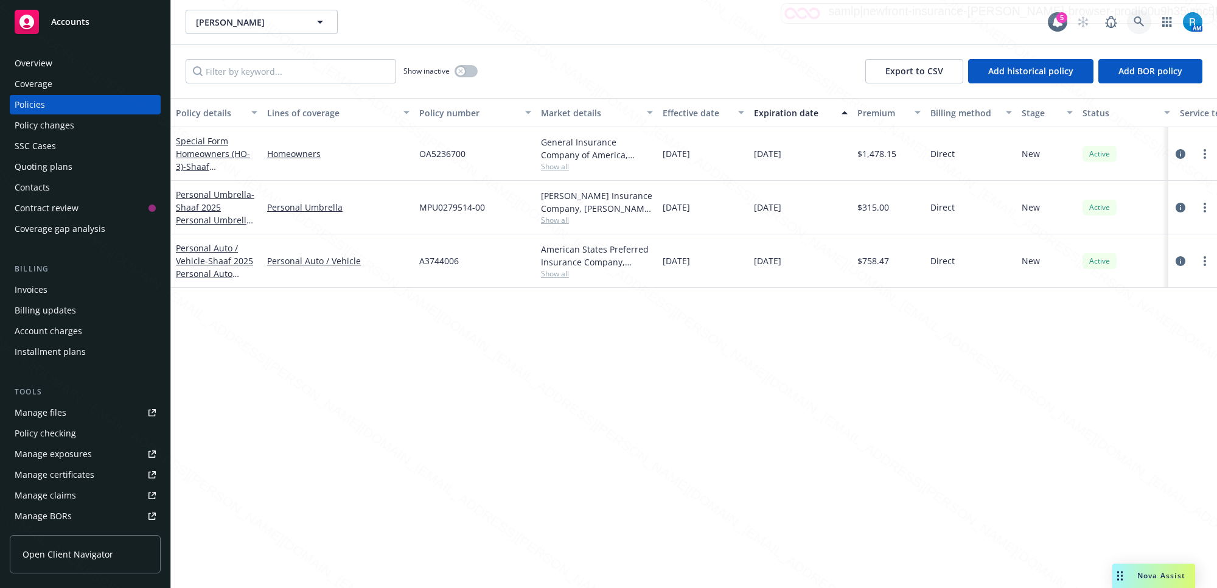
click at [1136, 21] on icon at bounding box center [1138, 21] width 11 height 11
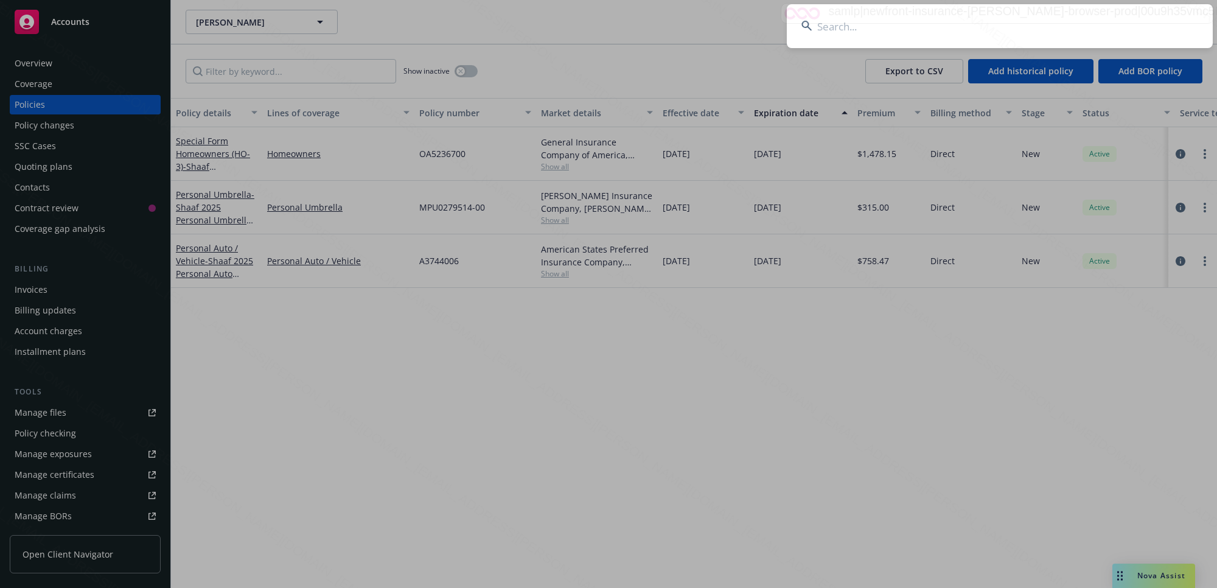
type input "[PERSON_NAME] & [PERSON_NAME]"
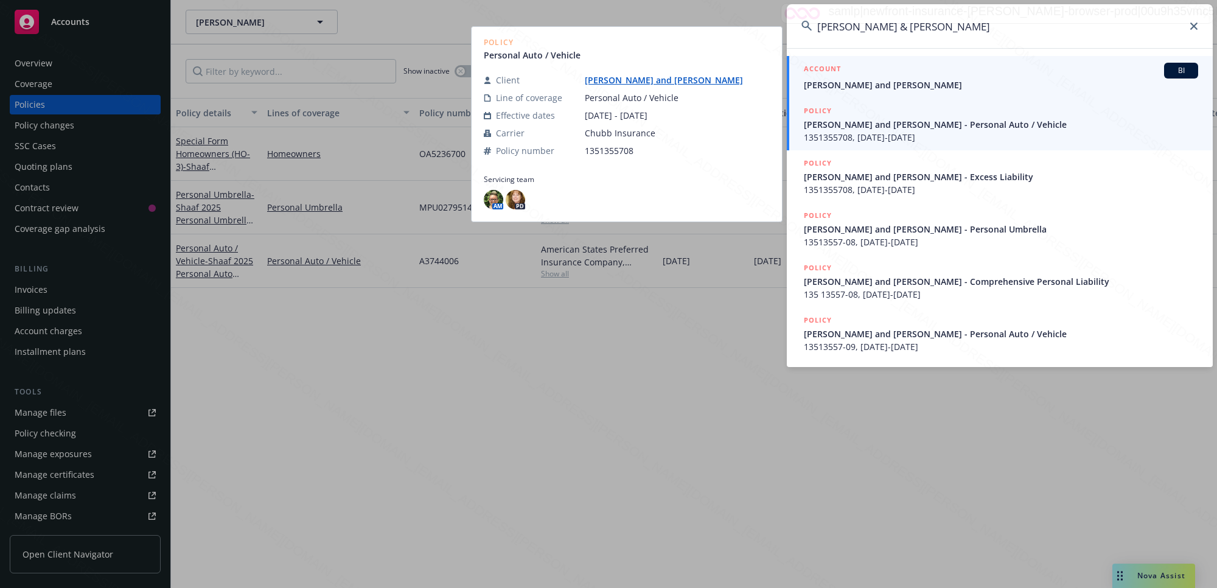
click at [886, 89] on span "[PERSON_NAME] and [PERSON_NAME]" at bounding box center [1001, 84] width 394 height 13
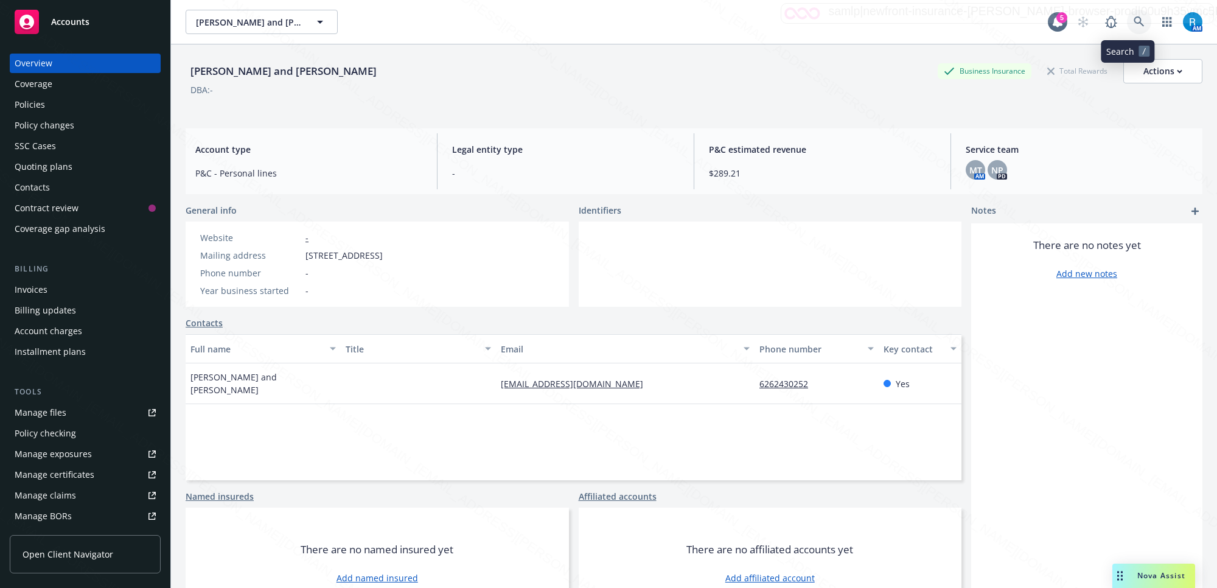
click at [1133, 17] on icon at bounding box center [1138, 21] width 10 height 10
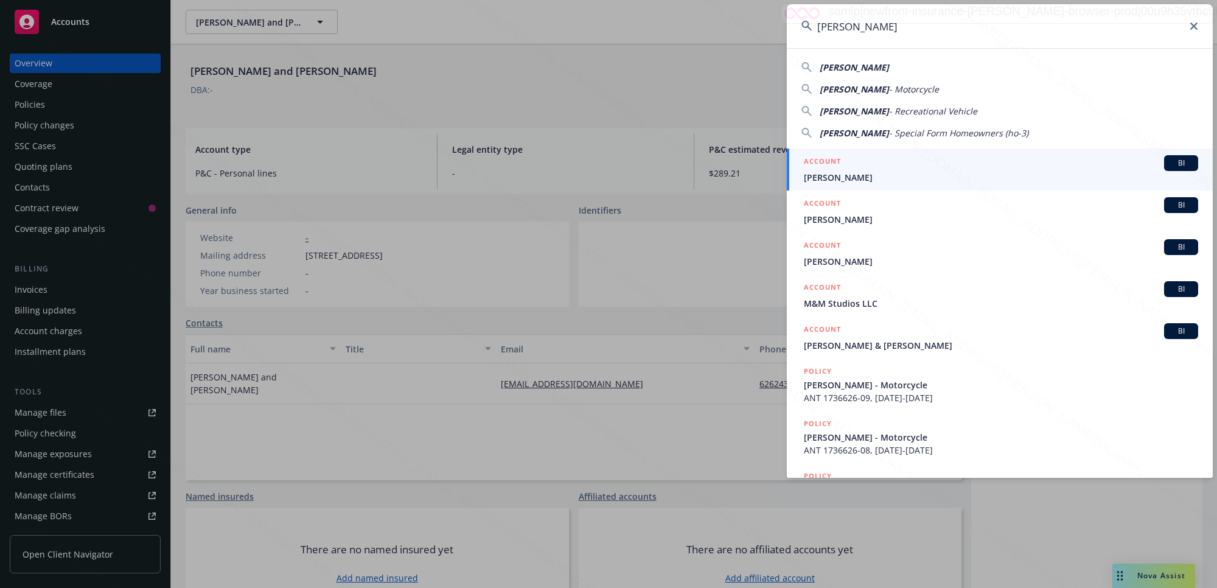
type input "[PERSON_NAME]"
click at [855, 176] on span "[PERSON_NAME]" at bounding box center [1001, 177] width 394 height 13
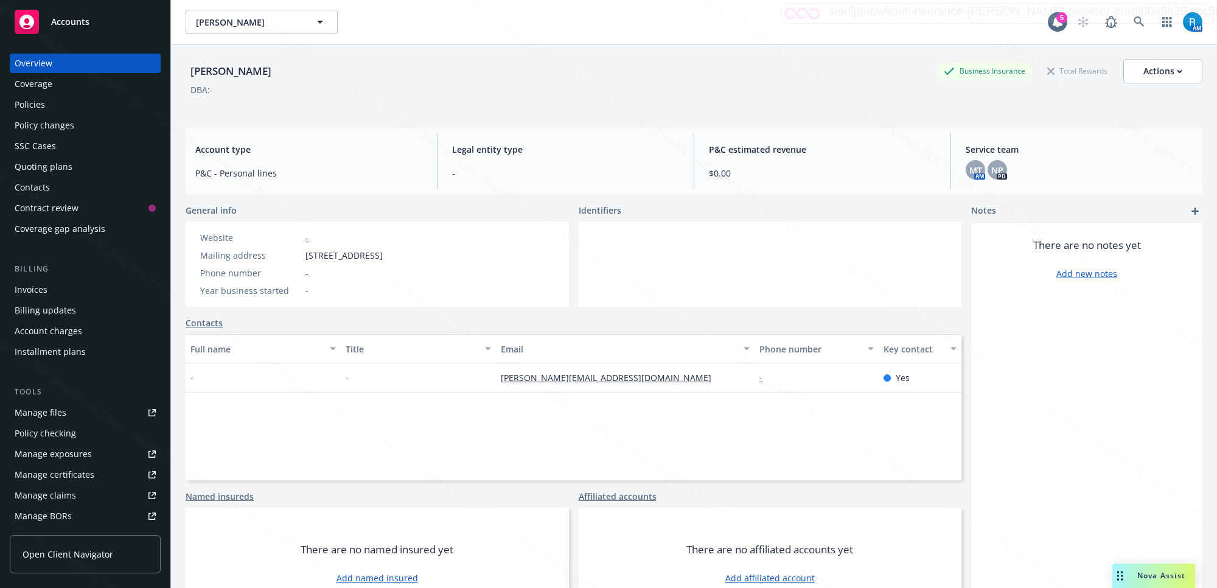
click at [57, 108] on div "Policies" at bounding box center [85, 104] width 141 height 19
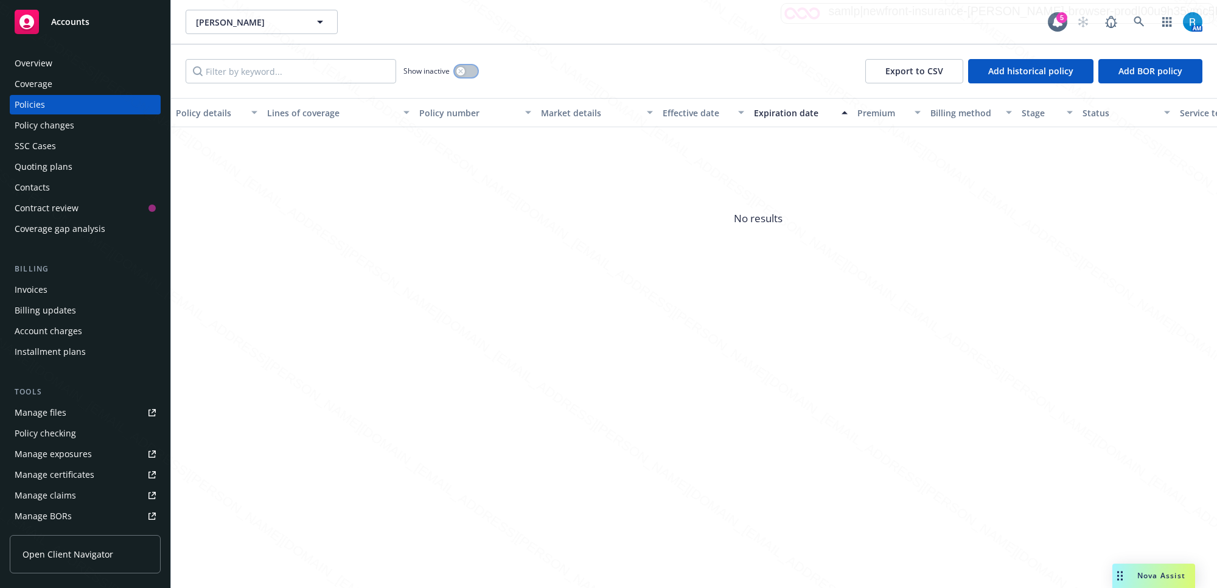
click at [465, 71] on button "button" at bounding box center [465, 71] width 23 height 12
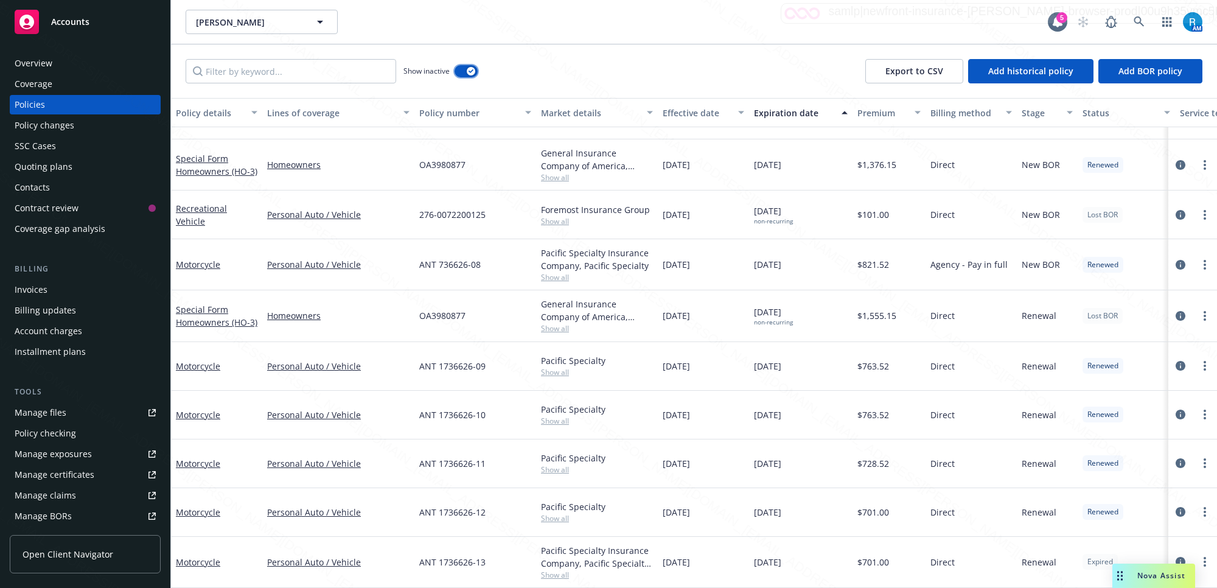
scroll to position [145, 0]
click at [1175, 557] on icon "circleInformation" at bounding box center [1180, 562] width 10 height 10
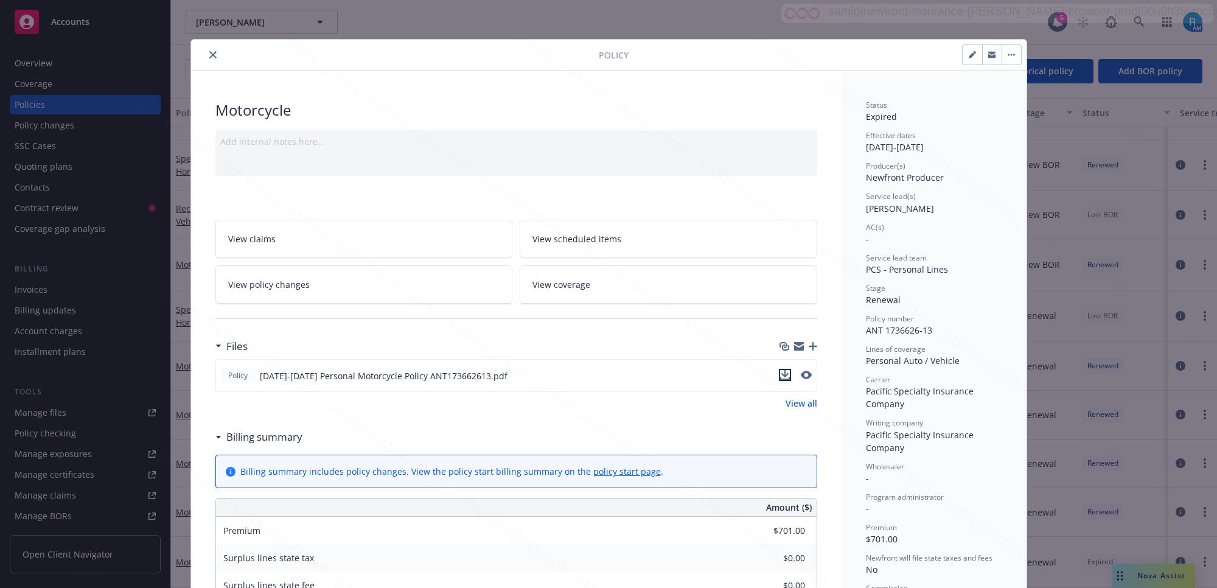
click at [781, 375] on icon "download file" at bounding box center [785, 373] width 8 height 7
click at [209, 57] on icon "close" at bounding box center [212, 54] width 7 height 7
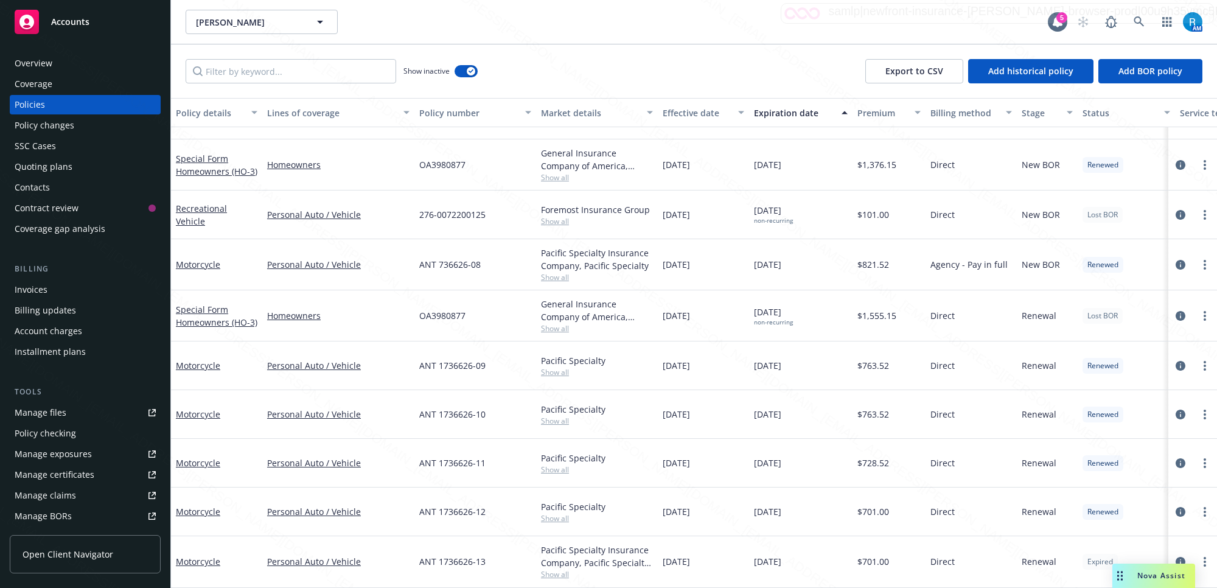
scroll to position [145, 0]
click at [46, 149] on div "SSC Cases" at bounding box center [35, 145] width 41 height 19
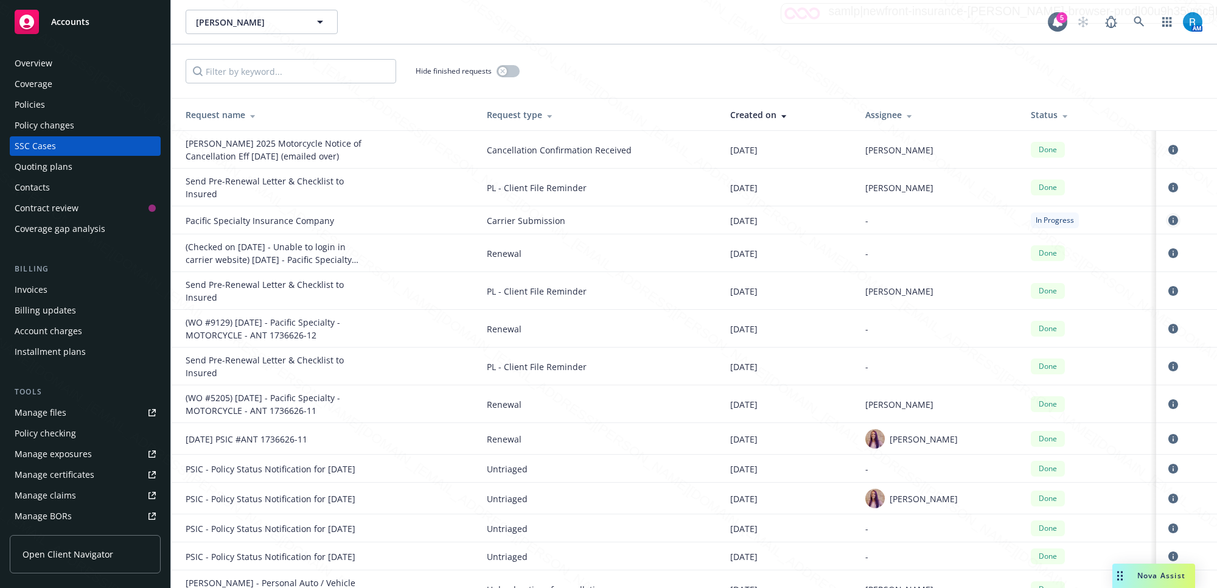
click at [1168, 216] on icon "circleInformation" at bounding box center [1173, 220] width 10 height 10
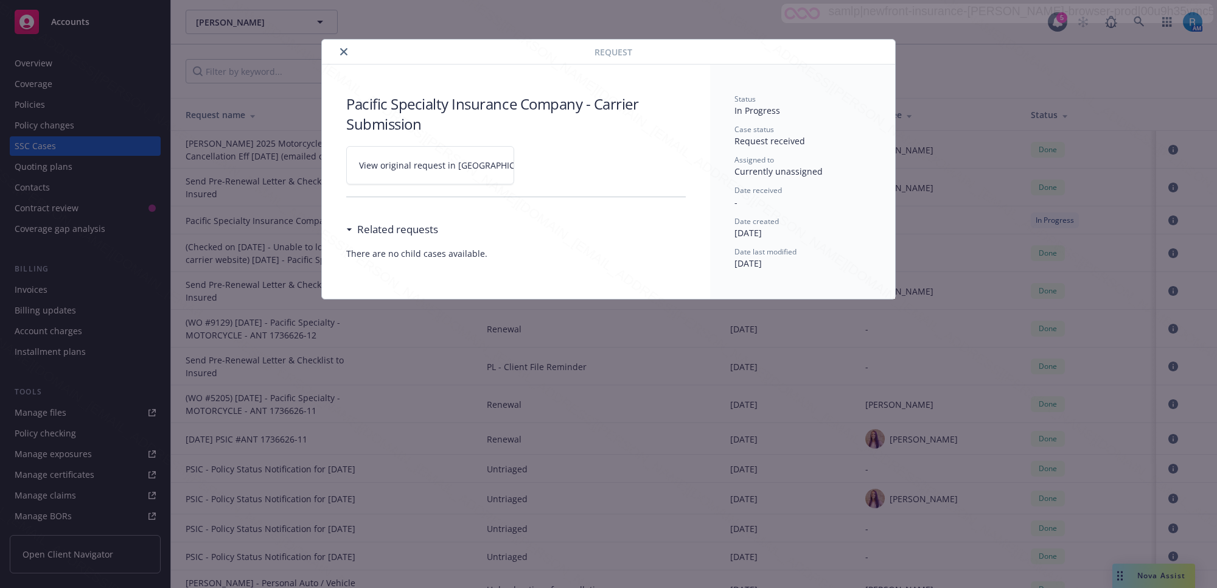
click at [551, 162] on icon at bounding box center [553, 164] width 4 height 4
drag, startPoint x: 345, startPoint y: 46, endPoint x: 346, endPoint y: 54, distance: 7.3
click at [346, 49] on button "close" at bounding box center [343, 51] width 15 height 15
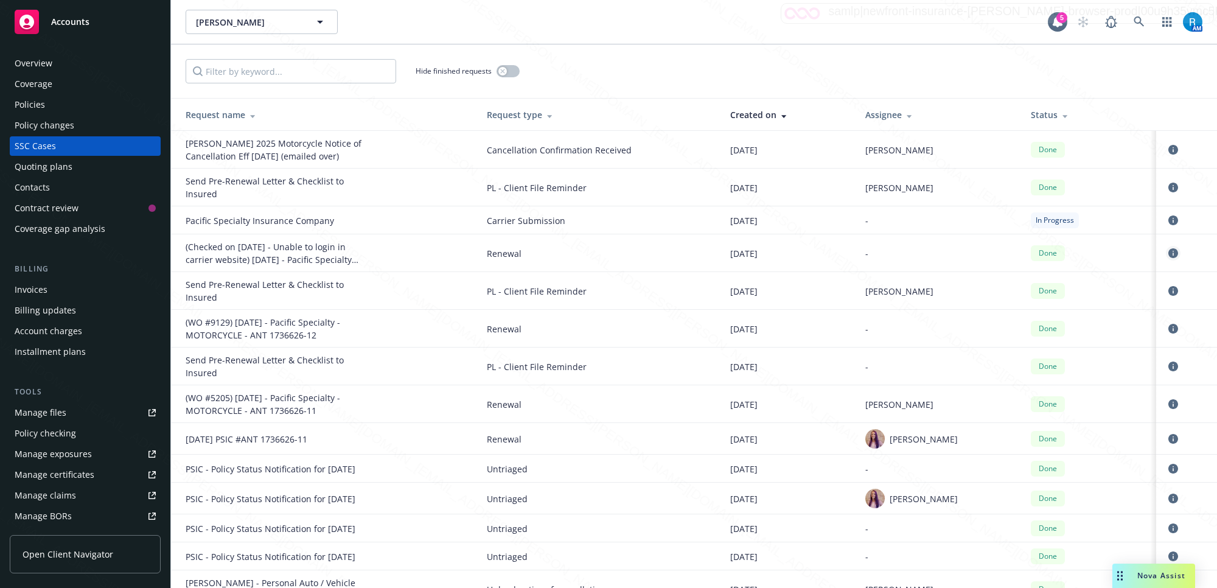
click at [1168, 254] on icon "circleInformation" at bounding box center [1173, 253] width 10 height 10
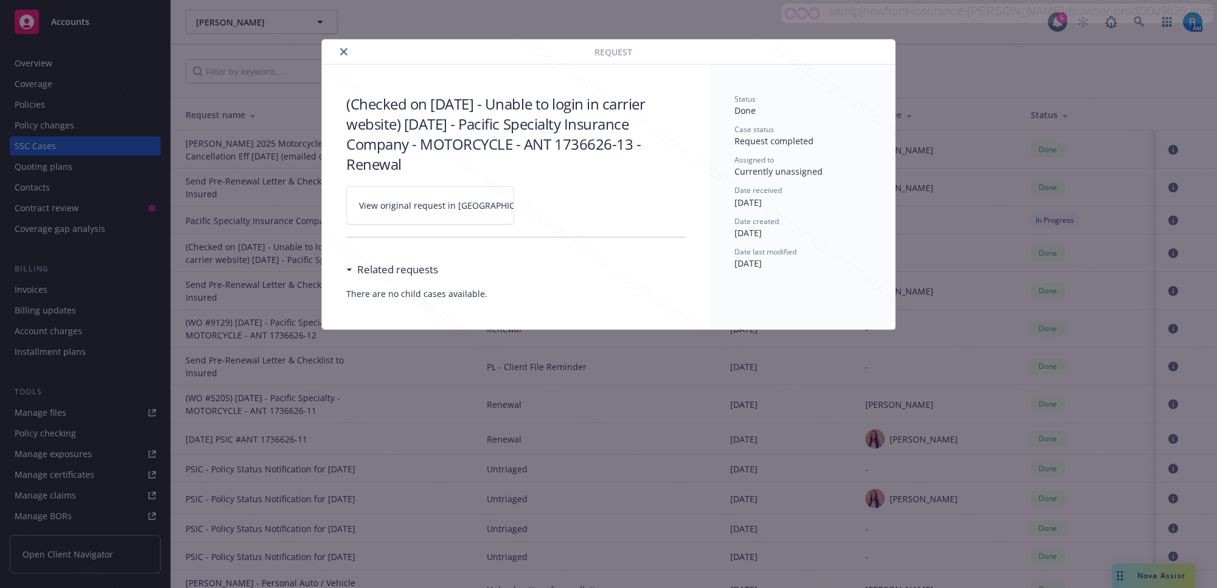
click at [548, 202] on icon at bounding box center [551, 205] width 7 height 7
click at [347, 47] on button "close" at bounding box center [343, 51] width 15 height 15
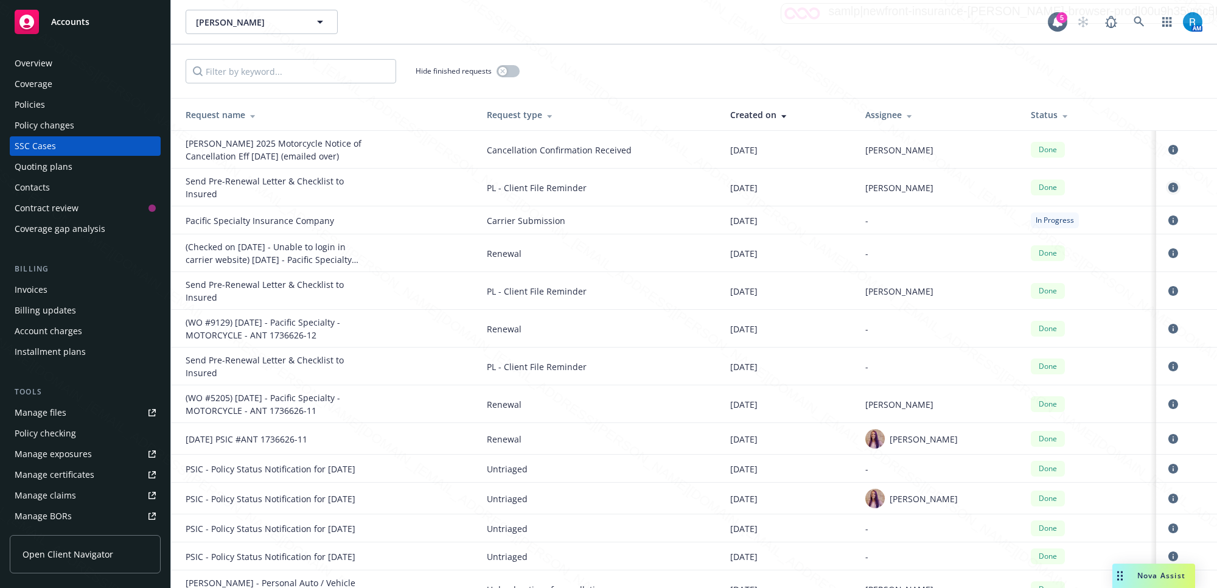
click at [1168, 187] on icon "circleInformation" at bounding box center [1173, 188] width 10 height 10
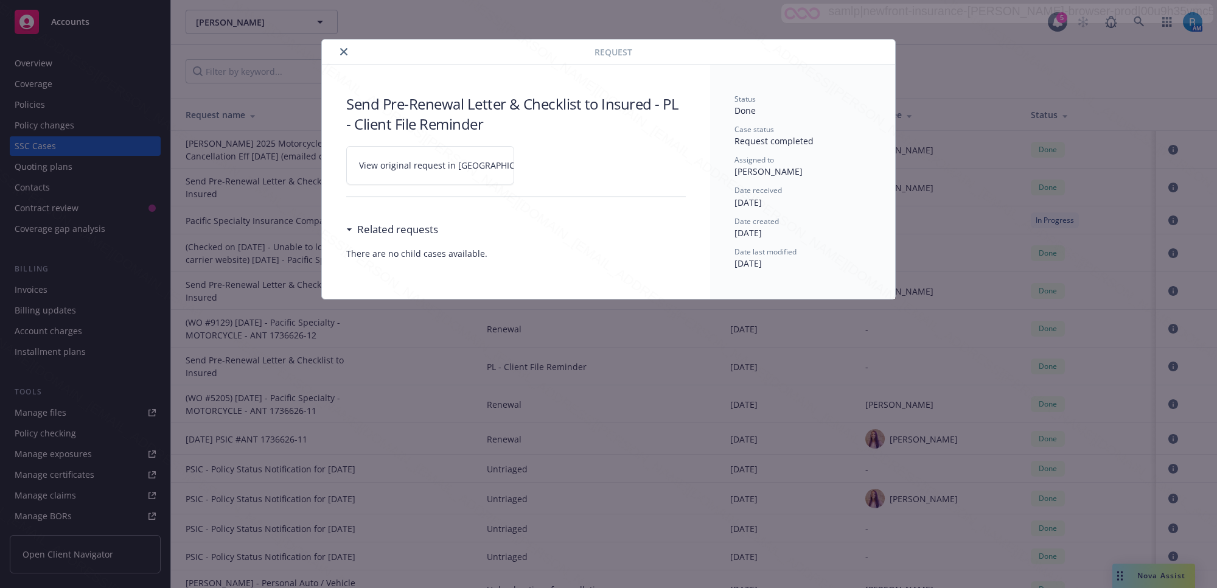
click at [347, 54] on icon "close" at bounding box center [343, 51] width 7 height 7
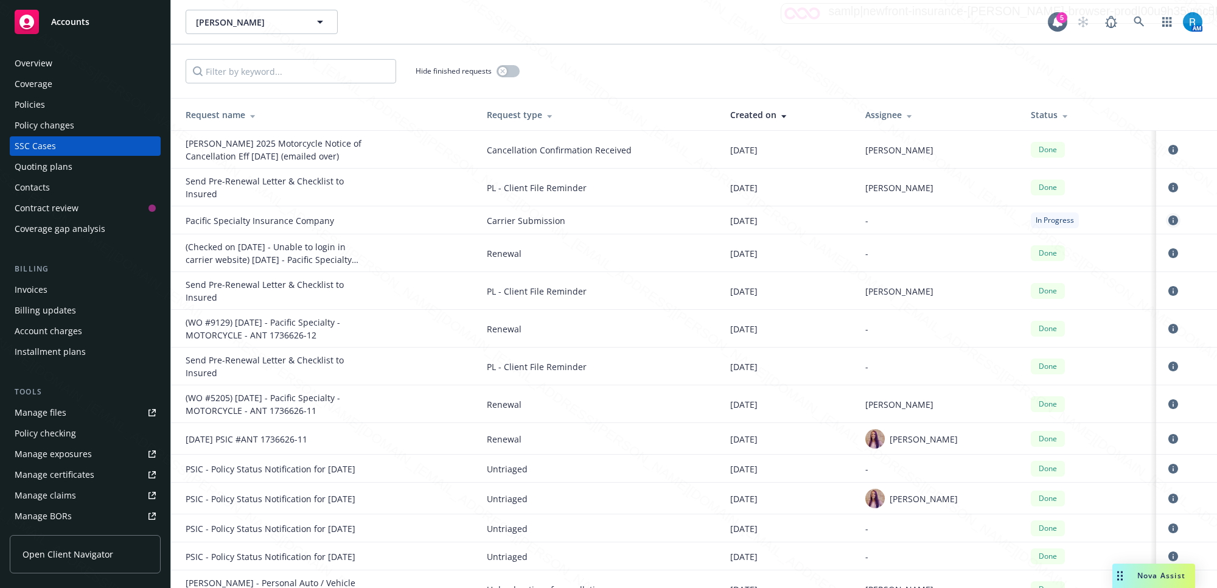
click at [1168, 223] on icon "circleInformation" at bounding box center [1173, 220] width 10 height 10
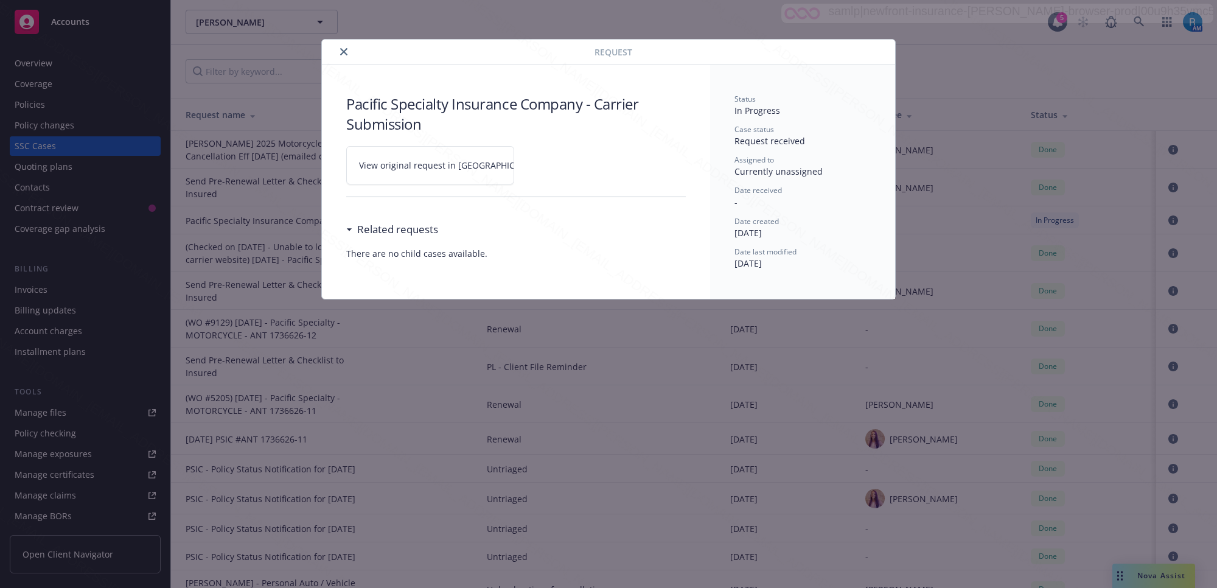
click at [548, 164] on icon at bounding box center [551, 165] width 7 height 7
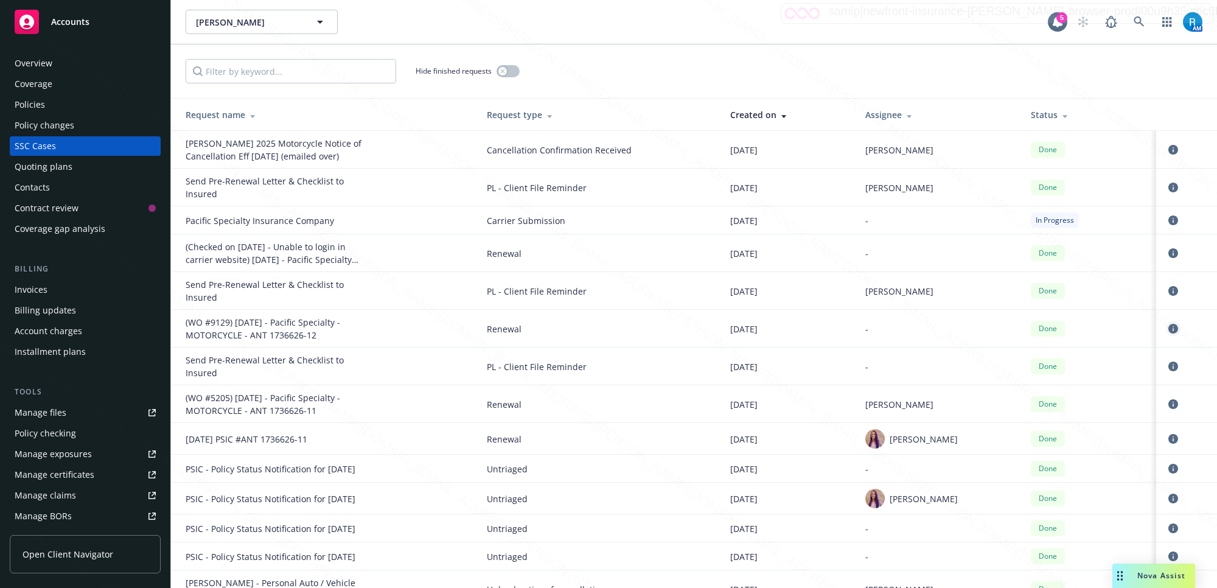
click at [1168, 327] on icon "circleInformation" at bounding box center [1173, 329] width 10 height 10
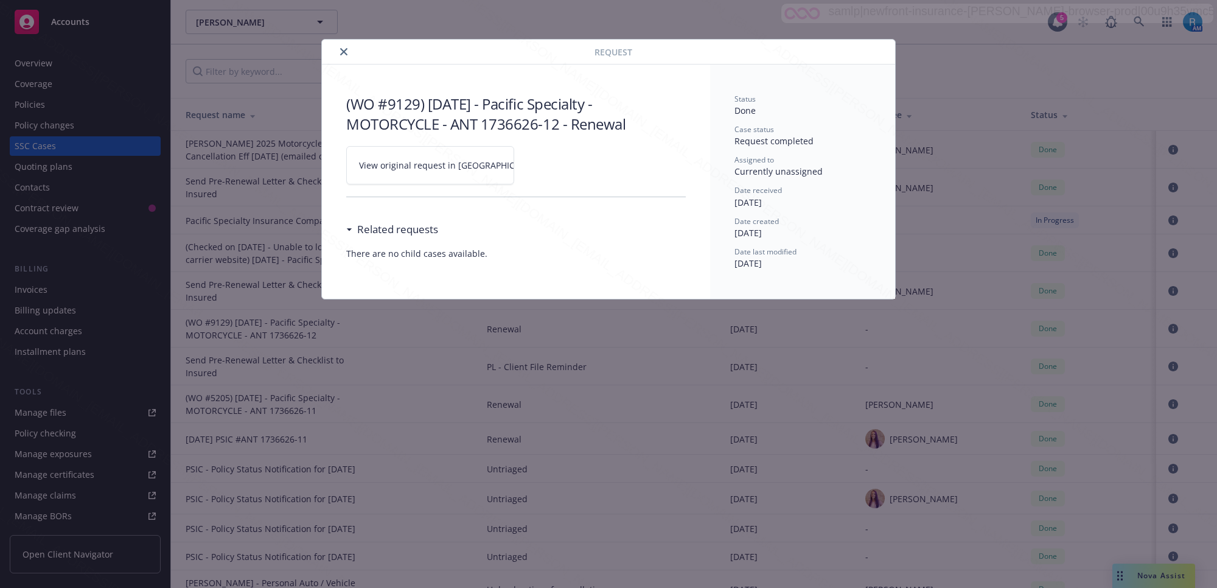
click at [548, 163] on icon at bounding box center [551, 165] width 7 height 7
click at [347, 50] on icon "close" at bounding box center [343, 51] width 7 height 7
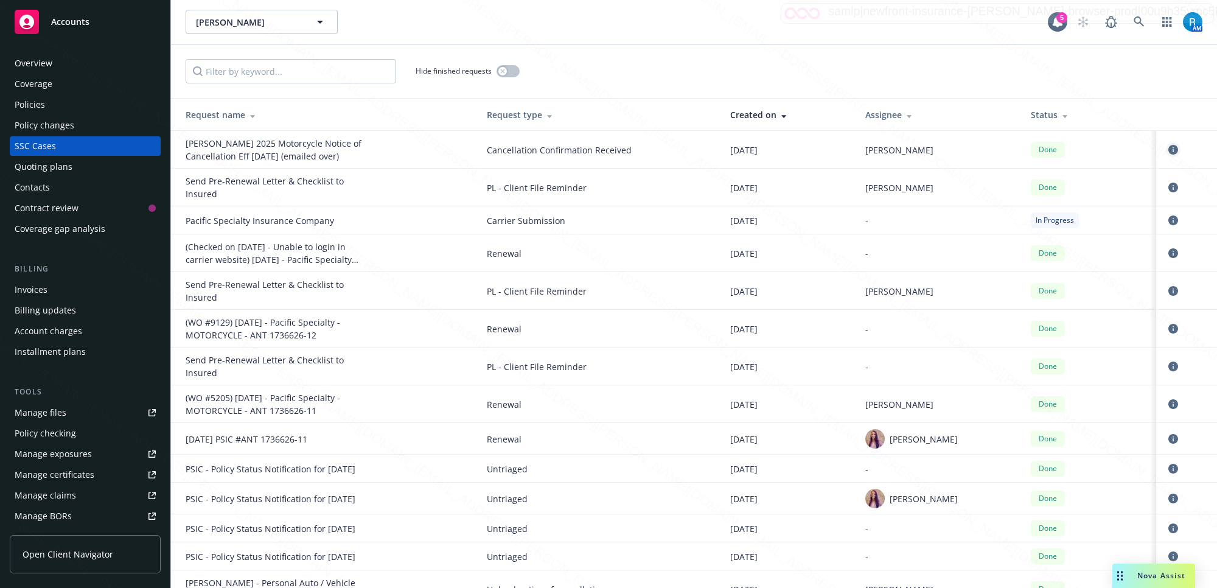
click at [1168, 149] on icon "circleInformation" at bounding box center [1173, 150] width 10 height 10
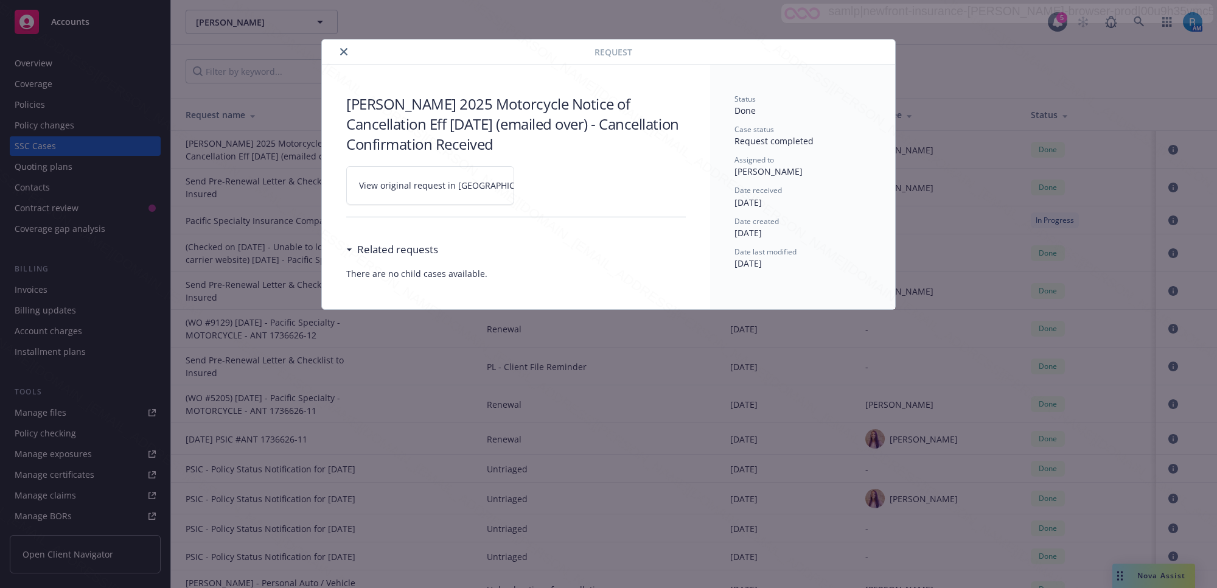
click at [548, 186] on icon at bounding box center [551, 185] width 7 height 7
click at [346, 58] on button "close" at bounding box center [343, 51] width 15 height 15
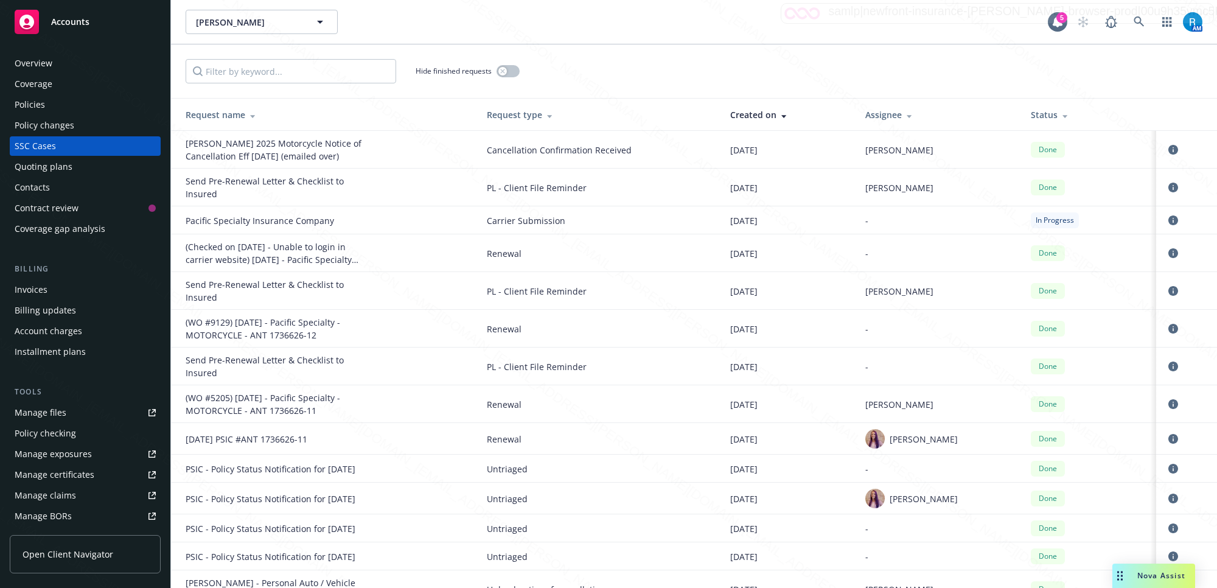
click at [68, 110] on div "Policies" at bounding box center [85, 104] width 141 height 19
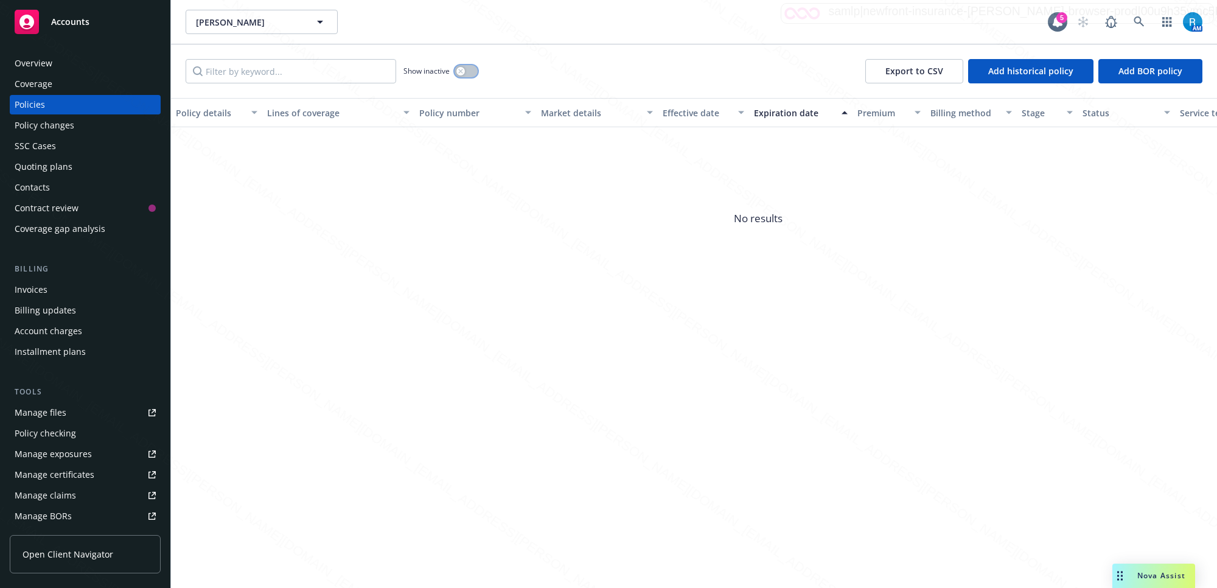
click at [466, 68] on button "button" at bounding box center [465, 71] width 23 height 12
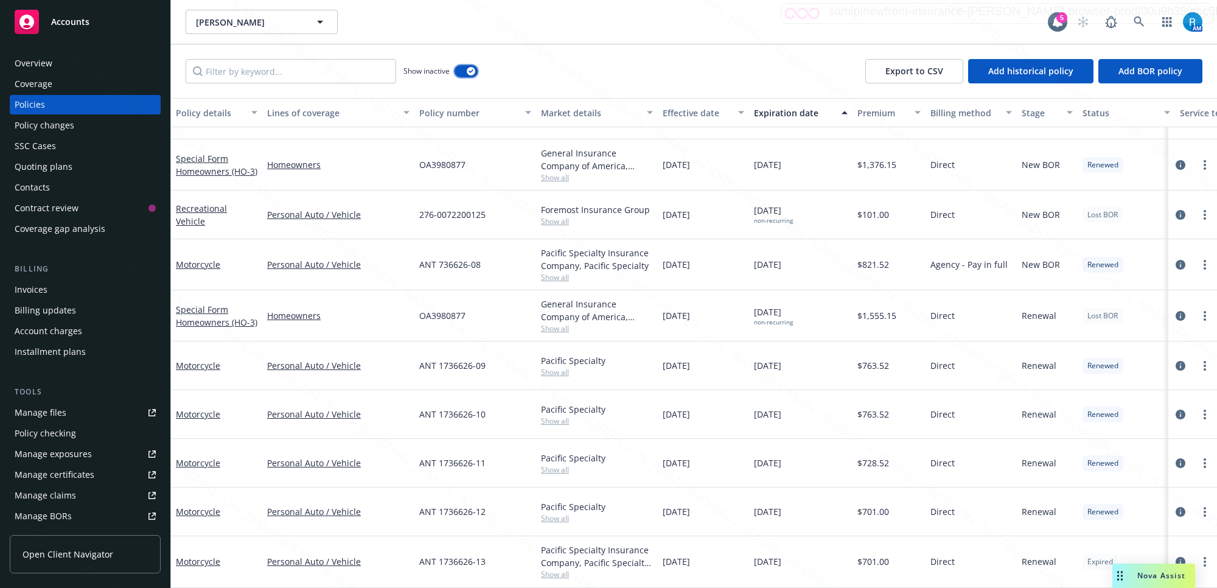
scroll to position [145, 0]
click at [1139, 21] on icon at bounding box center [1138, 21] width 11 height 11
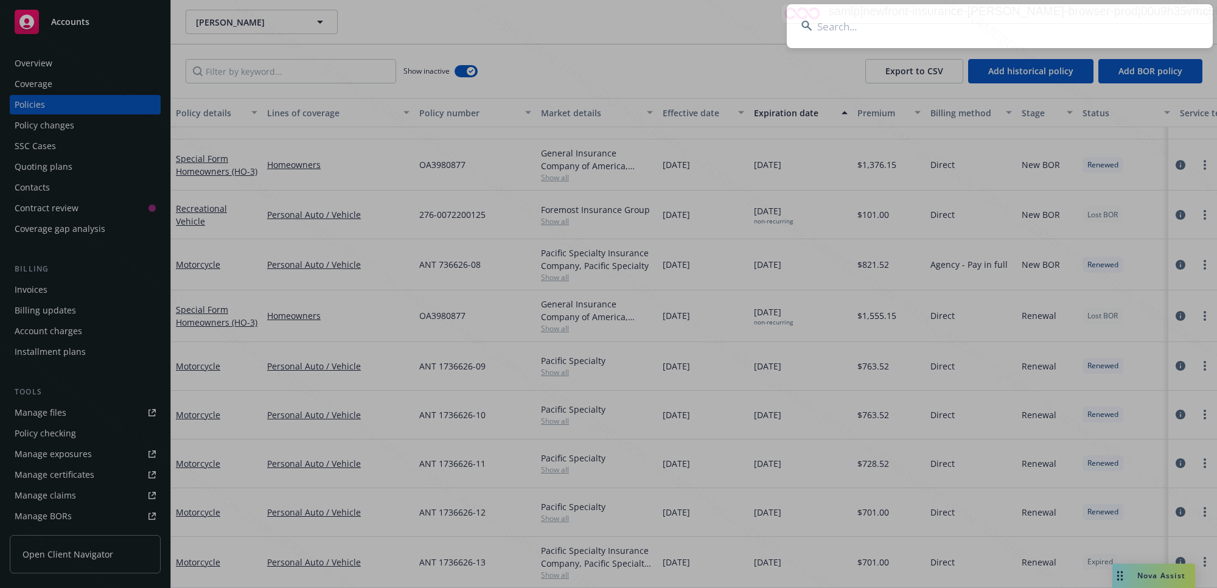
type input "29122"
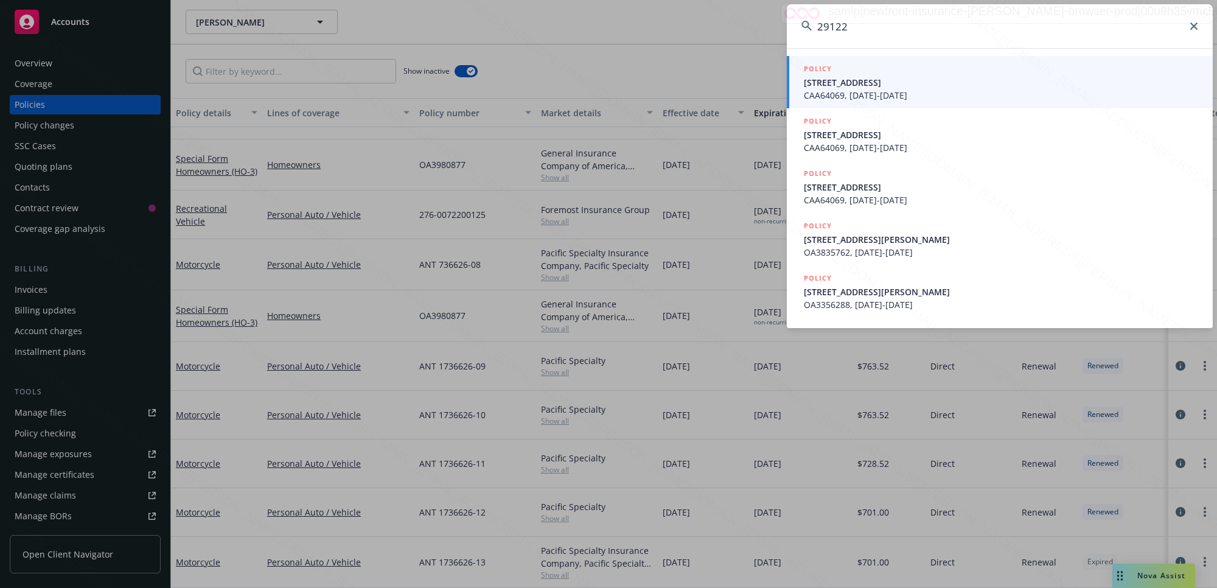
click at [862, 94] on span "CAA64069, [DATE]-[DATE]" at bounding box center [1001, 95] width 394 height 13
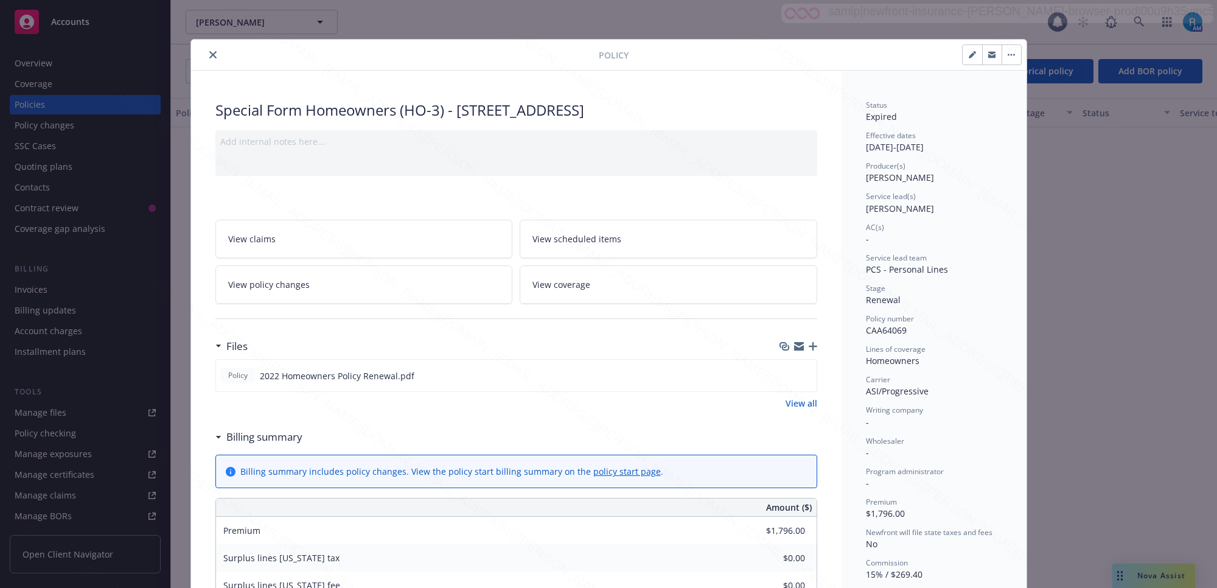
click at [1130, 25] on div "Policy Special Form Homeowners (HO-3) - [STREET_ADDRESS] Add internal notes her…" at bounding box center [608, 294] width 1217 height 588
click at [1136, 21] on div "Policy Special Form Homeowners (HO-3) - [STREET_ADDRESS] Add internal notes her…" at bounding box center [608, 294] width 1217 height 588
click at [209, 51] on icon "close" at bounding box center [212, 54] width 7 height 7
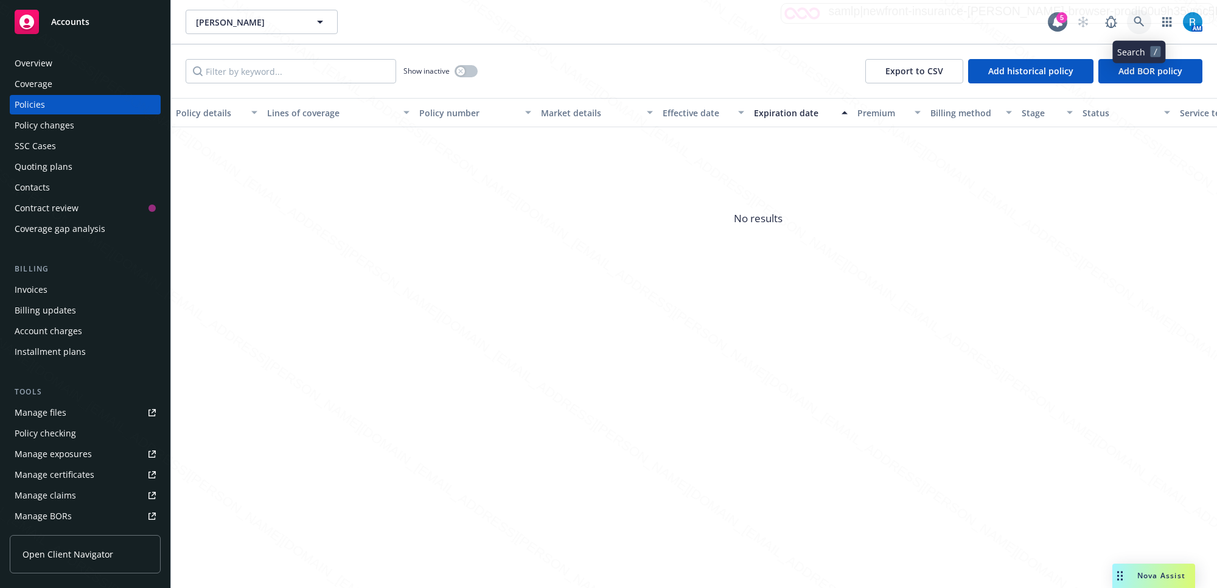
click at [1141, 18] on icon at bounding box center [1138, 21] width 11 height 11
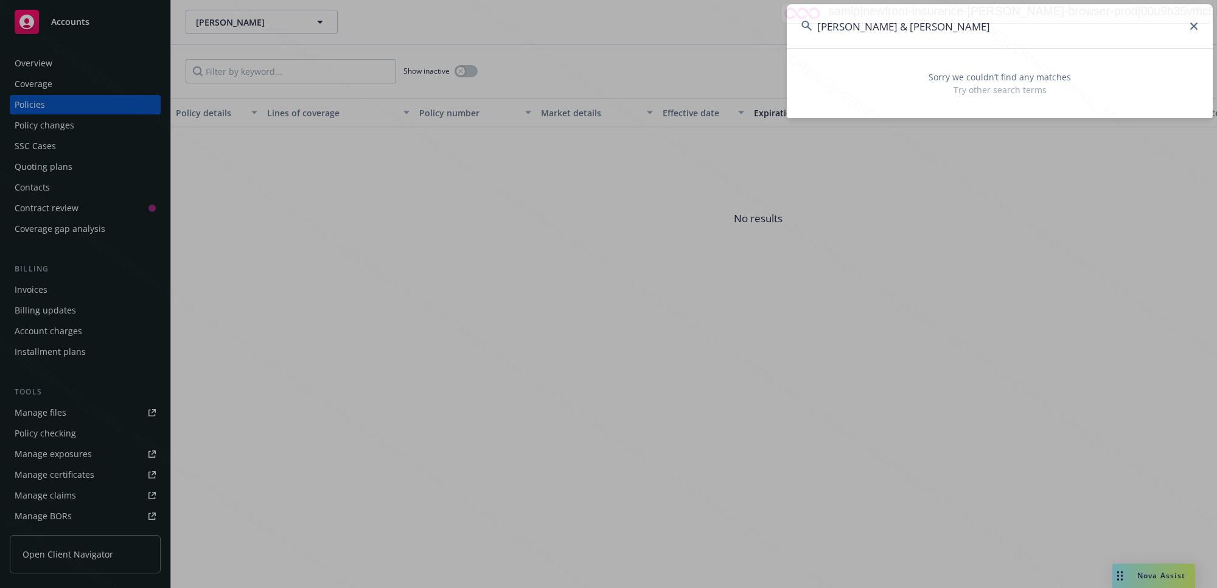
drag, startPoint x: 944, startPoint y: 28, endPoint x: 908, endPoint y: 29, distance: 35.9
click at [908, 29] on input "[PERSON_NAME] & [PERSON_NAME]" at bounding box center [1000, 26] width 426 height 44
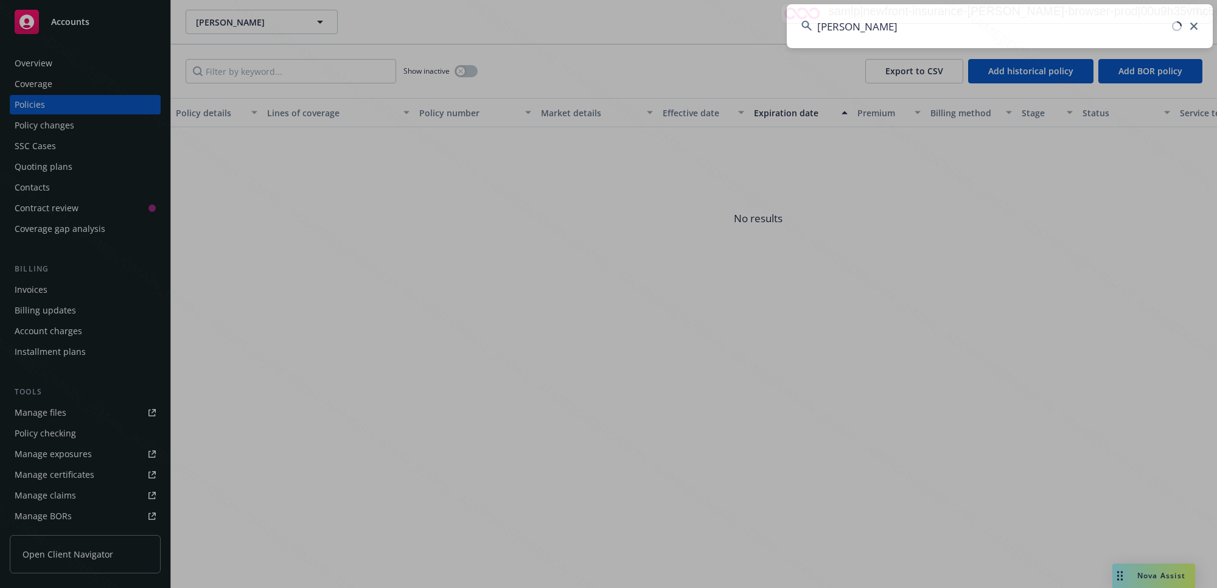
type input "[PERSON_NAME]"
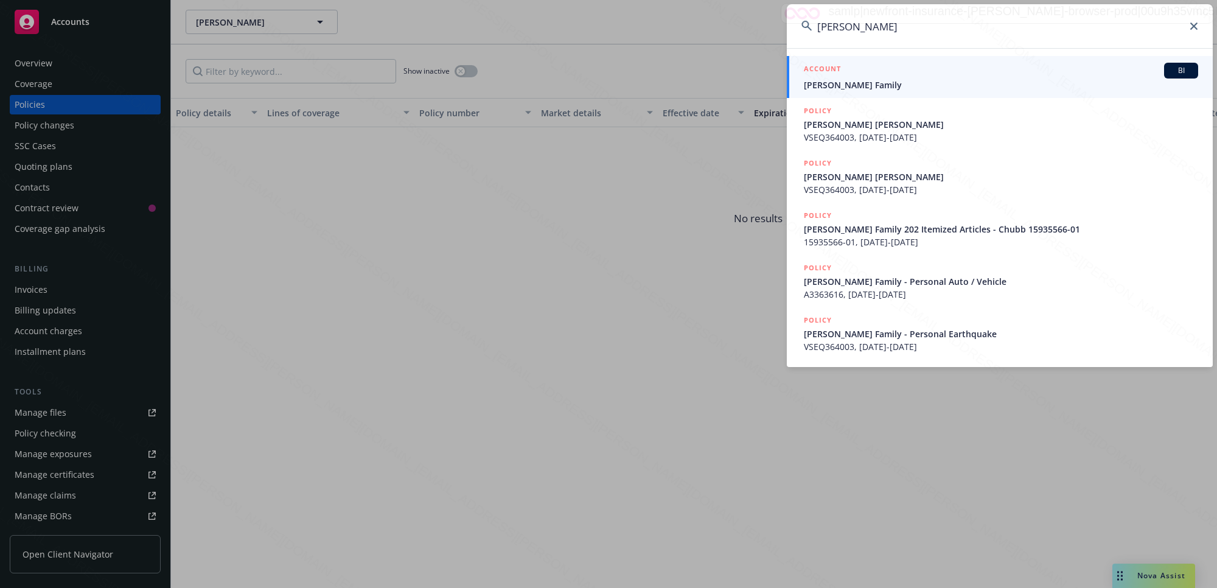
click at [894, 80] on span "[PERSON_NAME] Family" at bounding box center [1001, 84] width 394 height 13
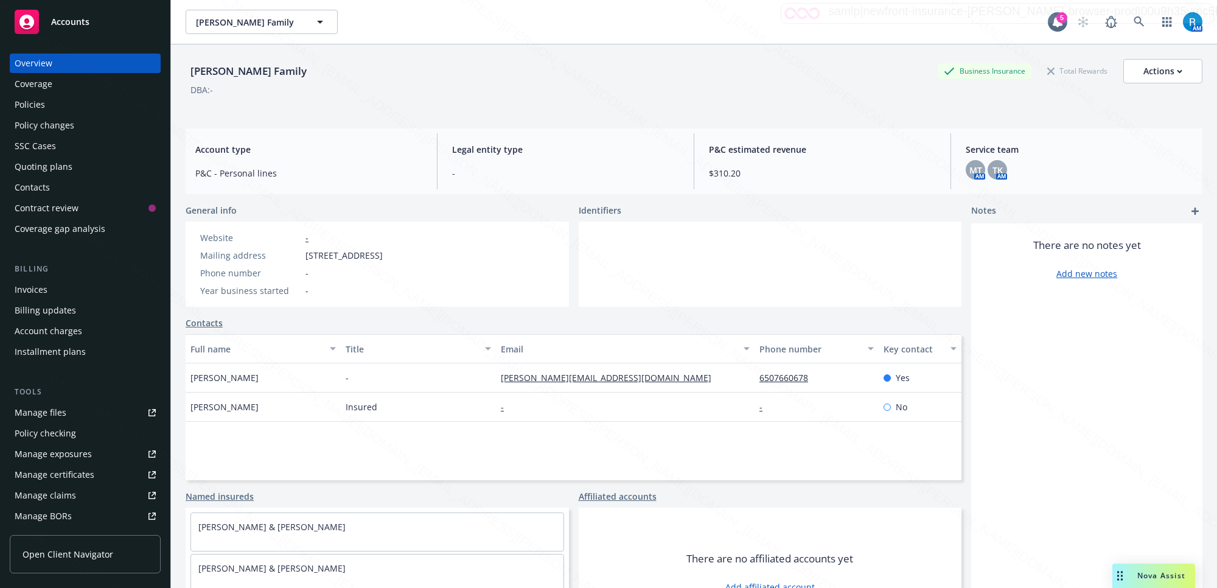
click at [52, 105] on div "Policies" at bounding box center [85, 104] width 141 height 19
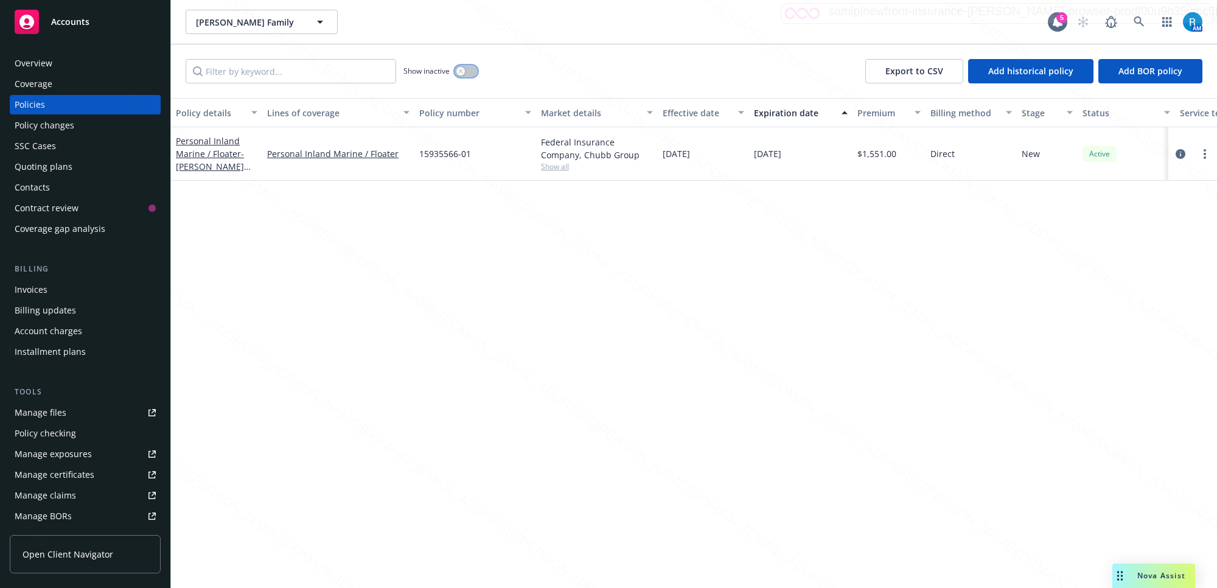
click at [470, 73] on button "button" at bounding box center [465, 71] width 23 height 12
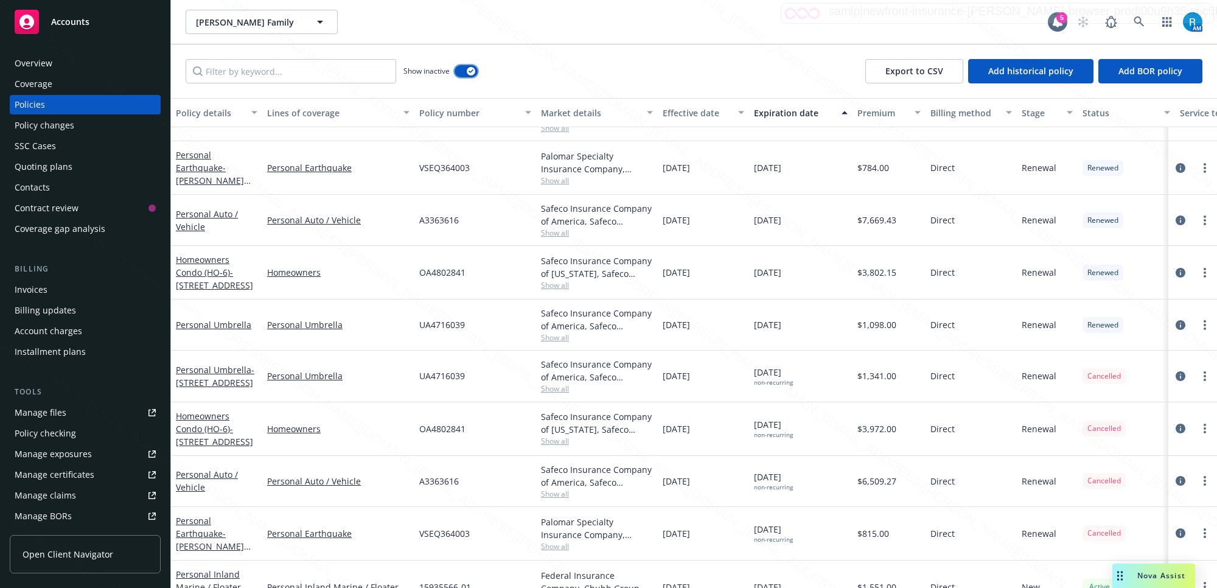
scroll to position [857, 0]
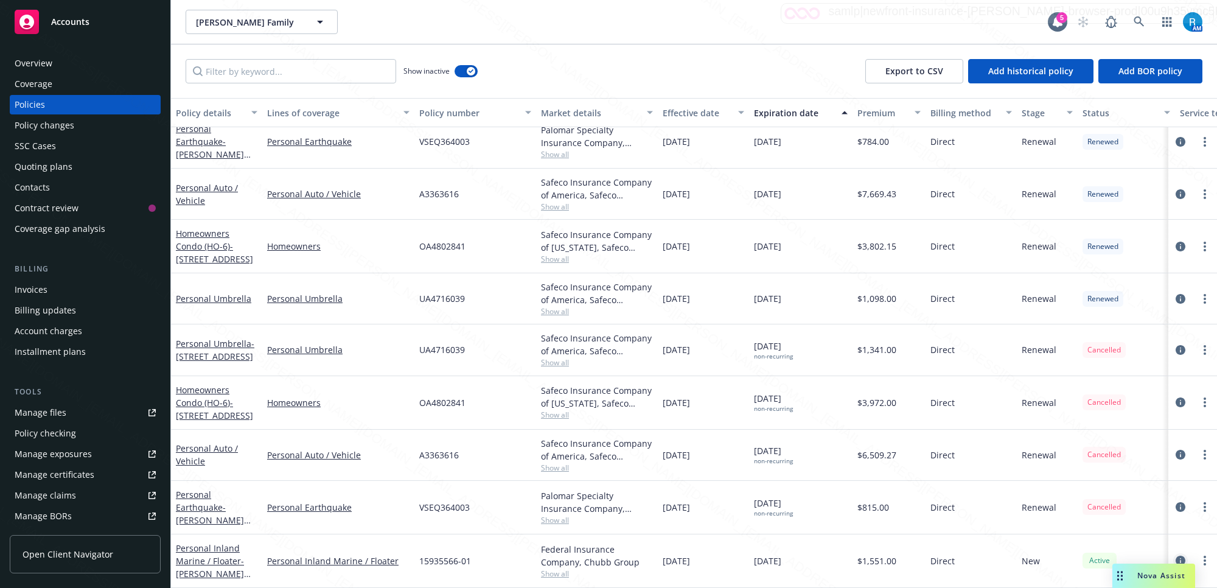
click at [1175, 555] on icon "circleInformation" at bounding box center [1180, 560] width 10 height 10
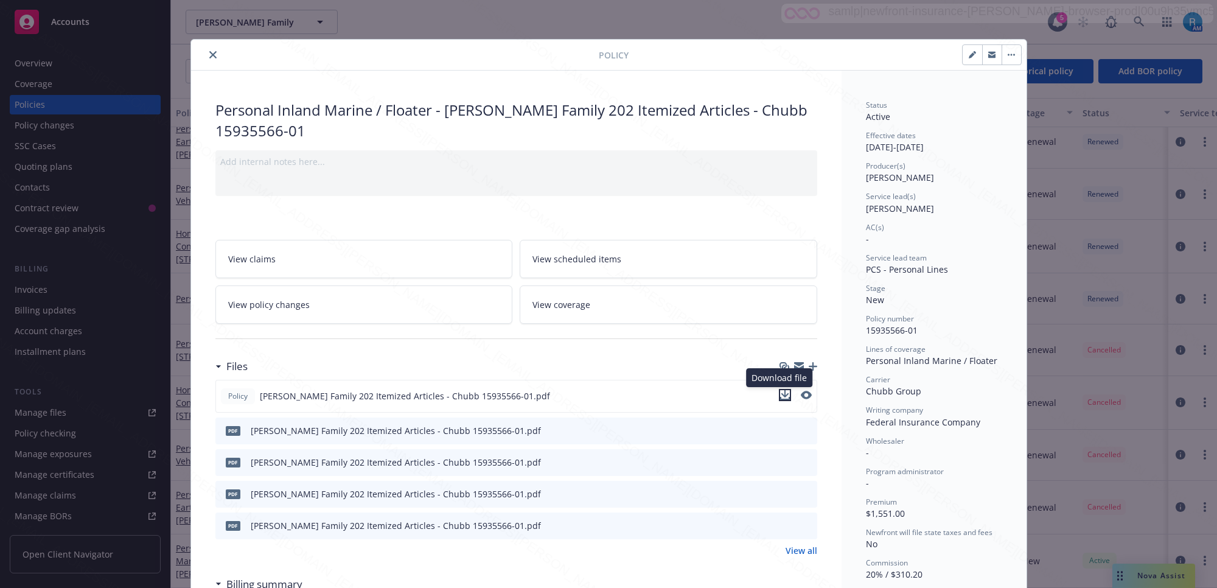
click at [781, 396] on icon "download file" at bounding box center [785, 393] width 8 height 7
drag, startPoint x: 905, startPoint y: 515, endPoint x: 846, endPoint y: 512, distance: 59.7
drag, startPoint x: 916, startPoint y: 330, endPoint x: 850, endPoint y: 327, distance: 65.7
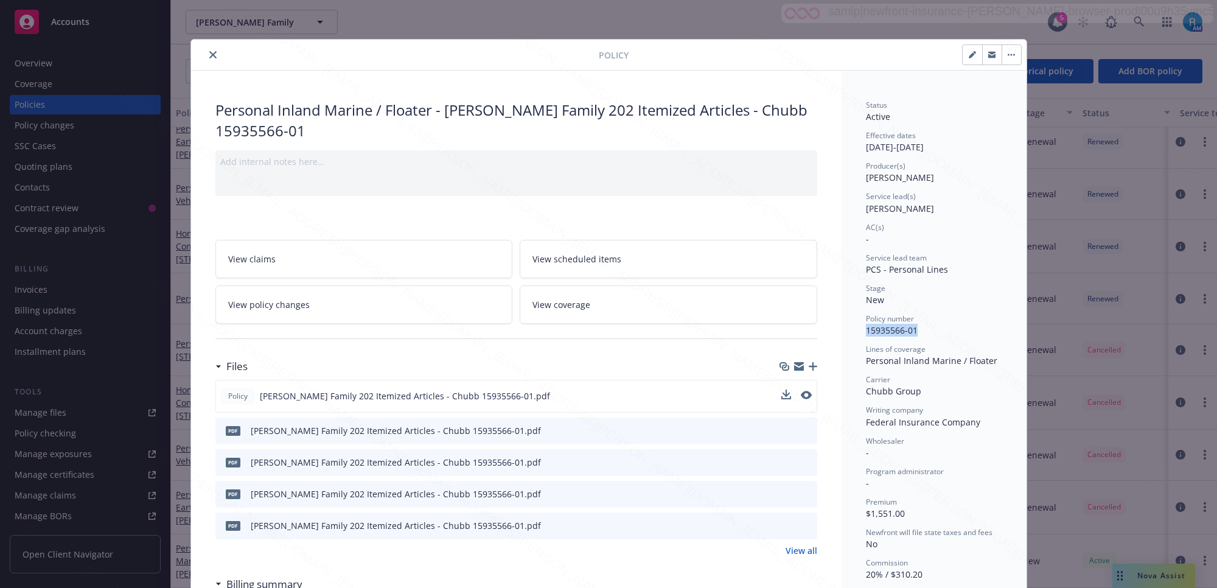
click at [209, 54] on icon "close" at bounding box center [212, 54] width 7 height 7
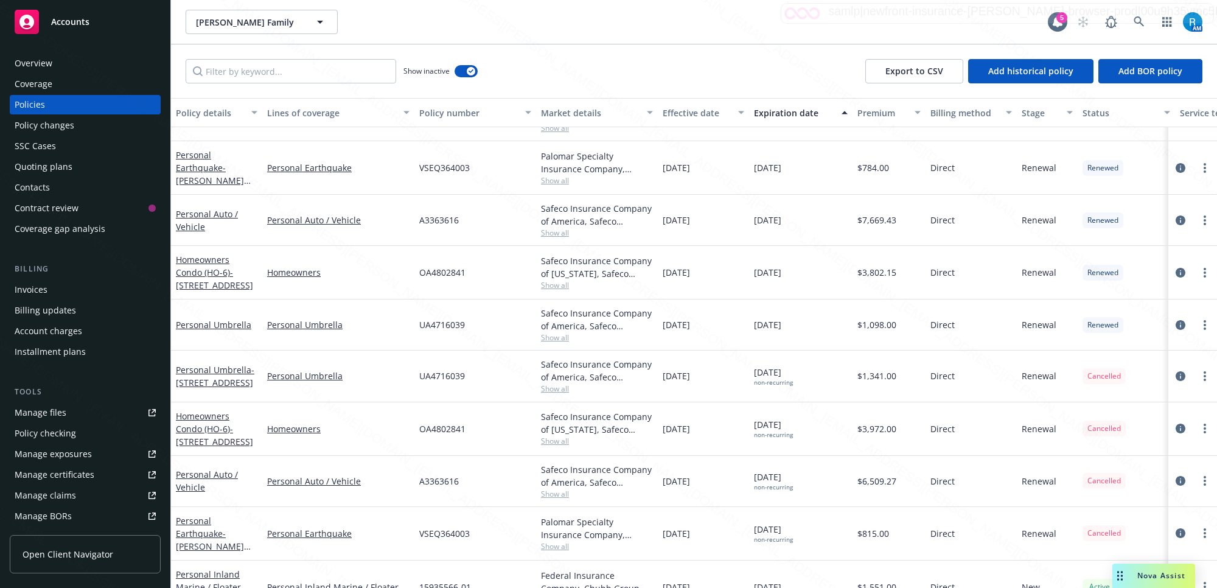
scroll to position [857, 0]
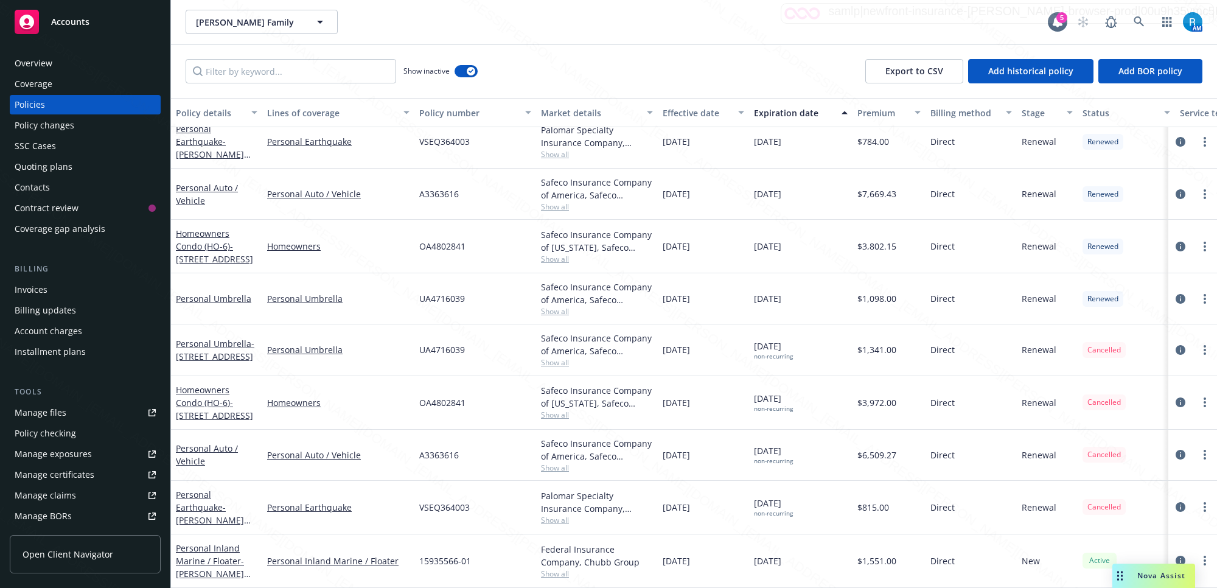
click at [43, 144] on div "SSC Cases" at bounding box center [35, 145] width 41 height 19
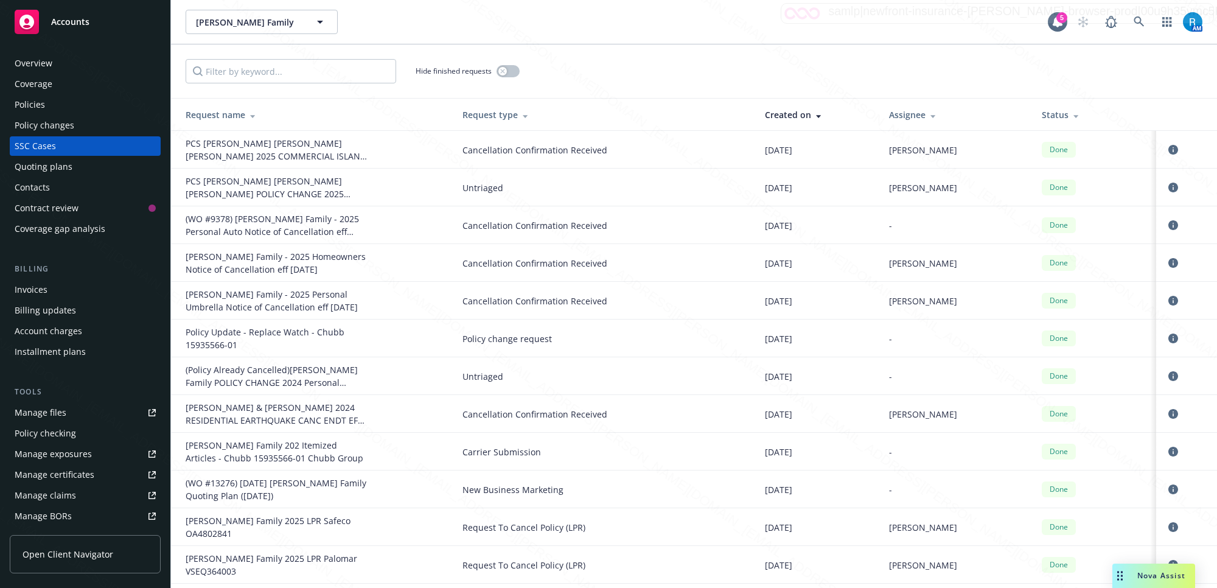
click at [46, 108] on div "Policies" at bounding box center [85, 104] width 141 height 19
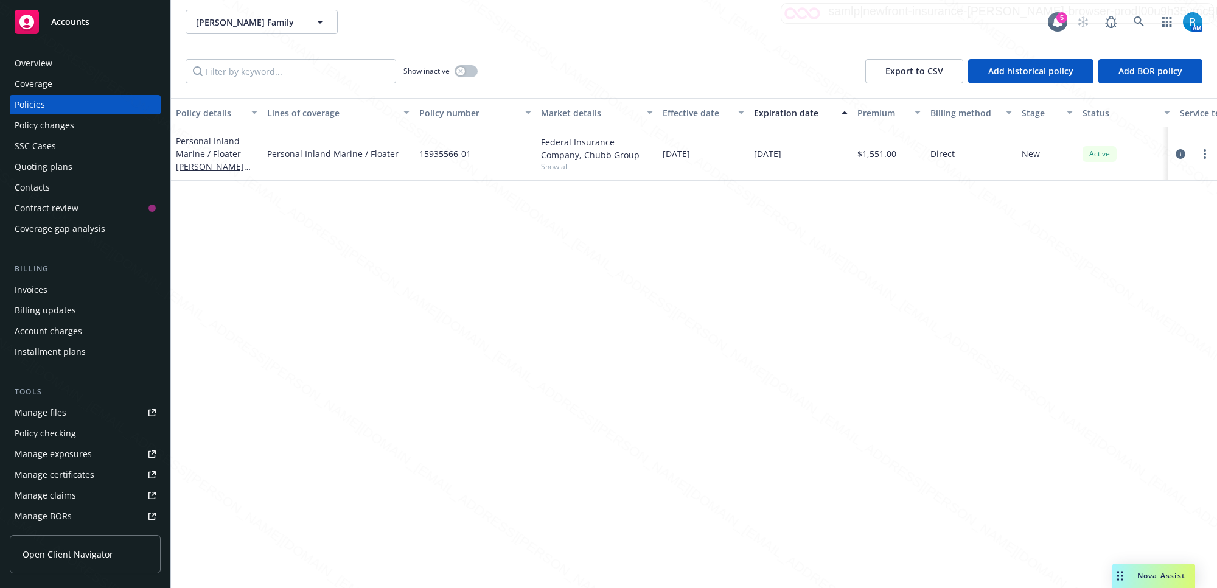
click at [41, 108] on div "Policies" at bounding box center [30, 104] width 30 height 19
click at [1178, 157] on icon "circleInformation" at bounding box center [1180, 154] width 10 height 10
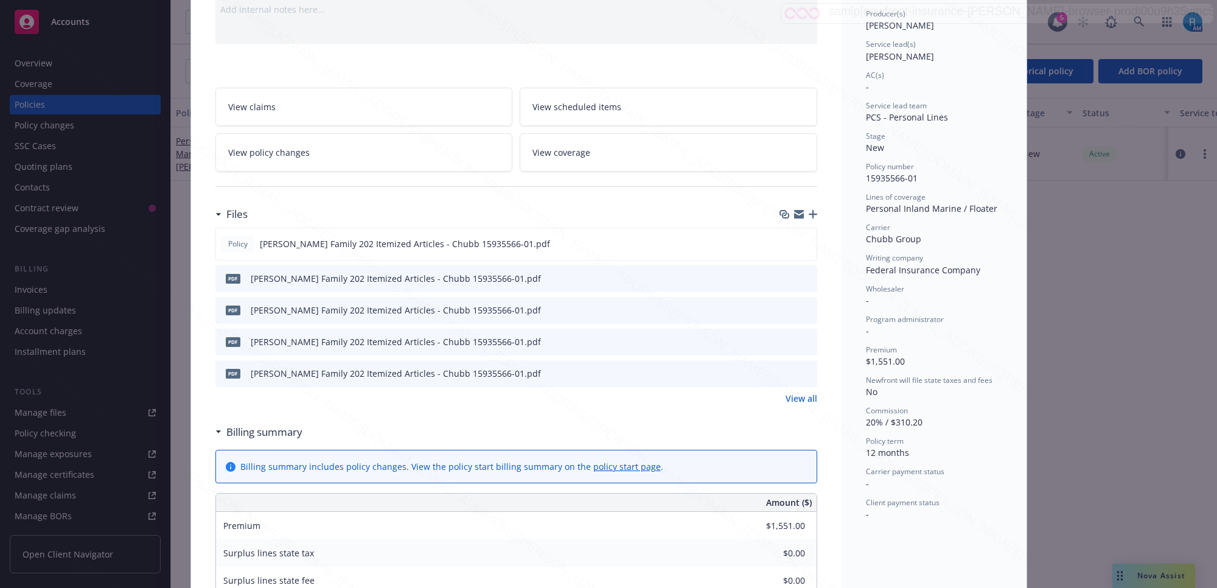
scroll to position [304, 0]
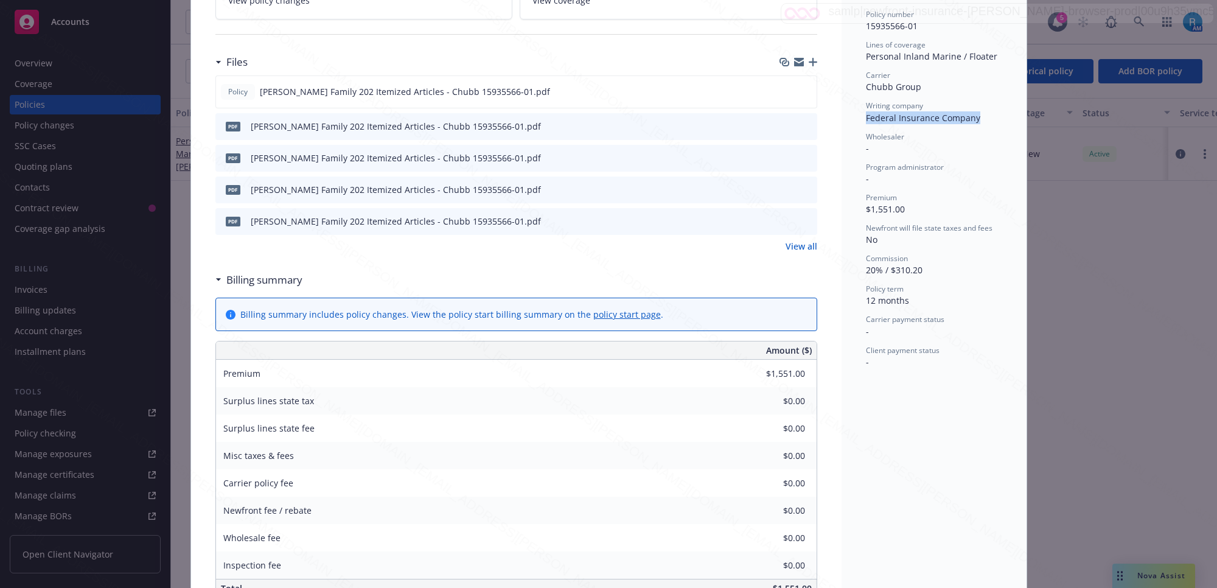
drag, startPoint x: 975, startPoint y: 113, endPoint x: 854, endPoint y: 116, distance: 121.7
click at [854, 116] on div "Status Active Effective dates [DATE] - [DATE] Producer(s) [PERSON_NAME] Service…" at bounding box center [933, 295] width 185 height 1059
click at [928, 102] on div "Writing company" at bounding box center [934, 105] width 136 height 10
drag, startPoint x: 905, startPoint y: 106, endPoint x: 857, endPoint y: 102, distance: 48.3
click at [857, 102] on div "Status Active Effective dates [DATE] - [DATE] Producer(s) [PERSON_NAME] Service…" at bounding box center [933, 295] width 185 height 1059
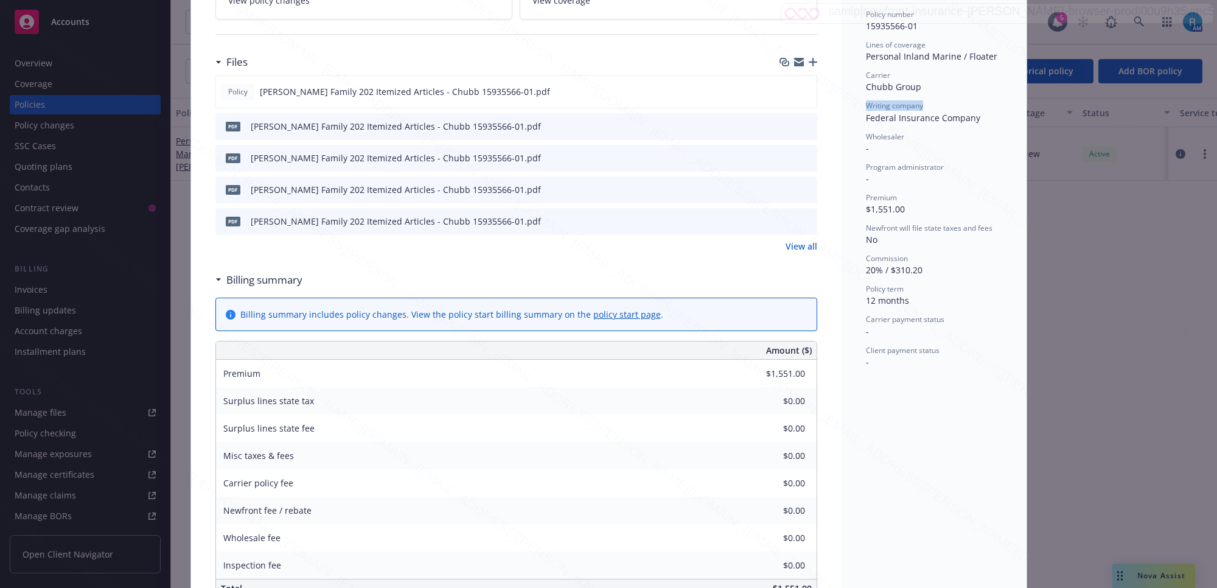
click at [922, 87] on div "Carrier Chubb Group" at bounding box center [934, 81] width 136 height 23
drag, startPoint x: 858, startPoint y: 76, endPoint x: 919, endPoint y: 85, distance: 61.5
click at [919, 85] on div "Status Active Effective dates [DATE] - [DATE] Producer(s) [PERSON_NAME] Service…" at bounding box center [933, 295] width 185 height 1059
click at [996, 58] on div "Status Active Effective dates [DATE] - [DATE] Producer(s) [PERSON_NAME] Service…" at bounding box center [933, 295] width 185 height 1059
drag, startPoint x: 857, startPoint y: 47, endPoint x: 993, endPoint y: 61, distance: 137.6
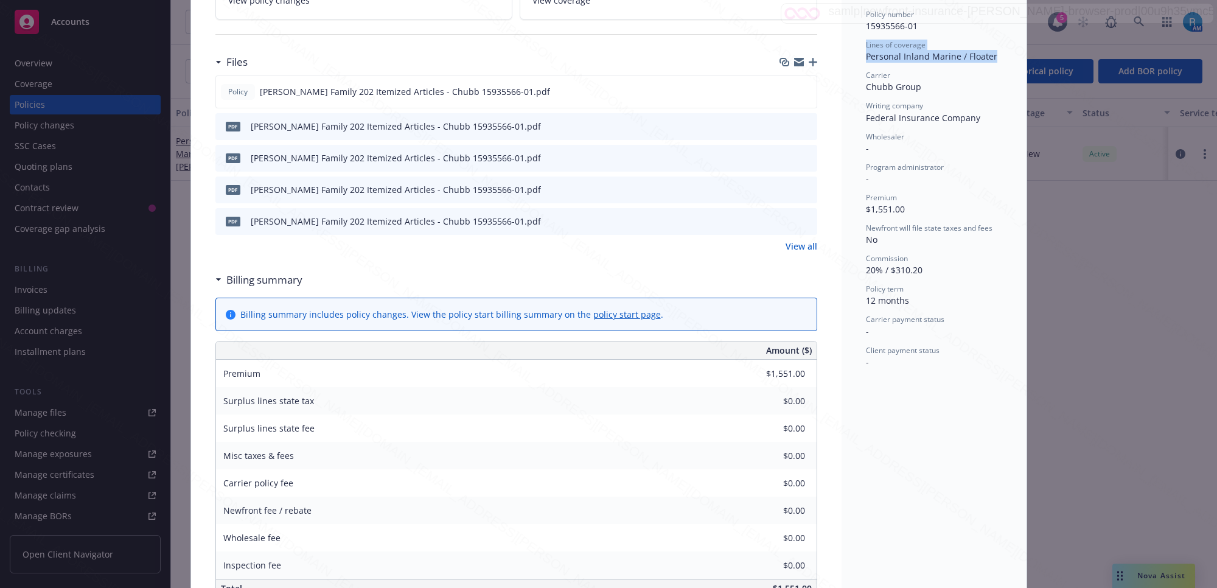
click at [993, 61] on div "Status Active Effective dates [DATE] - [DATE] Producer(s) [PERSON_NAME] Service…" at bounding box center [933, 295] width 185 height 1059
click at [1085, 274] on div "Policy Personal Inland Marine / [MEDICAL_DATA] - [PERSON_NAME] Family 202 Itemi…" at bounding box center [608, 294] width 1217 height 588
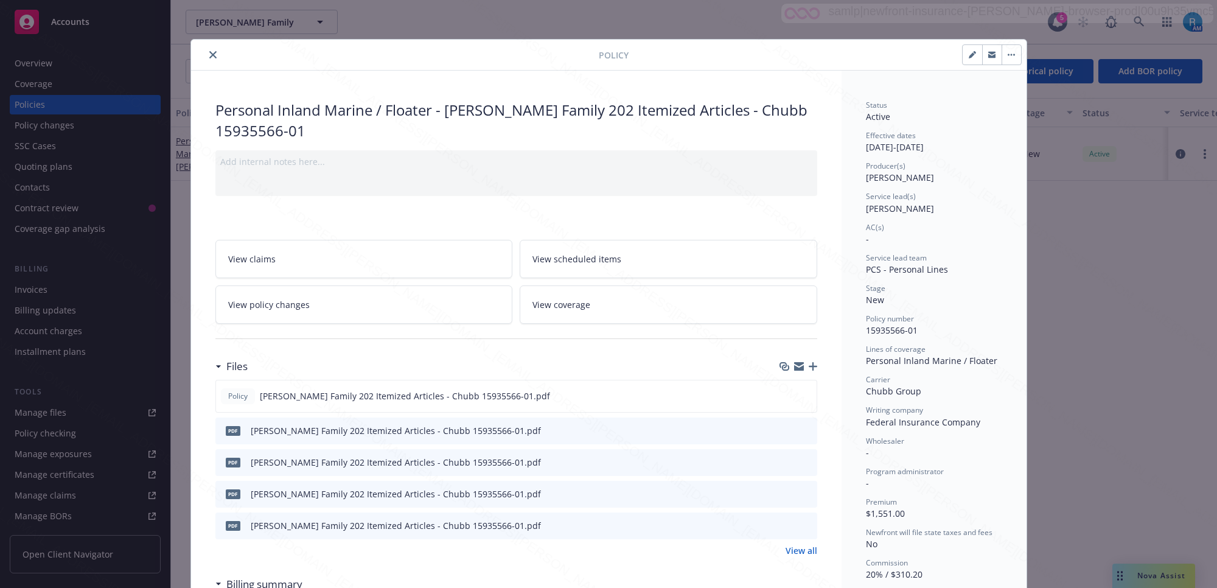
click at [209, 52] on icon "close" at bounding box center [212, 54] width 7 height 7
